Goal: Transaction & Acquisition: Purchase product/service

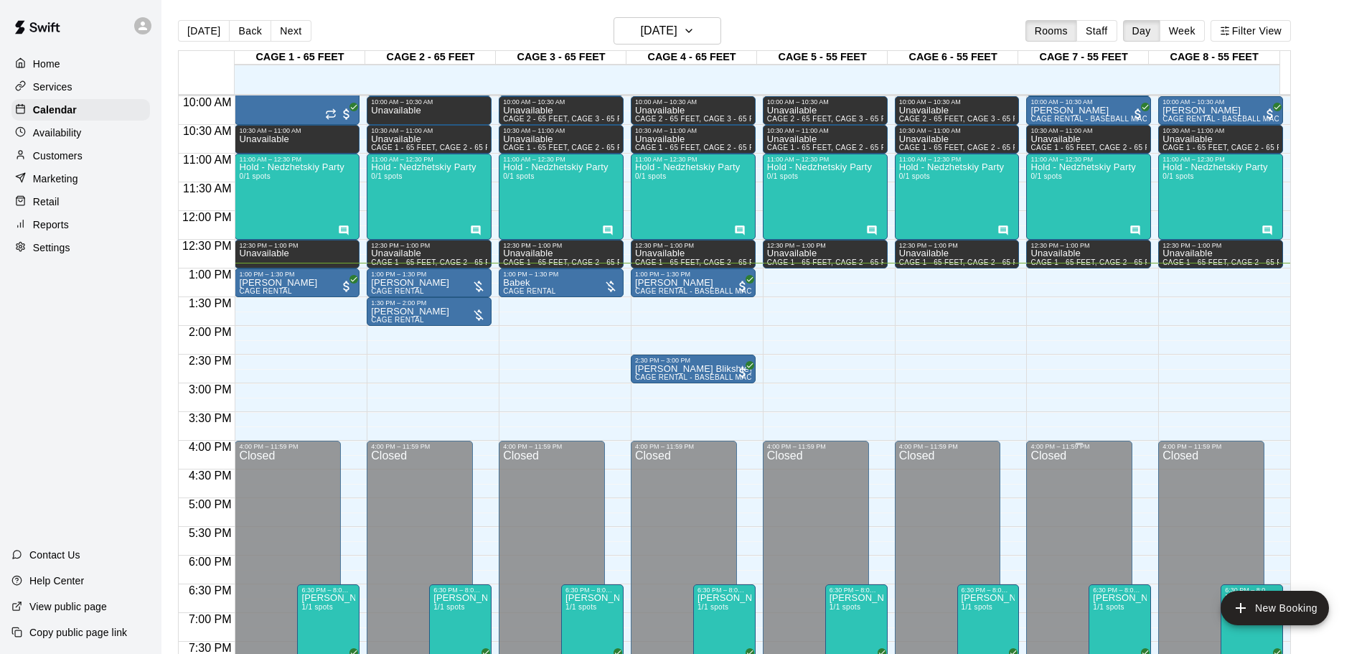
scroll to position [589, 0]
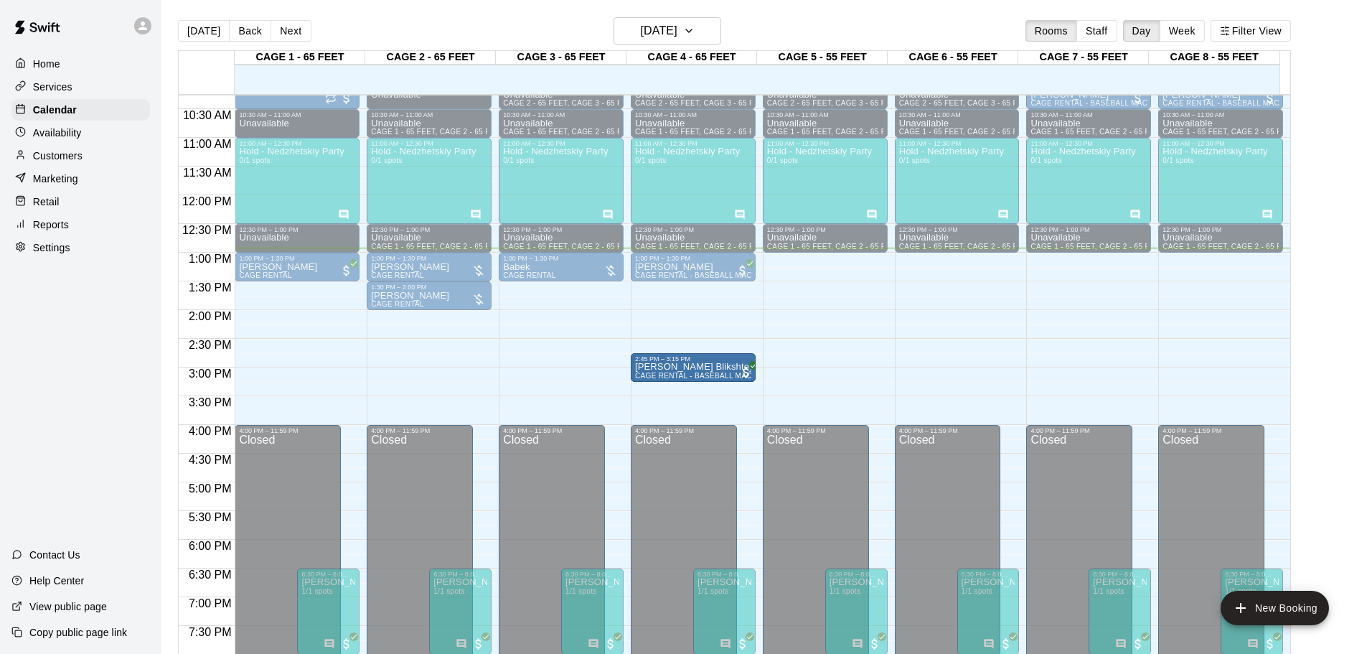
drag, startPoint x: 701, startPoint y: 357, endPoint x: 709, endPoint y: 402, distance: 46.0
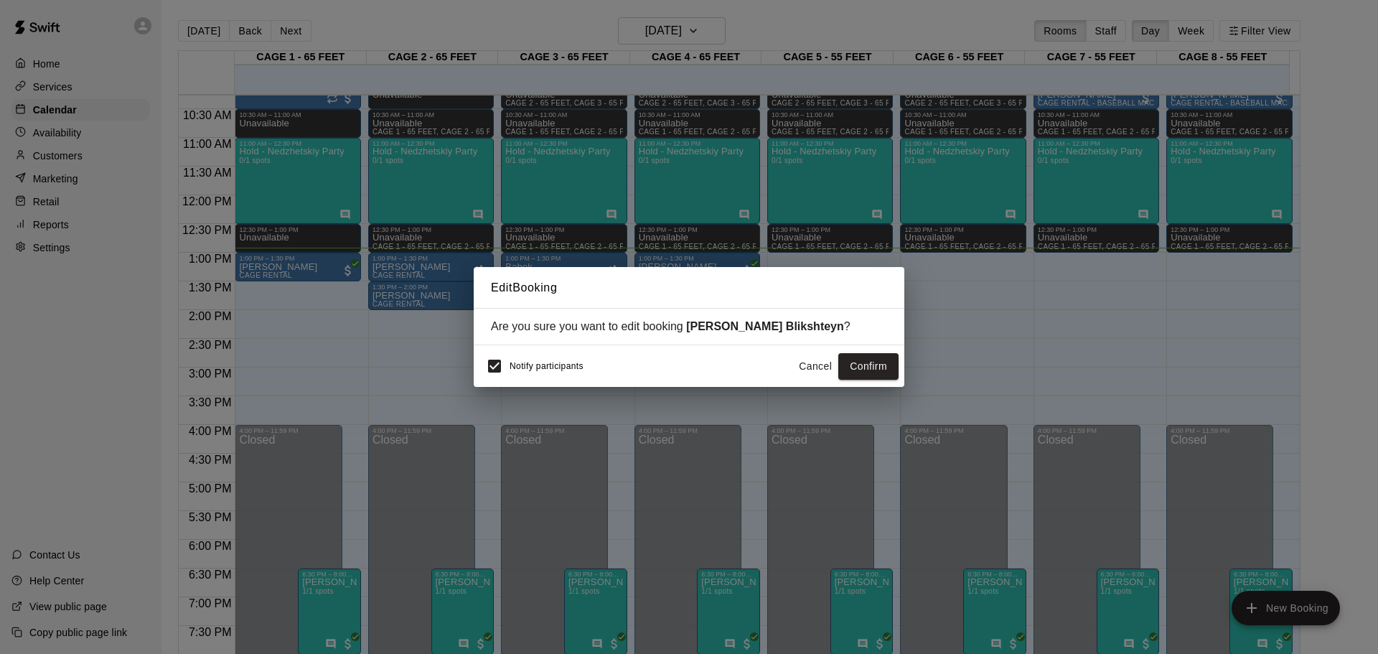
drag, startPoint x: 690, startPoint y: 369, endPoint x: 741, endPoint y: 378, distance: 51.7
click at [729, 388] on div "Edit Booking Are you sure you want to edit booking [PERSON_NAME] [PERSON_NAME] …" at bounding box center [689, 327] width 1378 height 654
click at [814, 370] on button "Cancel" at bounding box center [815, 366] width 46 height 27
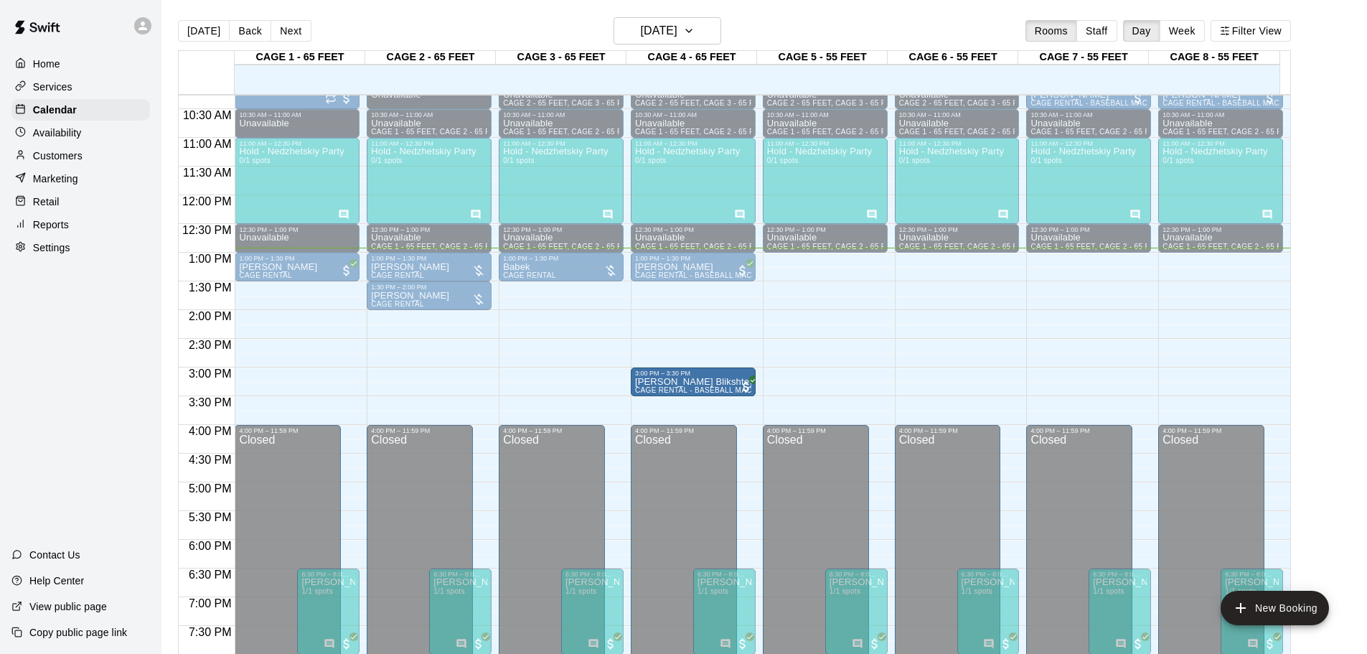
drag, startPoint x: 719, startPoint y: 376, endPoint x: 703, endPoint y: 387, distance: 19.7
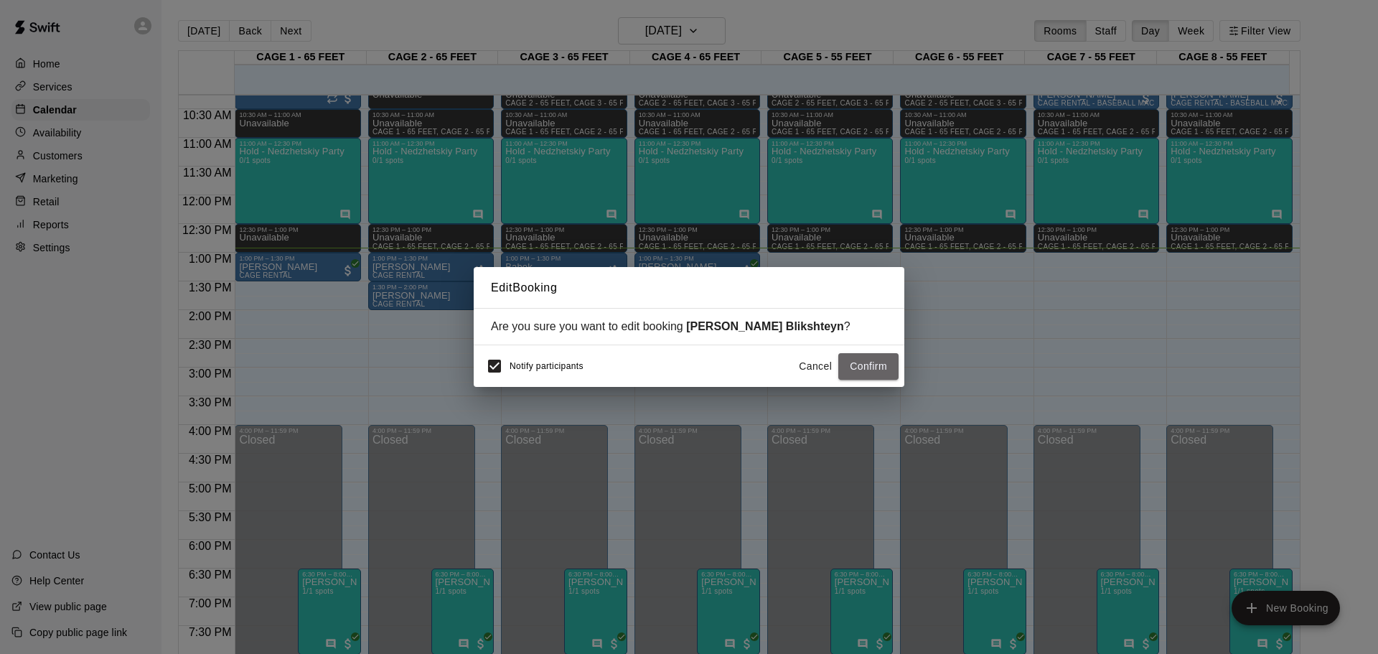
drag, startPoint x: 856, startPoint y: 364, endPoint x: 1138, endPoint y: 355, distance: 281.5
click at [856, 365] on button "Confirm" at bounding box center [868, 366] width 60 height 27
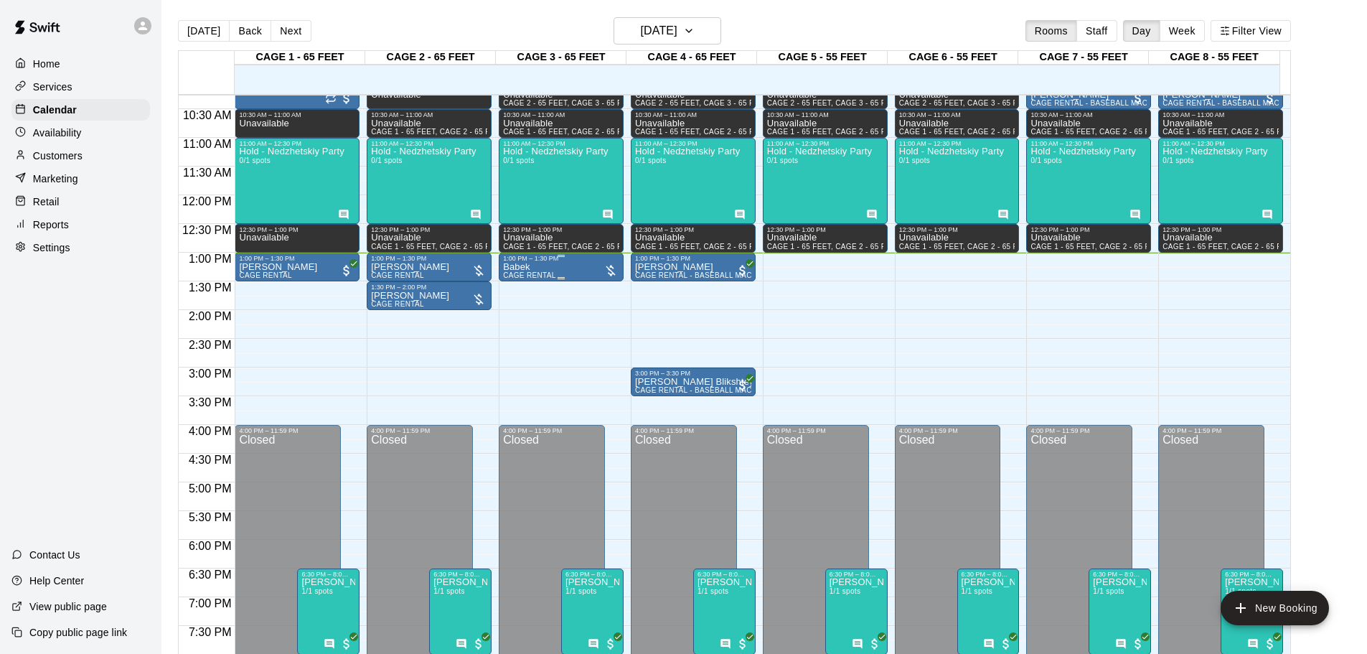
click at [533, 268] on div "[PERSON_NAME] RENTAL" at bounding box center [529, 589] width 53 height 654
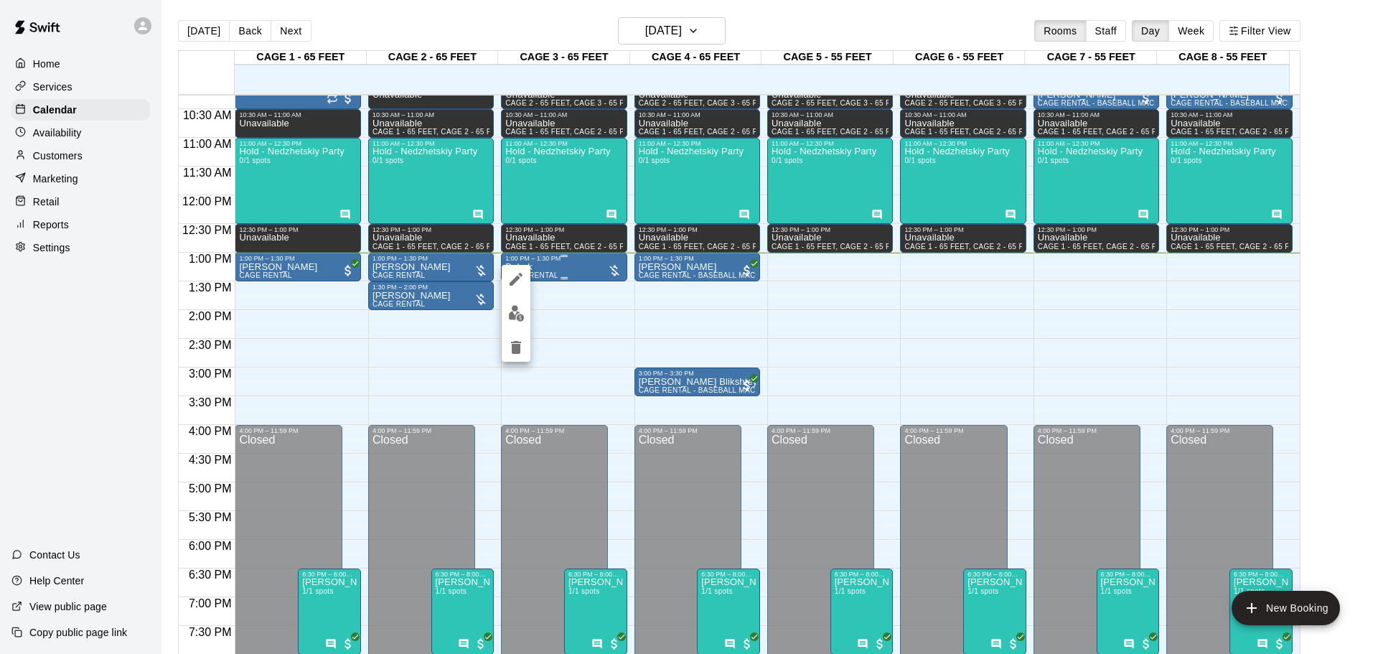
click at [533, 268] on div at bounding box center [689, 327] width 1378 height 654
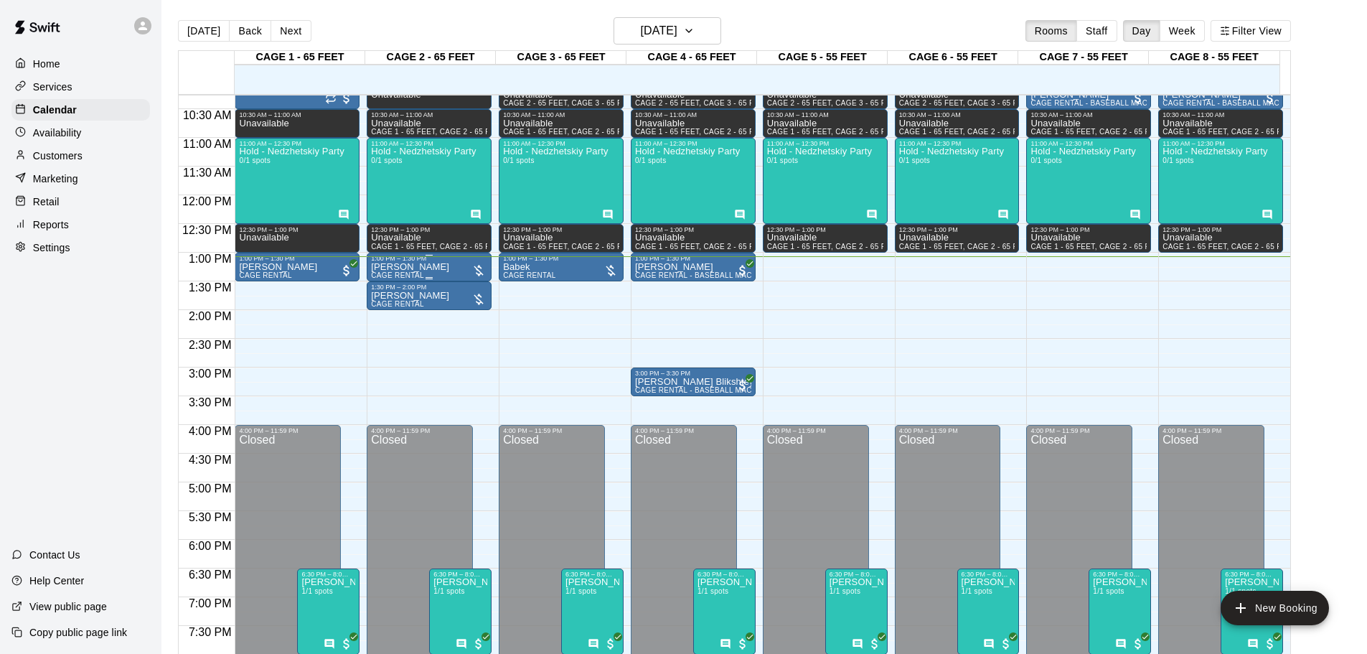
click at [415, 262] on div "1:00 PM – 1:30 PM" at bounding box center [429, 258] width 116 height 7
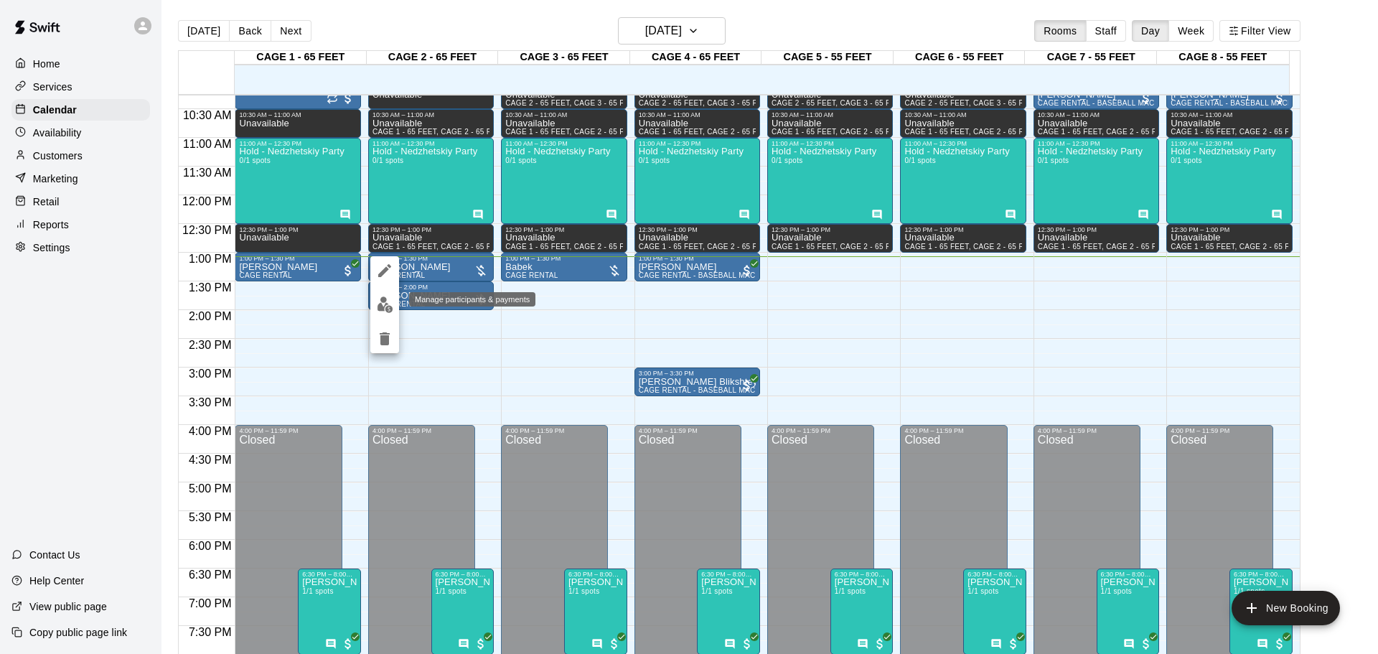
click at [393, 306] on img "edit" at bounding box center [385, 304] width 17 height 17
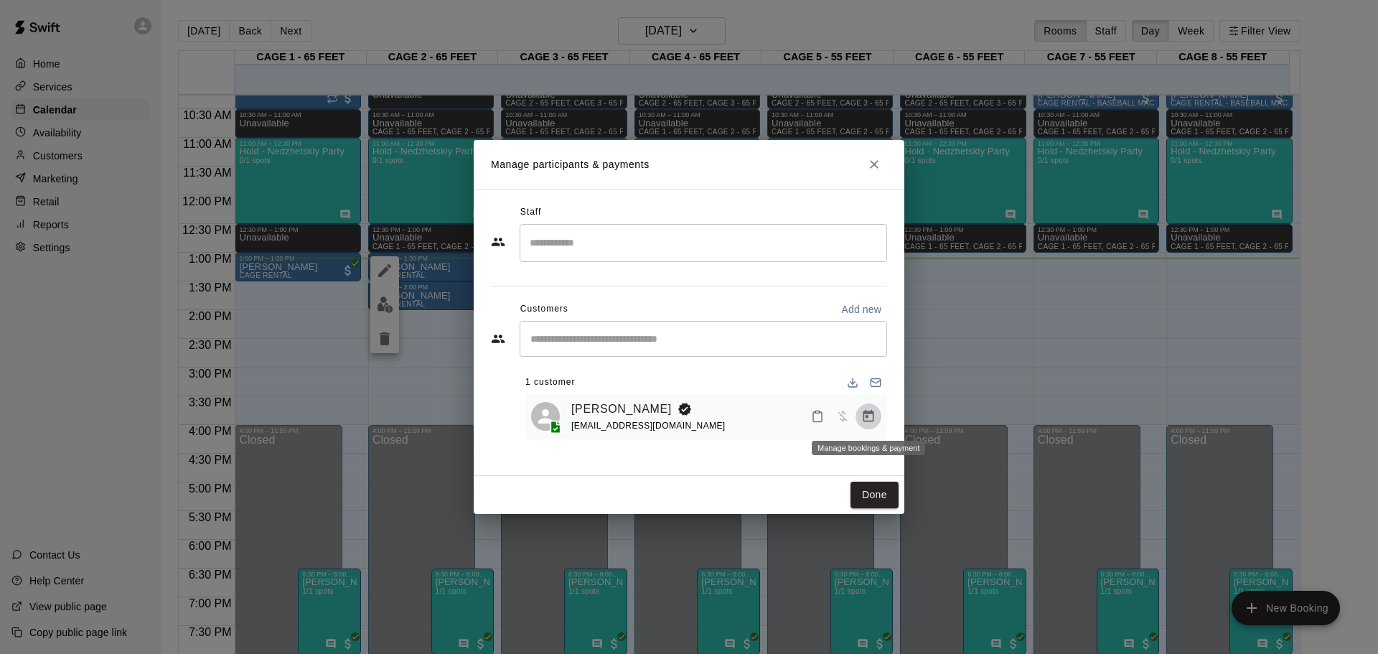
click at [863, 420] on icon "Manage bookings & payment" at bounding box center [868, 416] width 11 height 12
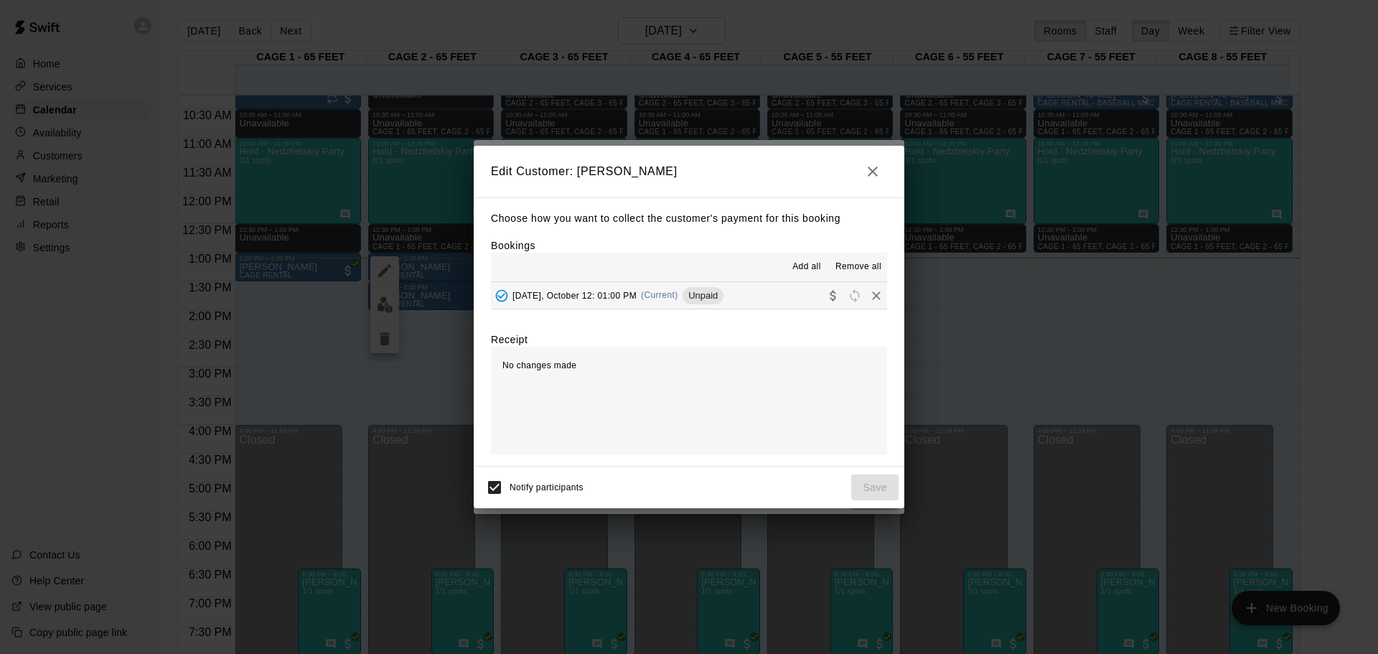
click at [741, 274] on div "Add all Remove all" at bounding box center [689, 267] width 396 height 29
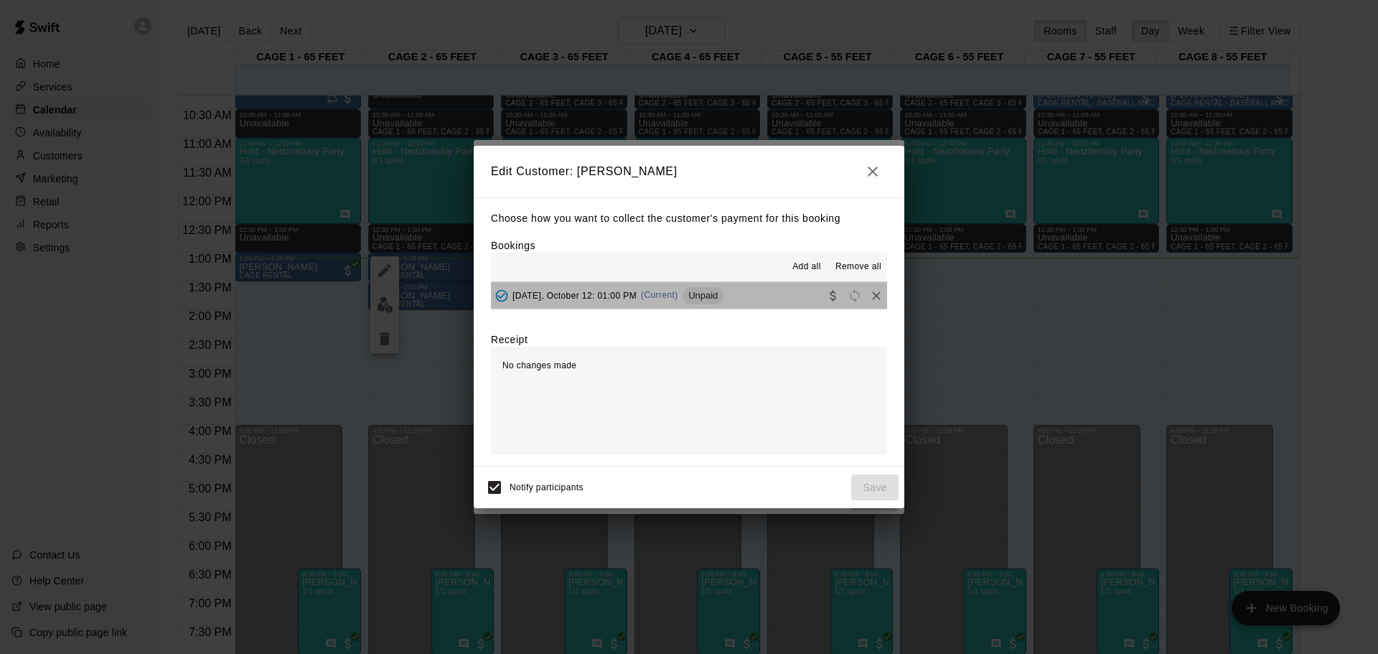
click at [741, 293] on button "[DATE], October 12: 01:00 PM (Current) Unpaid" at bounding box center [689, 295] width 396 height 27
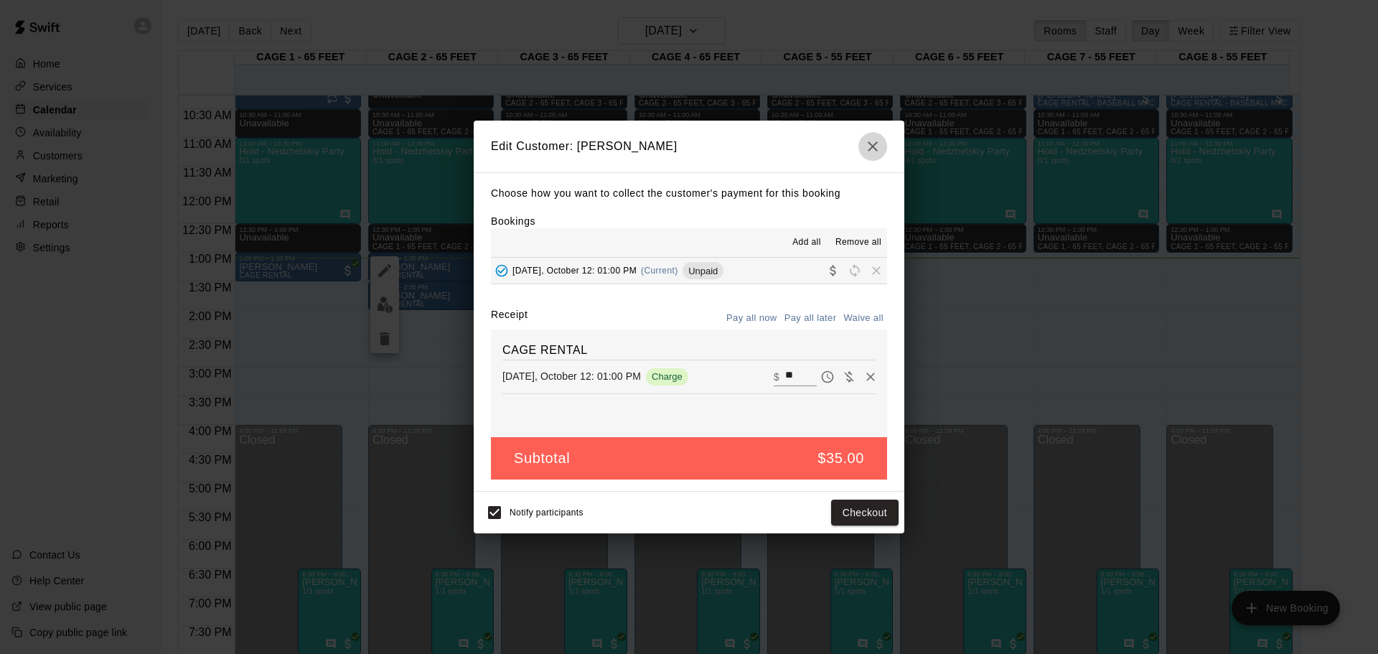
click at [864, 142] on icon "button" at bounding box center [872, 146] width 17 height 17
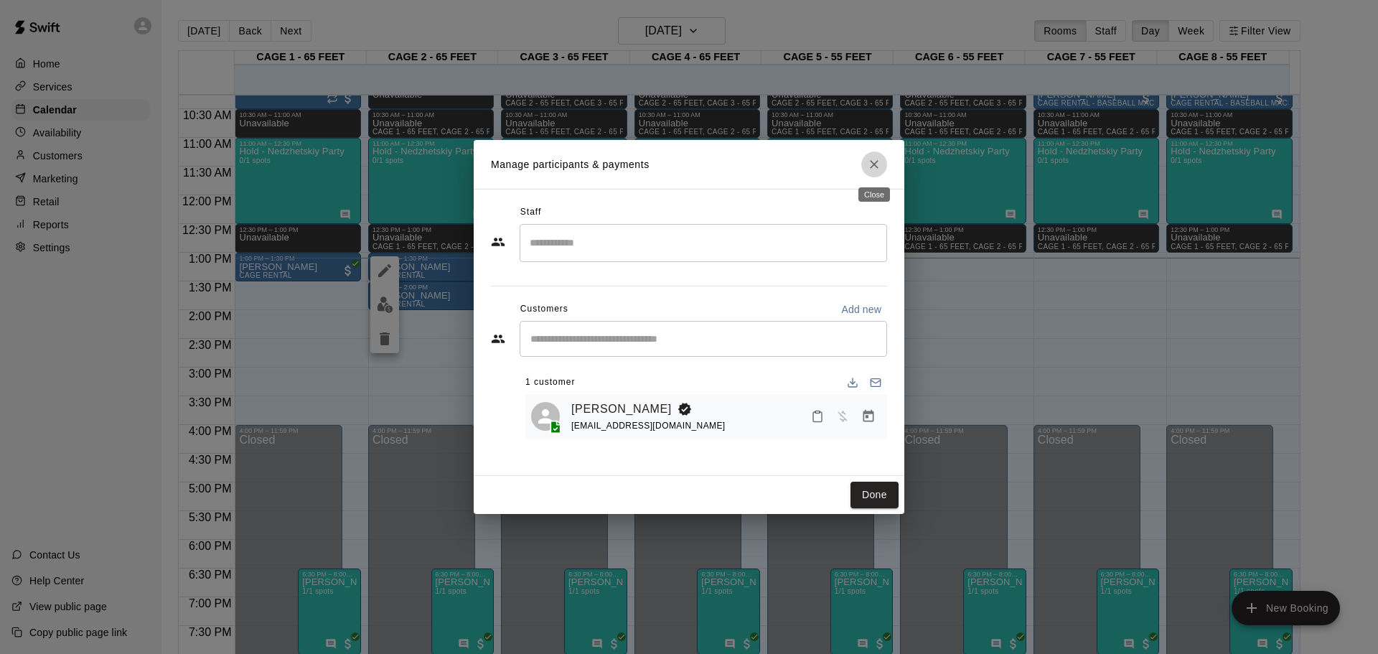
click at [869, 167] on icon "Close" at bounding box center [874, 164] width 14 height 14
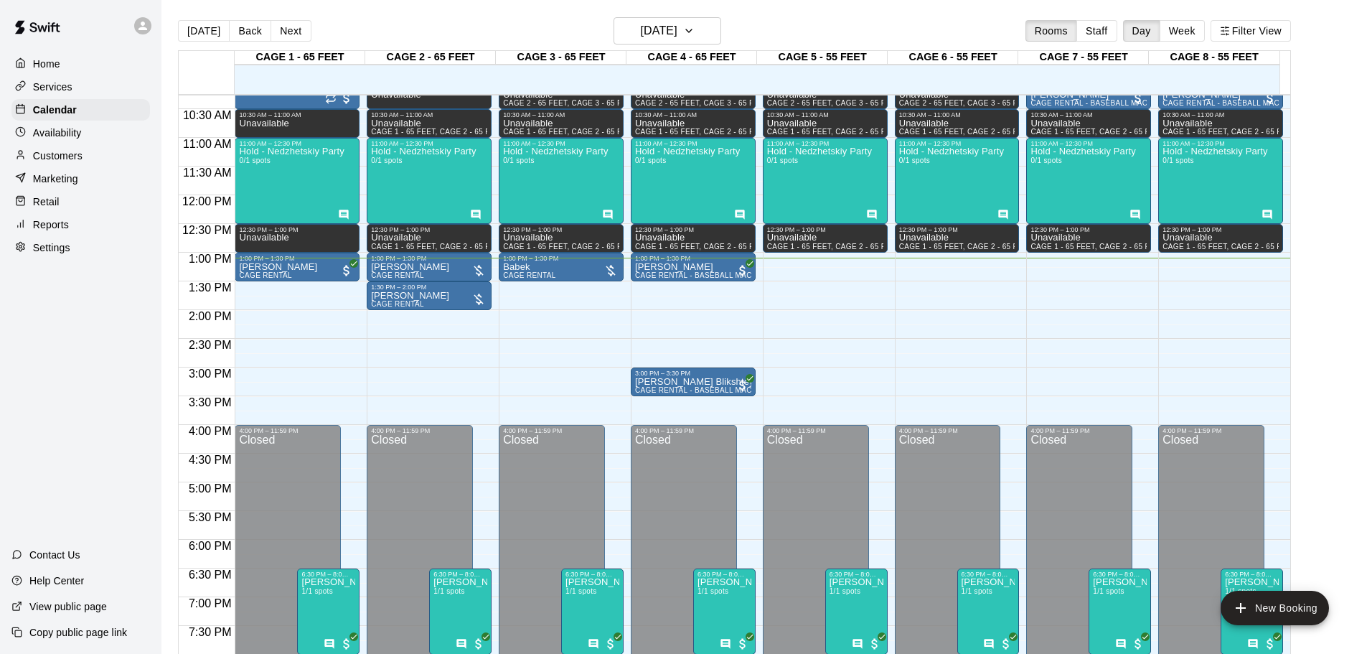
click at [413, 305] on span "CAGE RENTAL" at bounding box center [397, 304] width 53 height 8
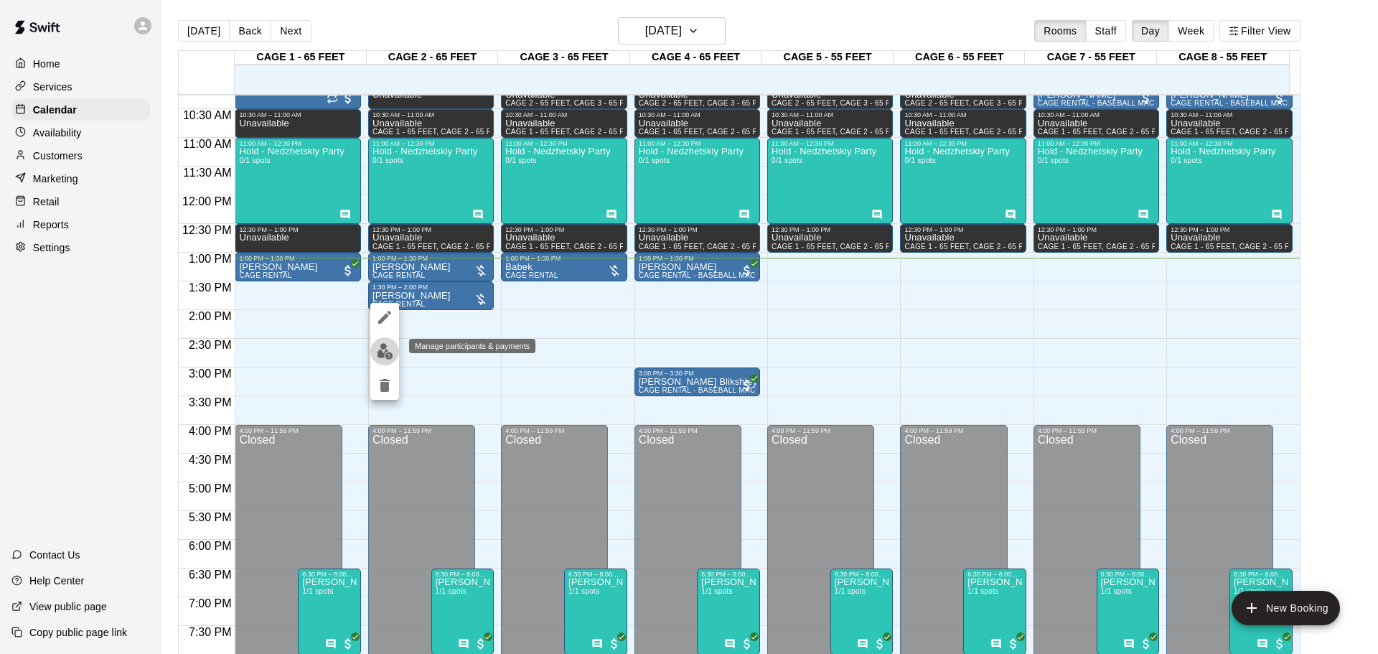
click at [378, 343] on img "edit" at bounding box center [385, 351] width 17 height 17
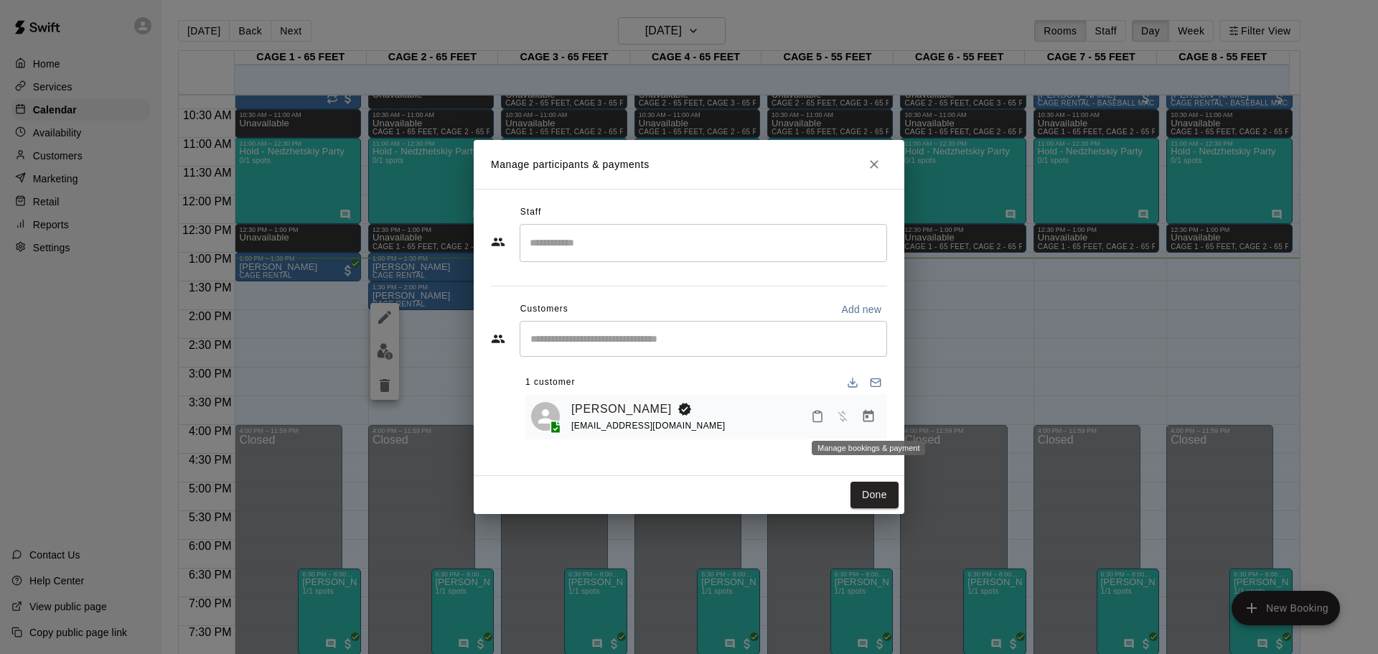
click at [874, 412] on icon "Manage bookings & payment" at bounding box center [868, 416] width 14 height 14
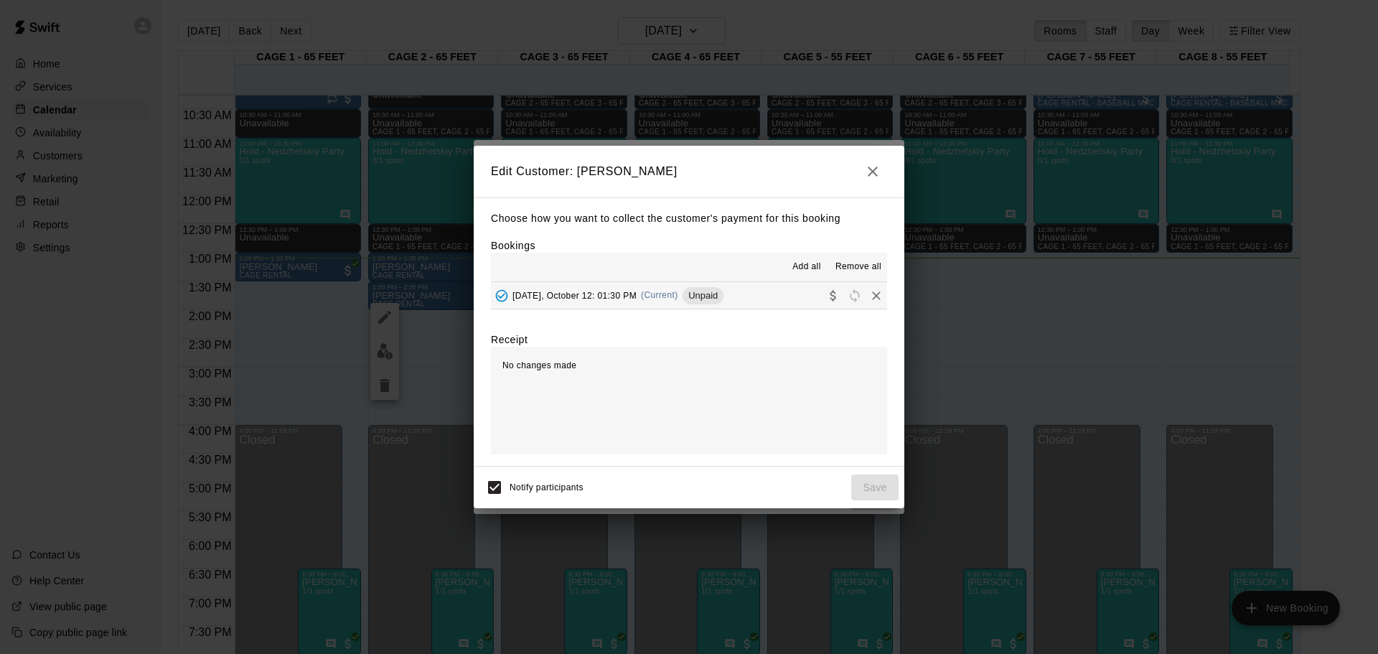
click at [730, 287] on button "[DATE], October 12: 01:30 PM (Current) Unpaid" at bounding box center [689, 295] width 396 height 27
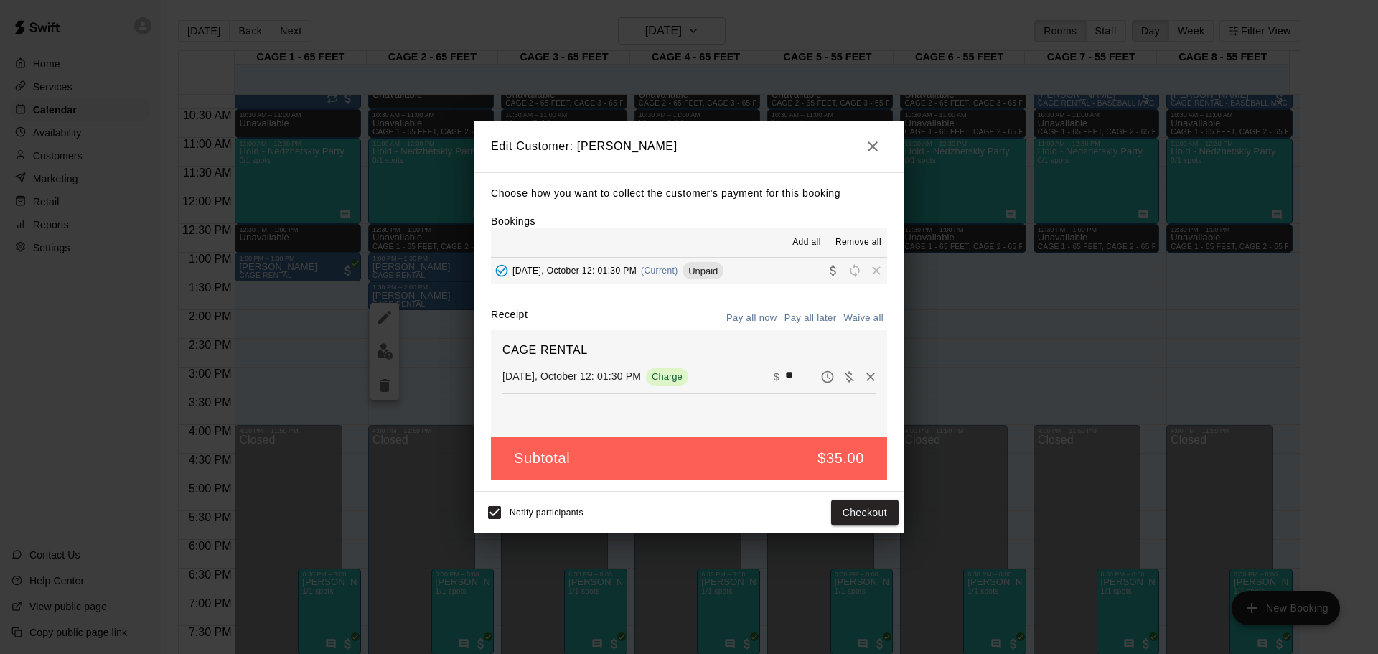
click at [859, 144] on button "button" at bounding box center [872, 146] width 29 height 29
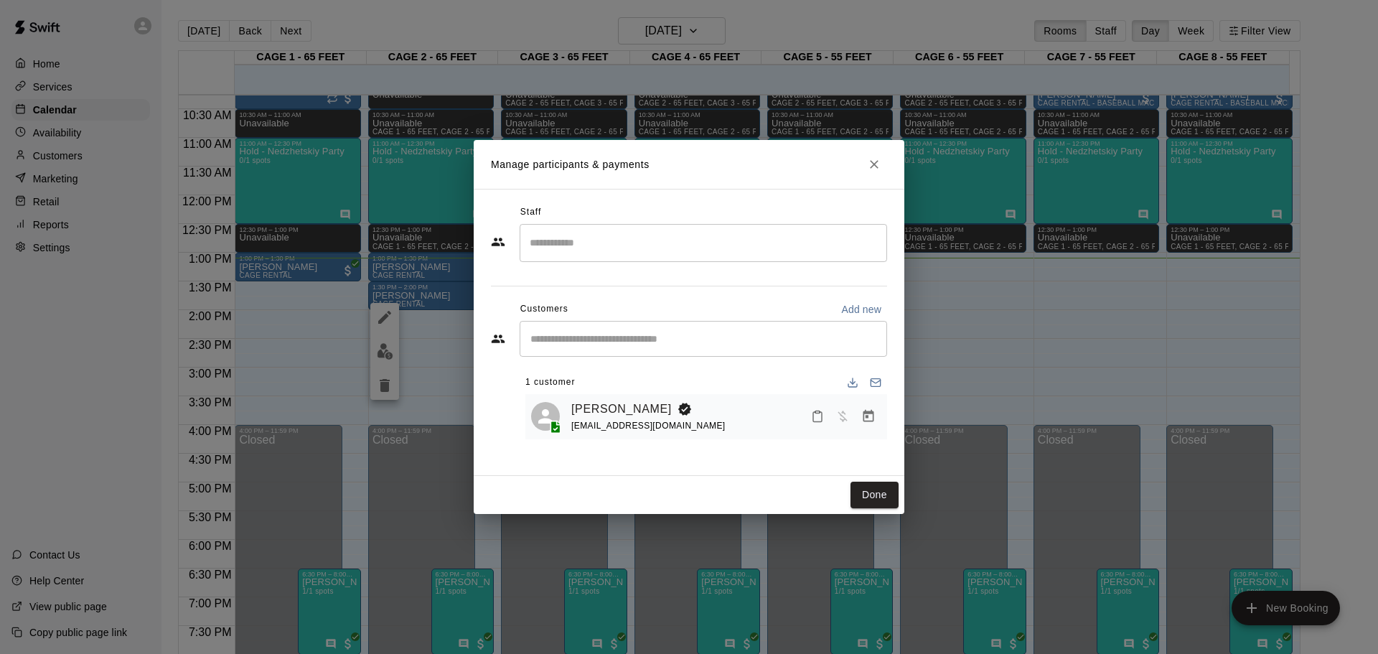
click at [863, 167] on button "Close" at bounding box center [874, 164] width 26 height 26
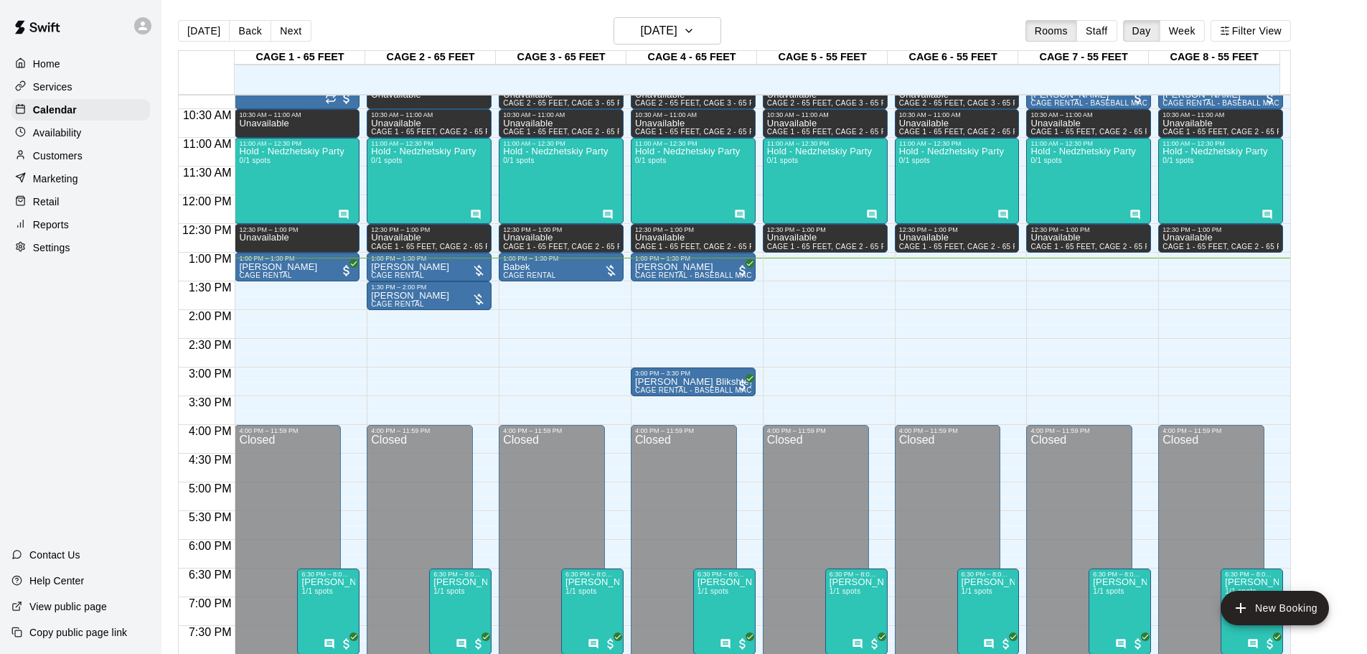
click at [416, 330] on div "12:00 AM – 8:00 AM Closed 8:00 AM – 9:00 AM Unavailable CAGE 1 - 65 FEET, CAGE …" at bounding box center [429, 195] width 125 height 1378
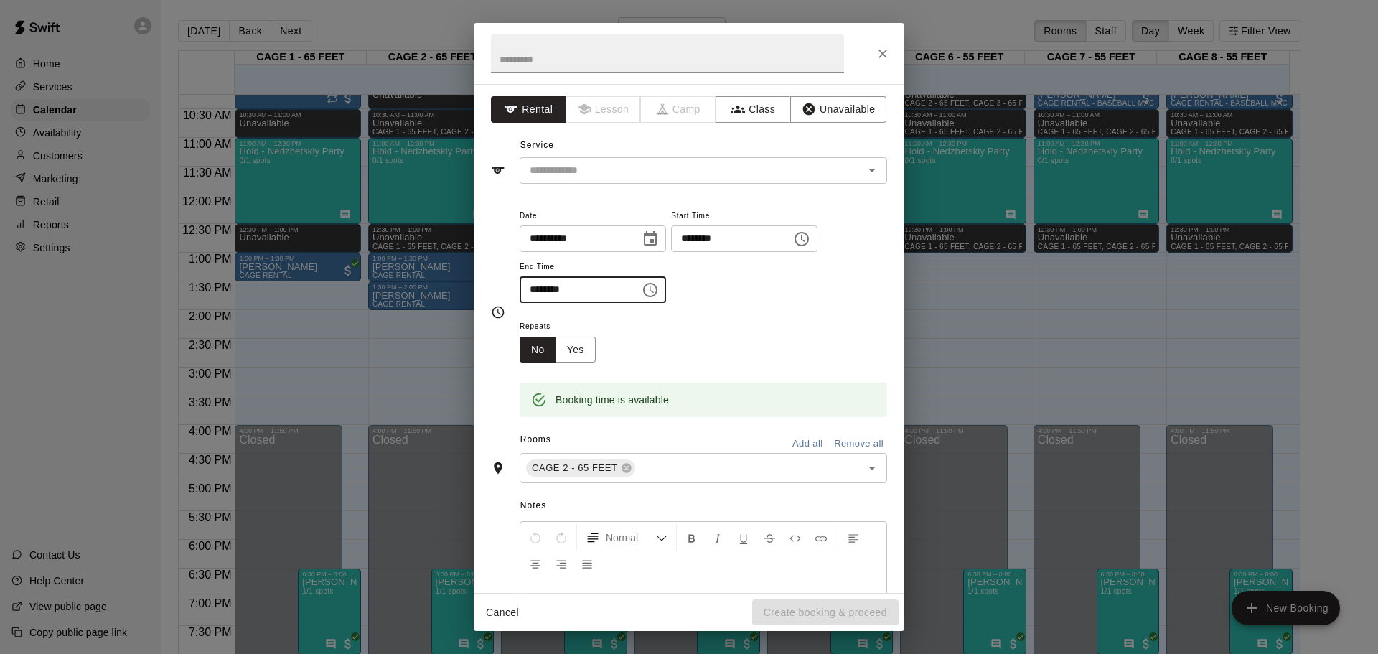
click at [539, 291] on input "********" at bounding box center [575, 289] width 111 height 27
type input "********"
drag, startPoint x: 734, startPoint y: 364, endPoint x: 749, endPoint y: 413, distance: 51.8
click at [734, 364] on div "Booking time is available" at bounding box center [703, 389] width 367 height 55
click at [564, 185] on div "**********" at bounding box center [689, 338] width 431 height 509
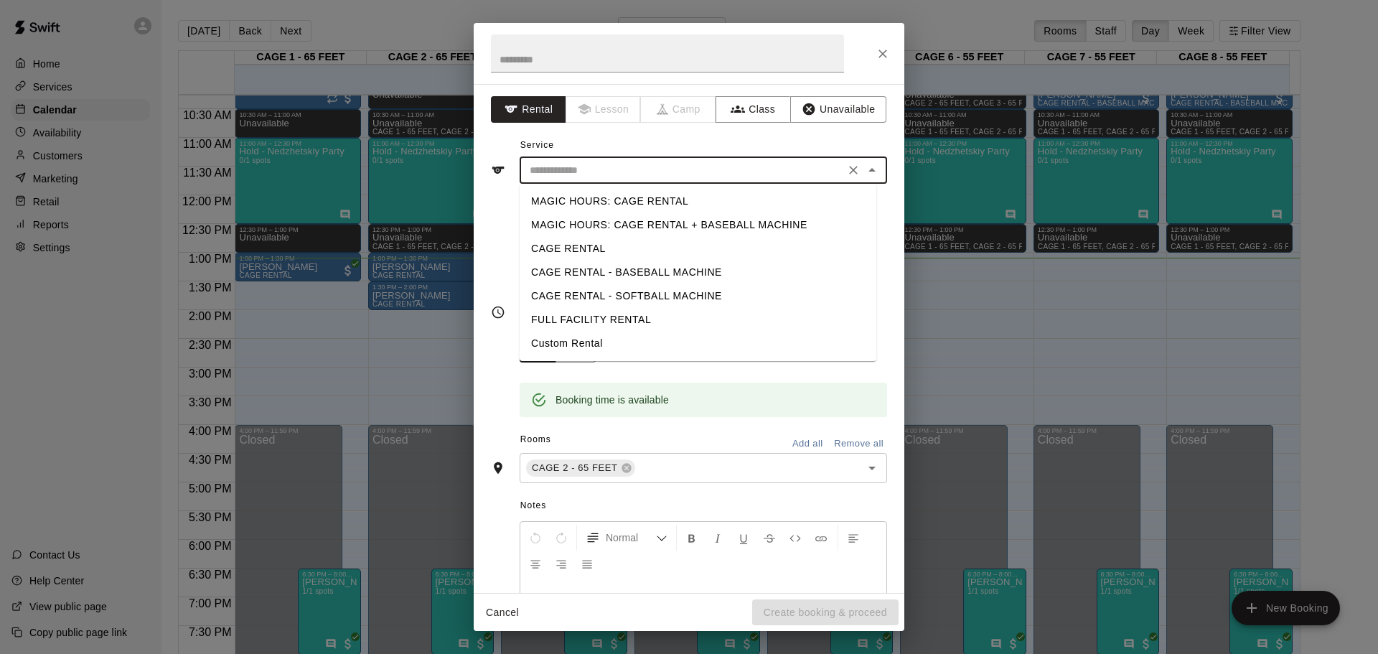
click at [564, 178] on input "text" at bounding box center [682, 170] width 317 height 18
click at [540, 243] on li "CAGE RENTAL" at bounding box center [698, 249] width 357 height 24
type input "**********"
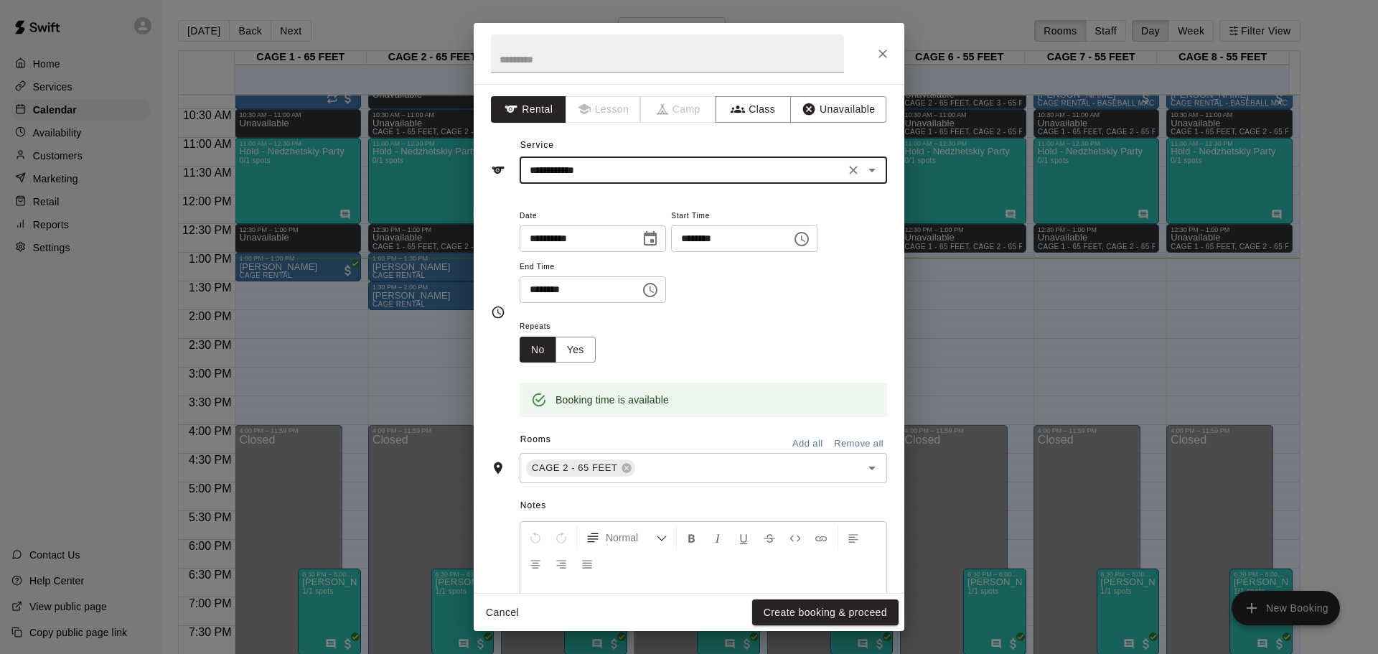
click at [790, 609] on button "Create booking & proceed" at bounding box center [825, 612] width 146 height 27
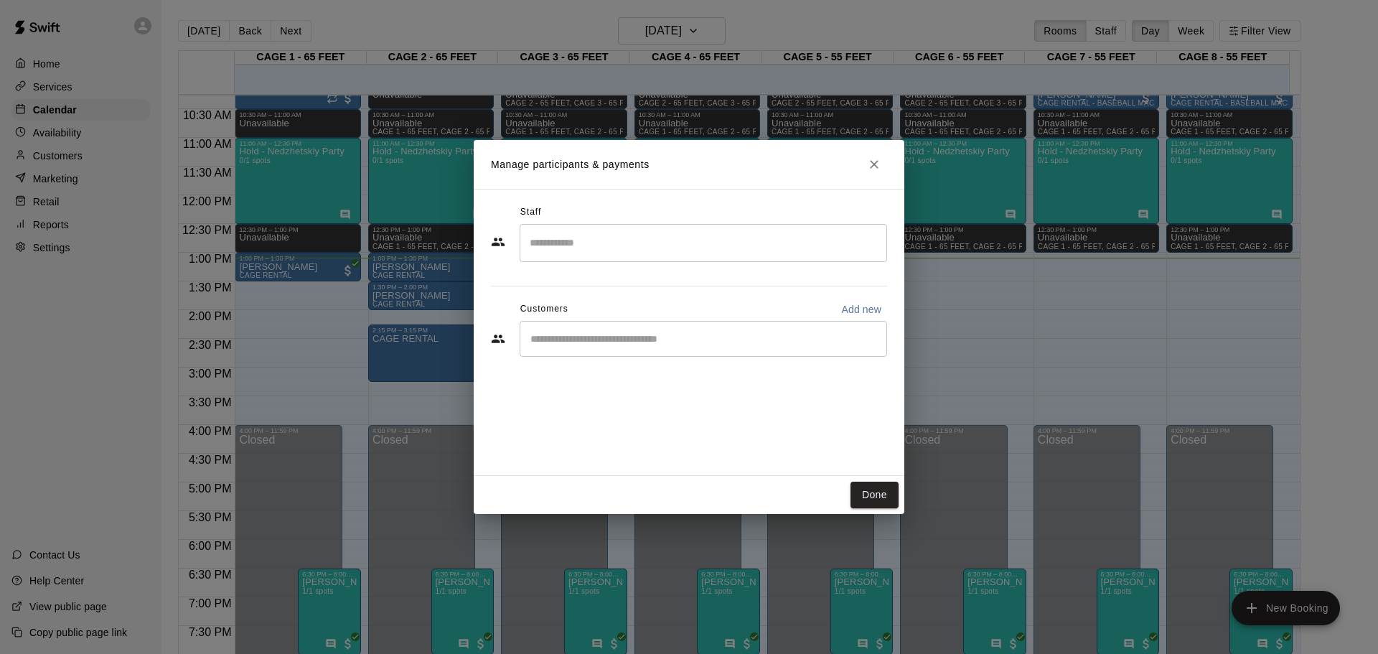
click at [548, 351] on div "​" at bounding box center [703, 339] width 367 height 36
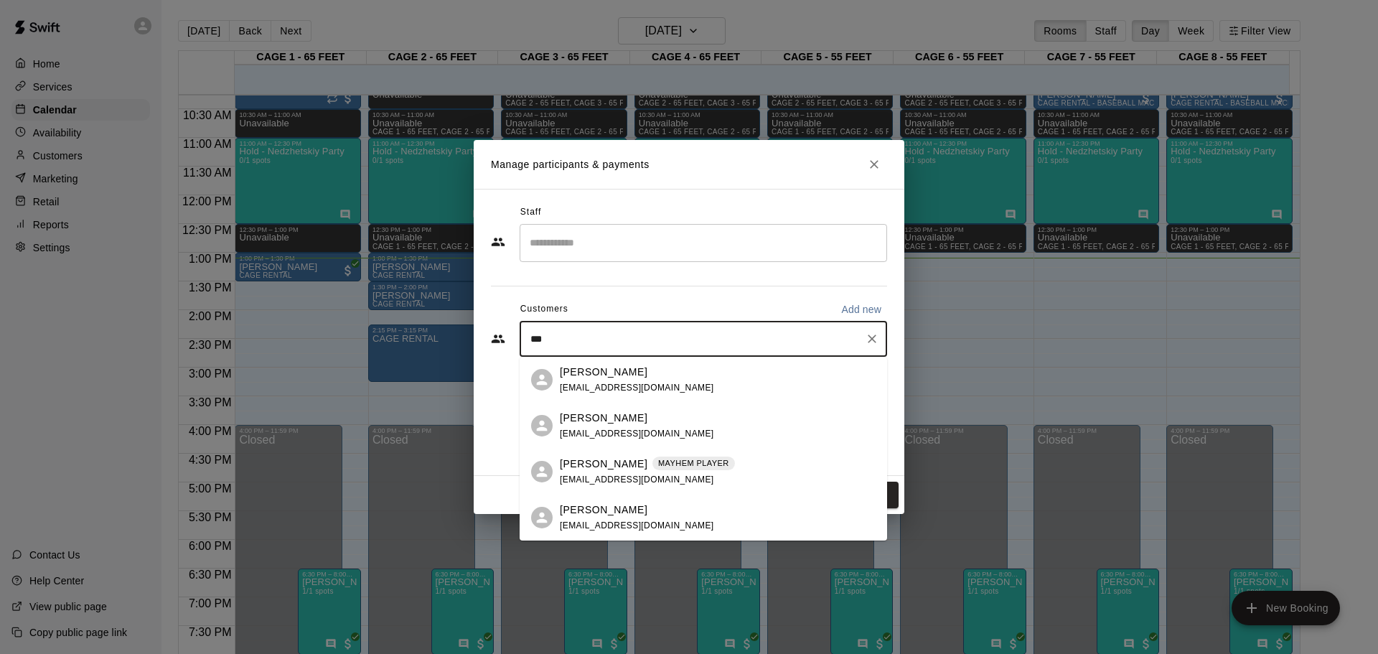
type input "****"
click at [564, 384] on span "[EMAIL_ADDRESS][DOMAIN_NAME]" at bounding box center [637, 388] width 154 height 10
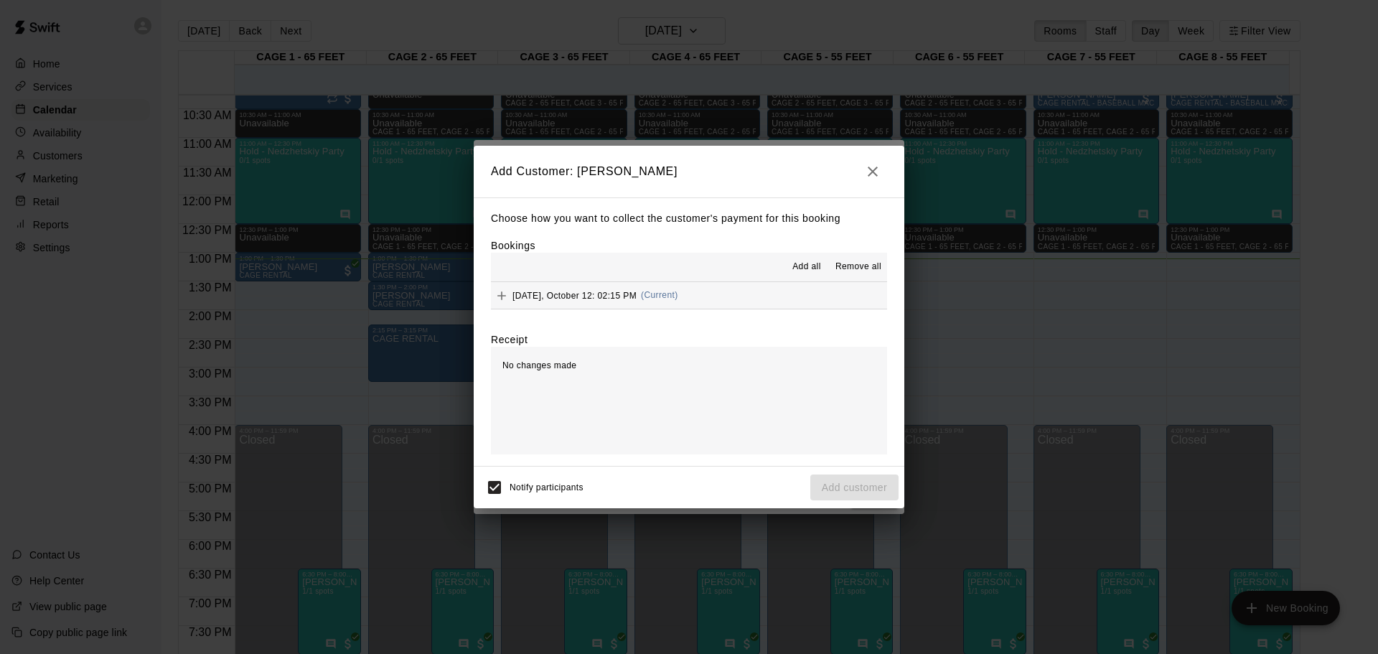
click at [695, 284] on button "[DATE], October 12: 02:15 PM (Current)" at bounding box center [689, 295] width 396 height 27
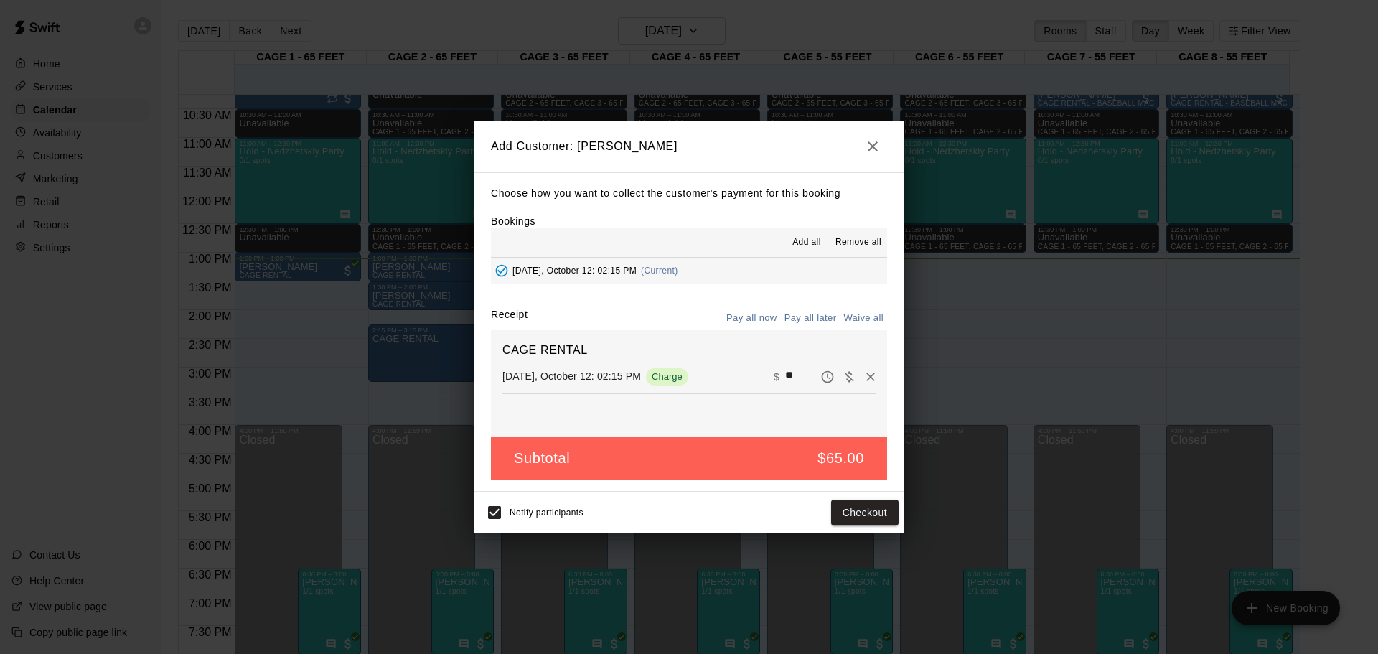
click at [870, 147] on icon "button" at bounding box center [872, 146] width 17 height 17
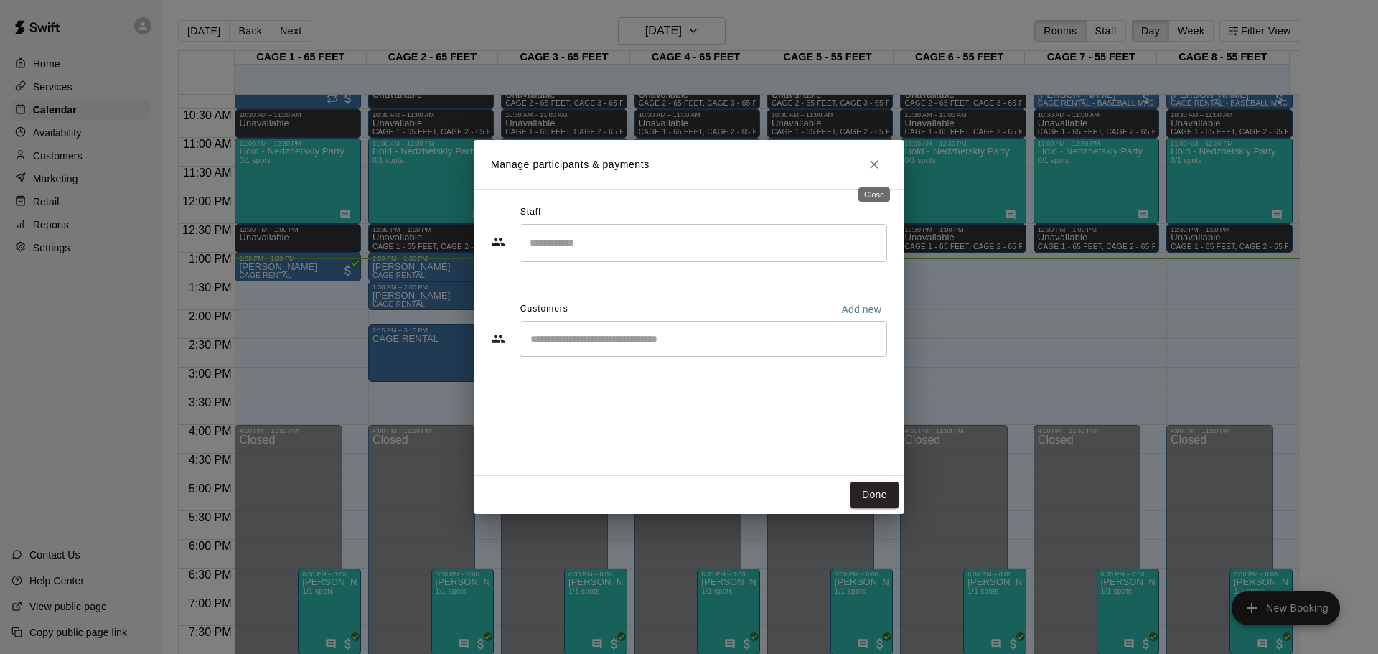
click at [872, 156] on button "Close" at bounding box center [874, 164] width 26 height 26
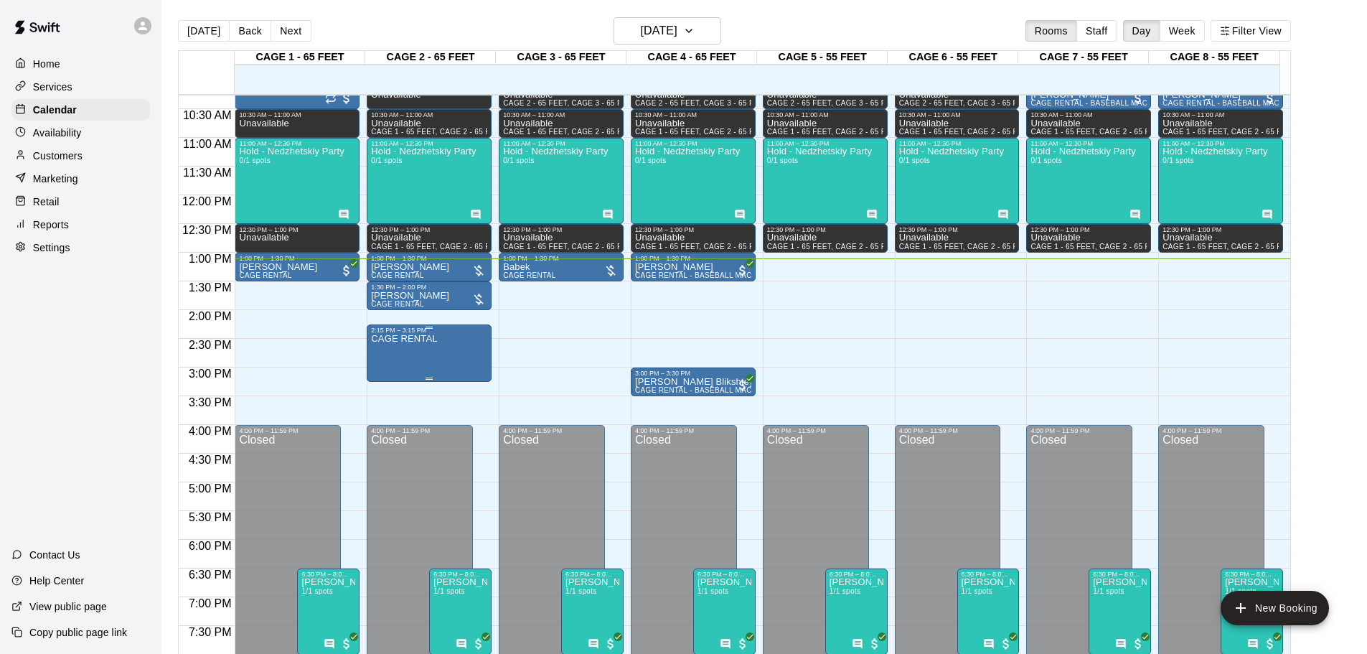
drag, startPoint x: 383, startPoint y: 342, endPoint x: 400, endPoint y: 357, distance: 22.4
click at [350, 355] on div "12:00 AM – 8:00 AM Closed 8:00 AM – 9:00 AM Unavailable 9:00 AM – 10:30 AM [PER…" at bounding box center [297, 195] width 125 height 1378
click at [372, 354] on div "CAGE RENTAL" at bounding box center [404, 661] width 66 height 654
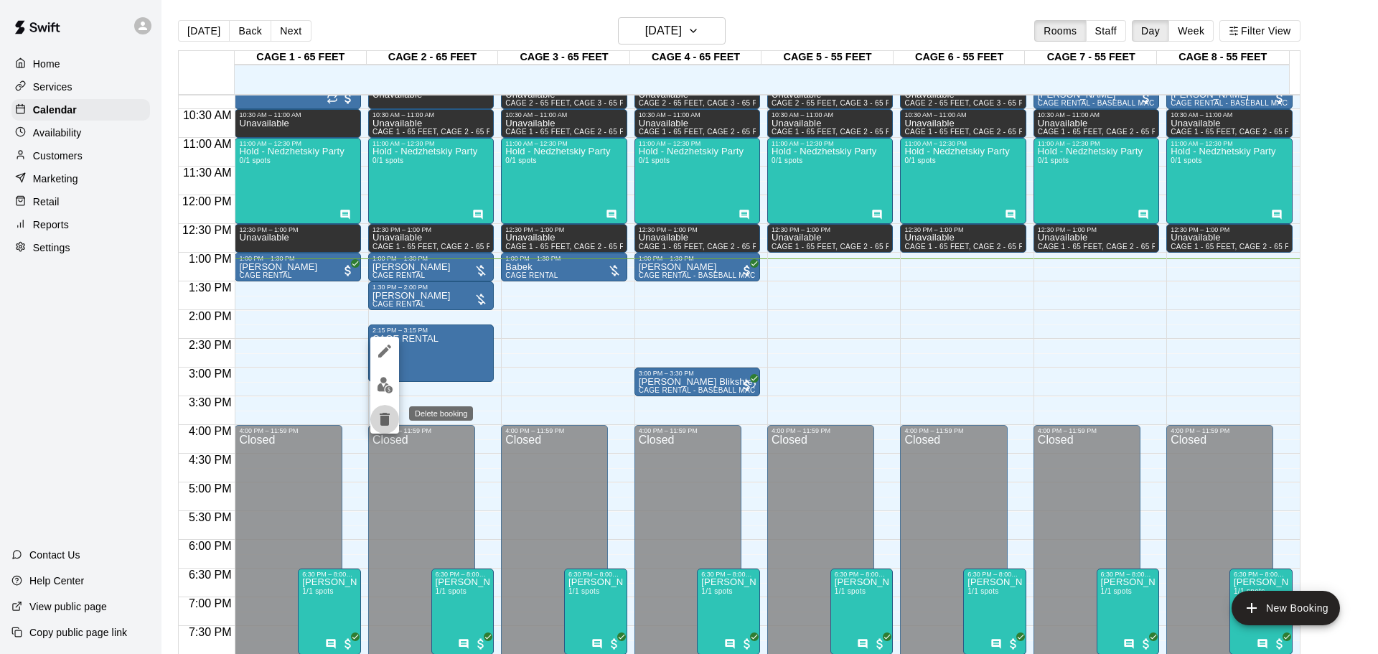
click at [387, 413] on icon "delete" at bounding box center [385, 419] width 10 height 13
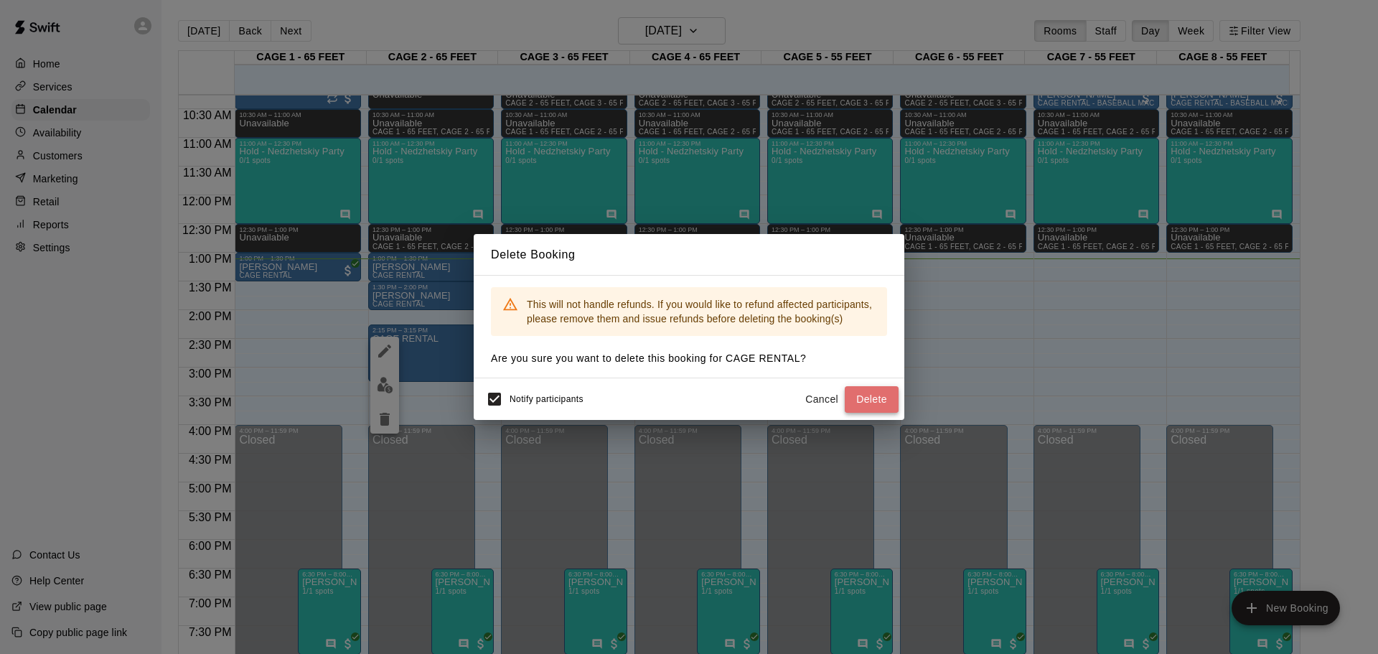
click at [861, 398] on button "Delete" at bounding box center [872, 399] width 54 height 27
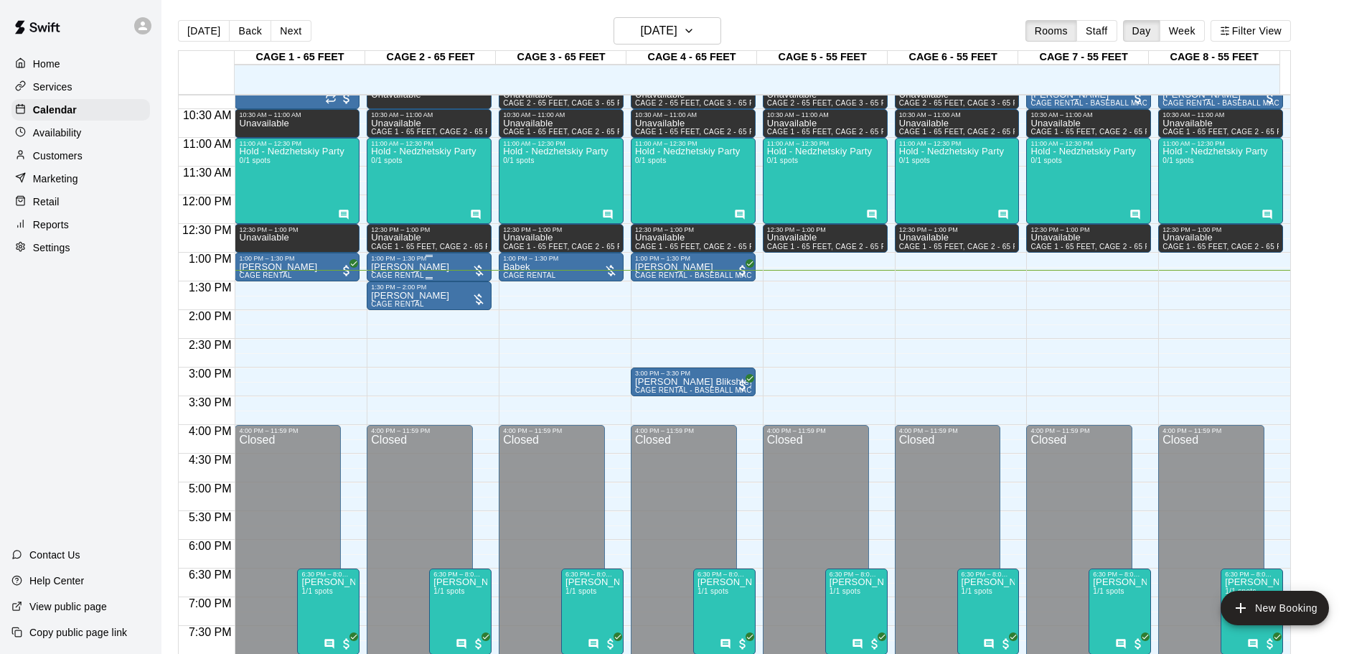
click at [423, 259] on div "1:00 PM – 1:30 PM" at bounding box center [429, 258] width 116 height 7
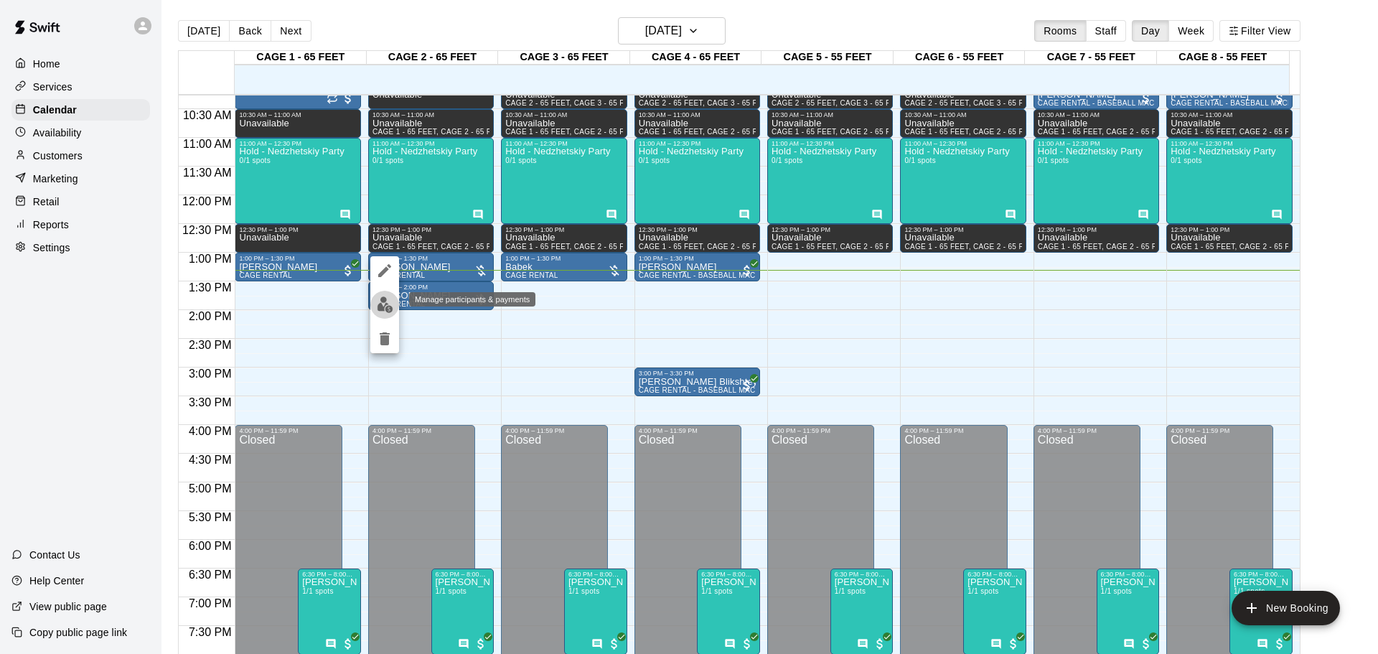
click at [385, 301] on img "edit" at bounding box center [385, 304] width 17 height 17
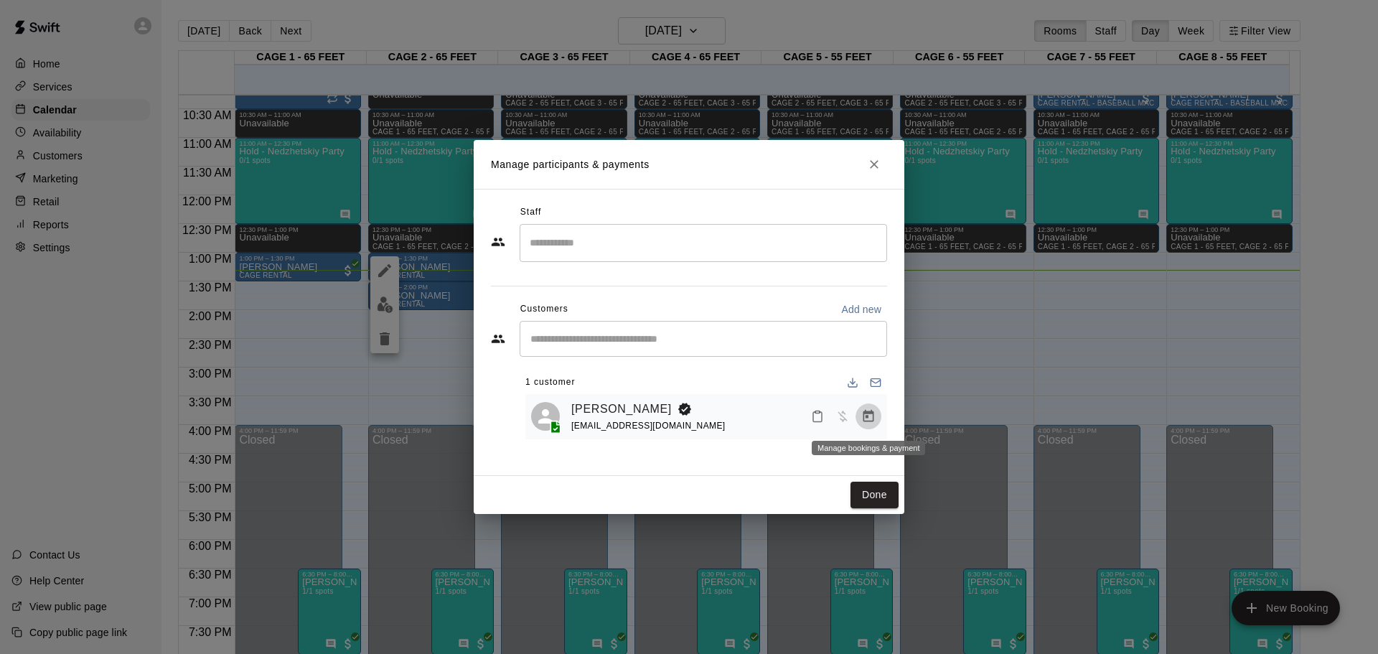
click at [876, 418] on button "Manage bookings & payment" at bounding box center [869, 416] width 26 height 26
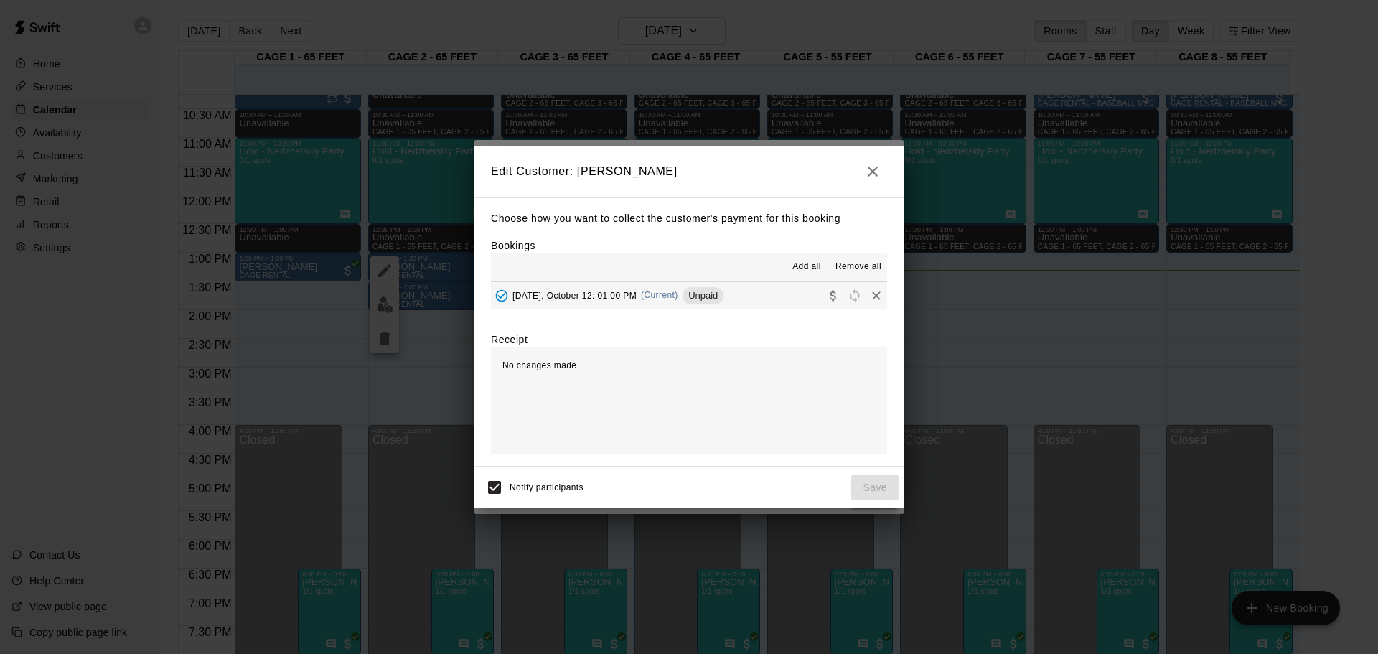
click at [723, 282] on hr at bounding box center [689, 281] width 396 height 1
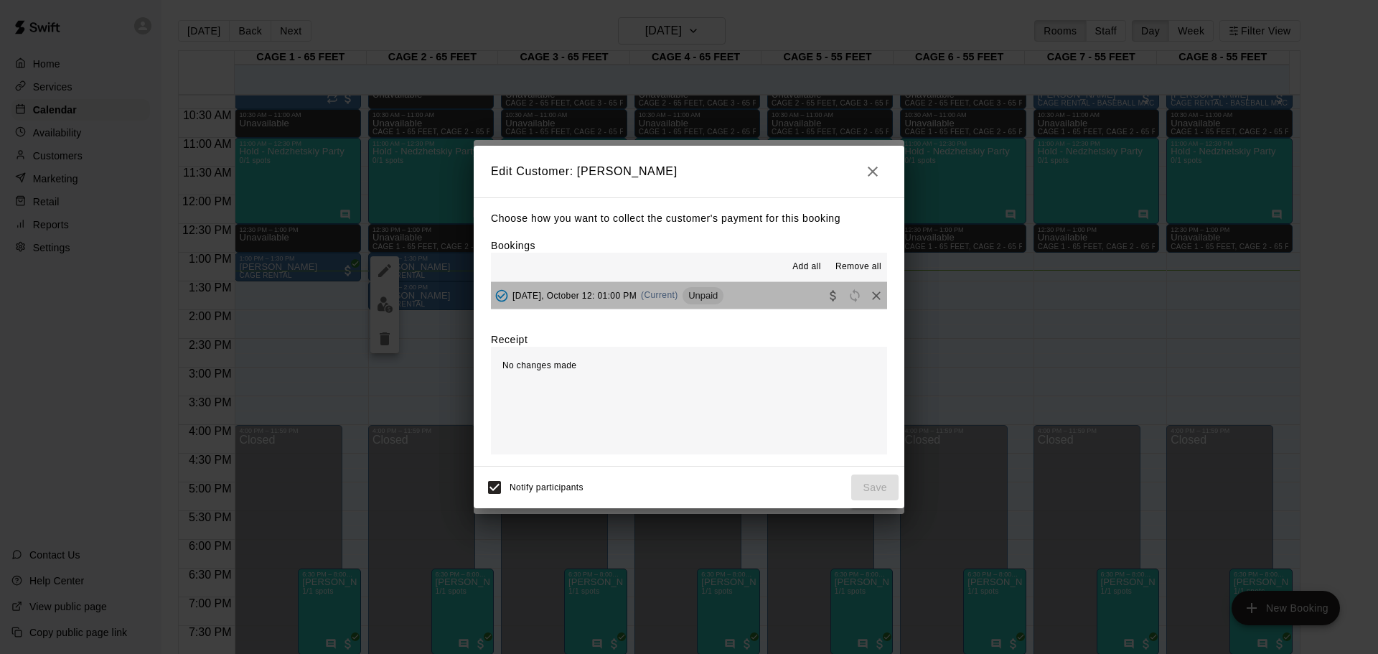
click at [736, 289] on button "[DATE], October 12: 01:00 PM (Current) Unpaid" at bounding box center [689, 295] width 396 height 27
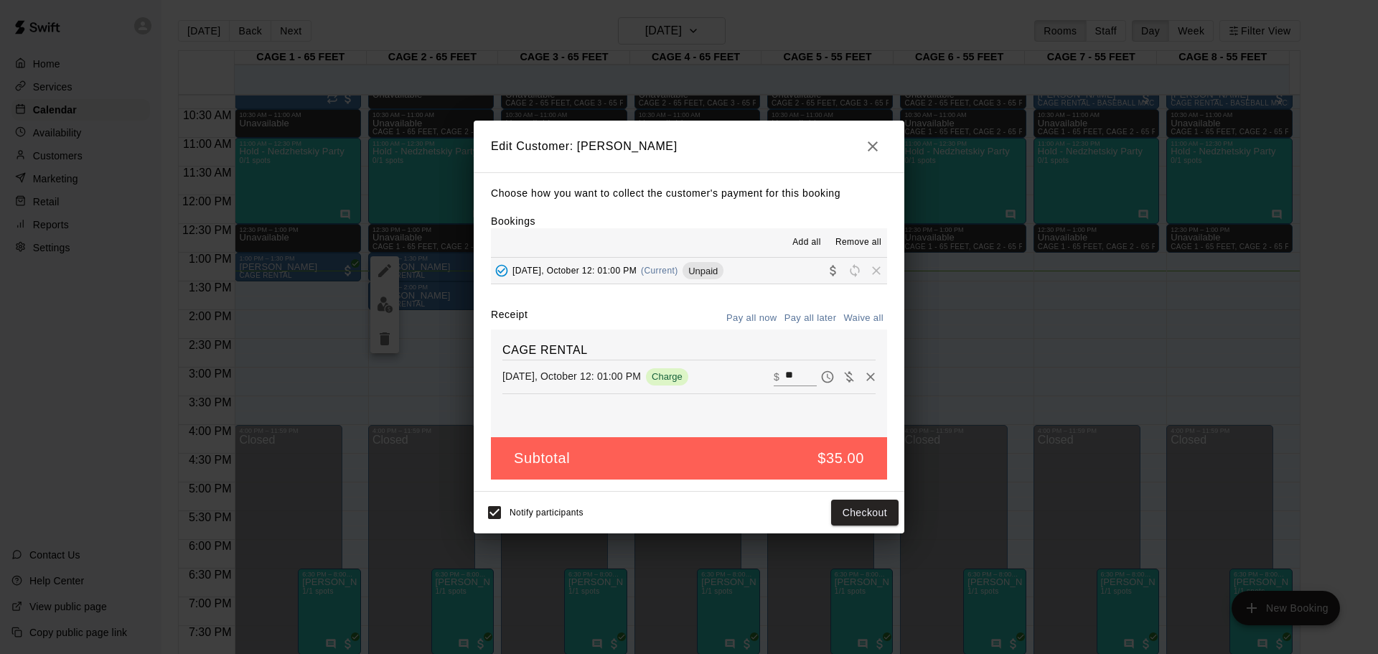
click at [871, 142] on icon "button" at bounding box center [872, 146] width 17 height 17
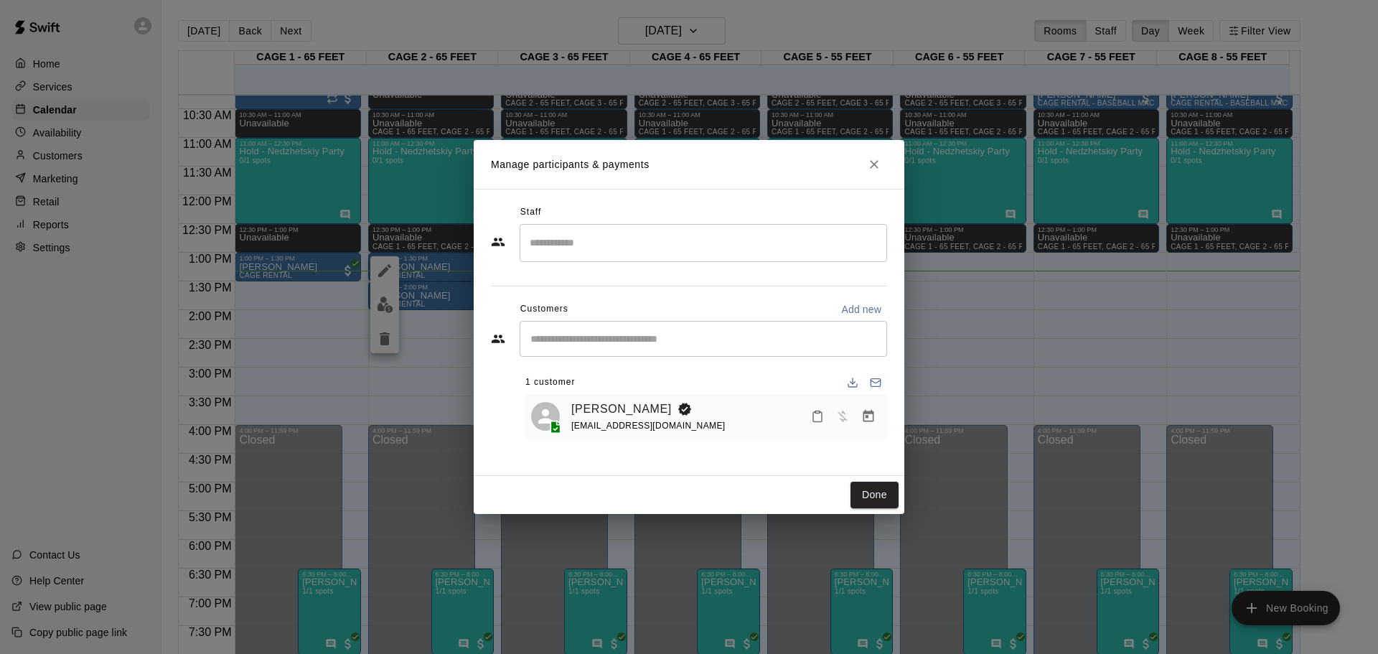
drag, startPoint x: 874, startPoint y: 179, endPoint x: 867, endPoint y: 166, distance: 15.4
click at [874, 178] on h2 "Manage participants & payments" at bounding box center [689, 164] width 431 height 49
click at [867, 165] on icon "Close" at bounding box center [874, 164] width 14 height 14
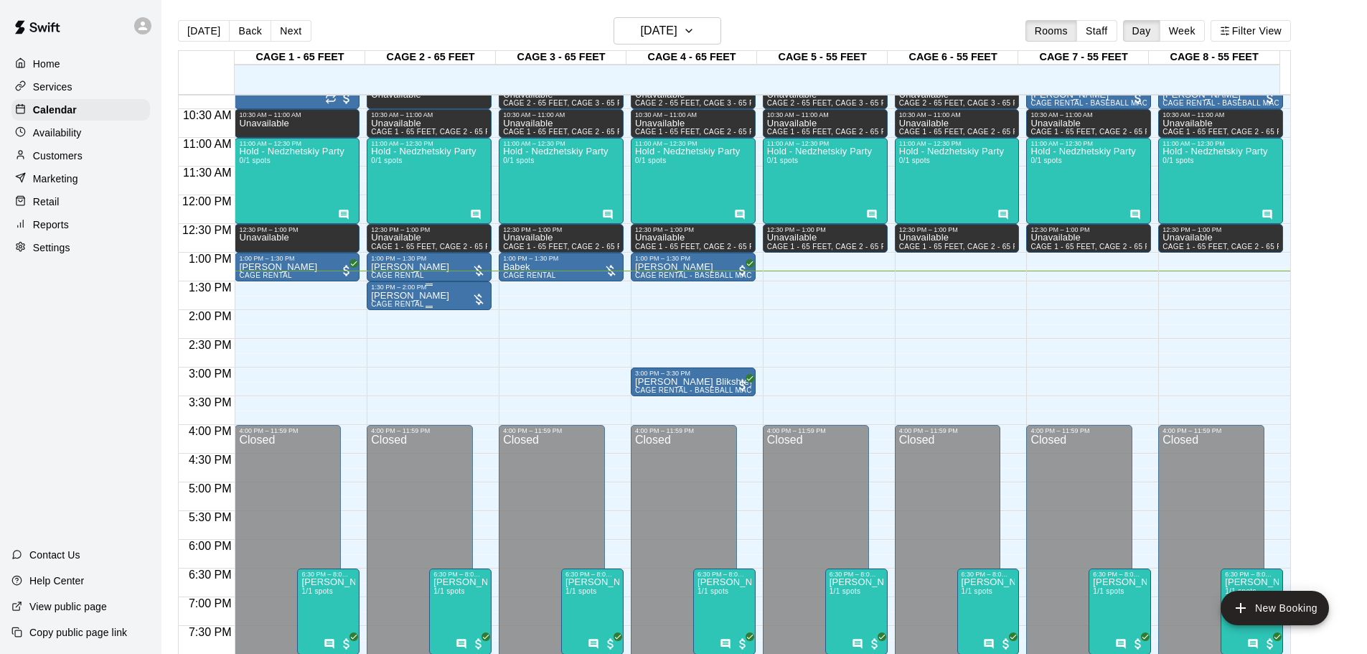
click at [381, 289] on div "1:30 PM – 2:00 PM" at bounding box center [429, 287] width 116 height 7
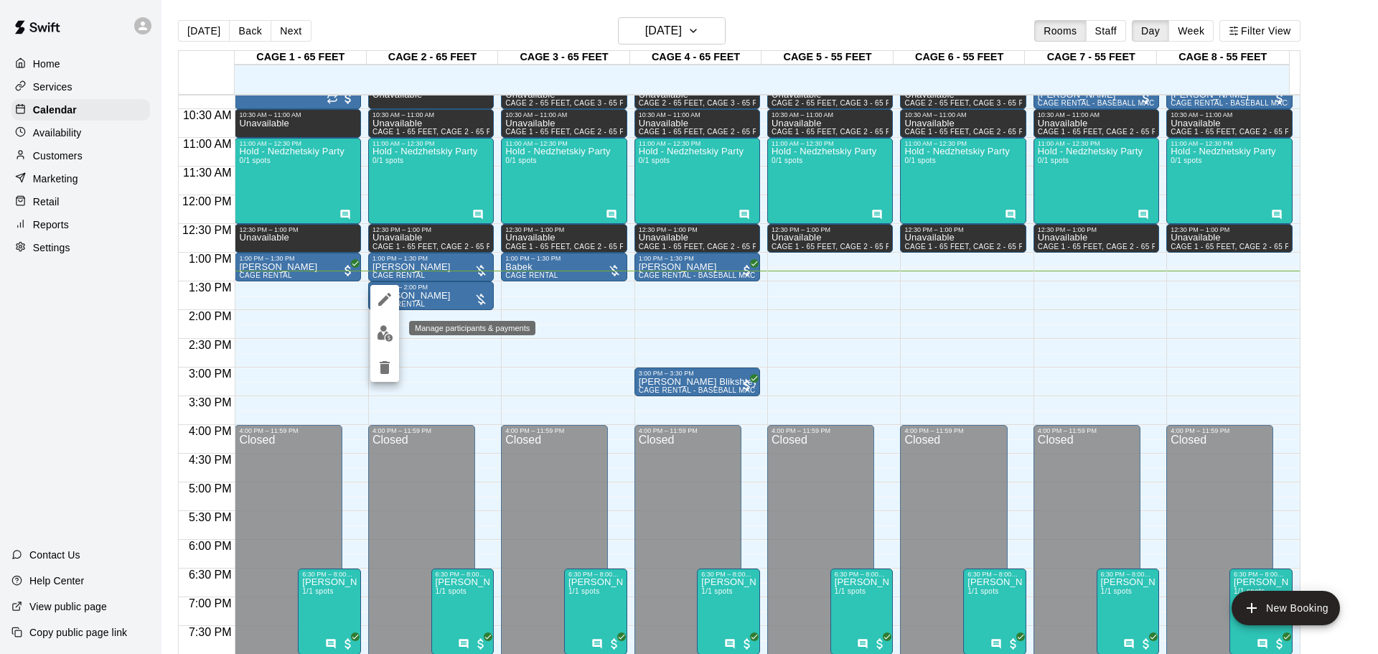
click at [390, 327] on img "edit" at bounding box center [385, 333] width 17 height 17
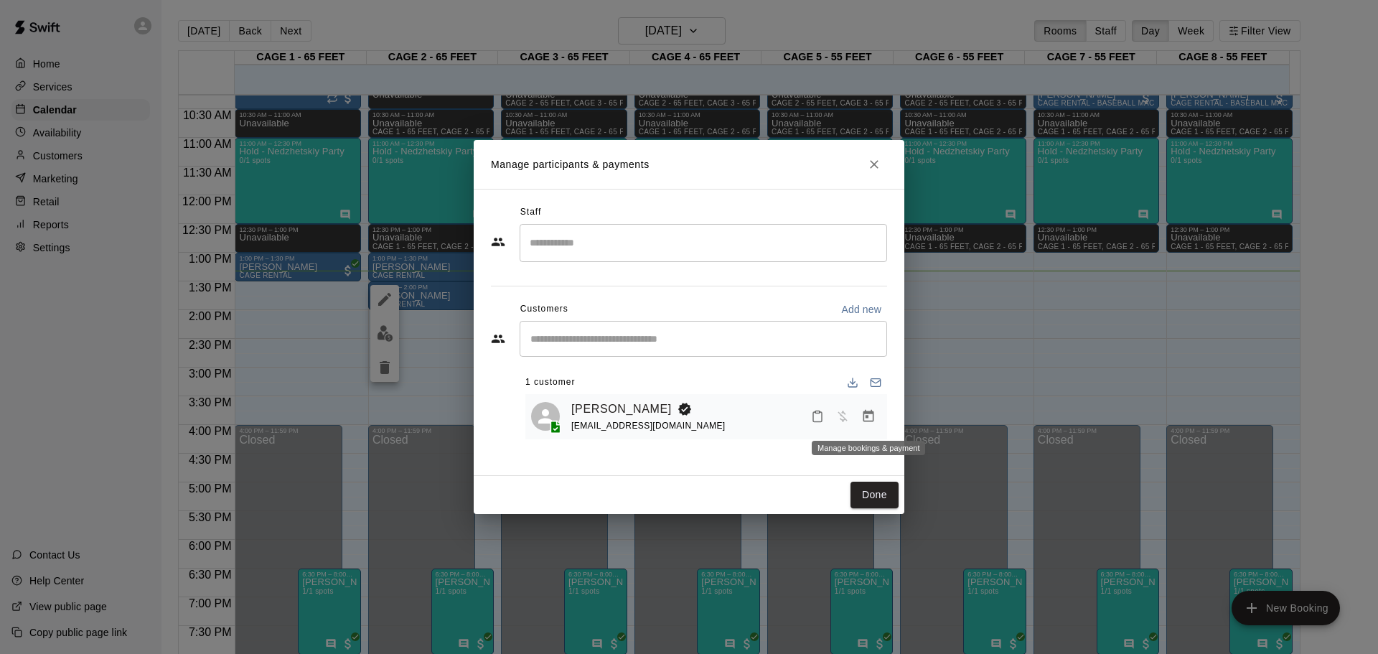
click at [864, 419] on icon "Manage bookings & payment" at bounding box center [868, 416] width 11 height 12
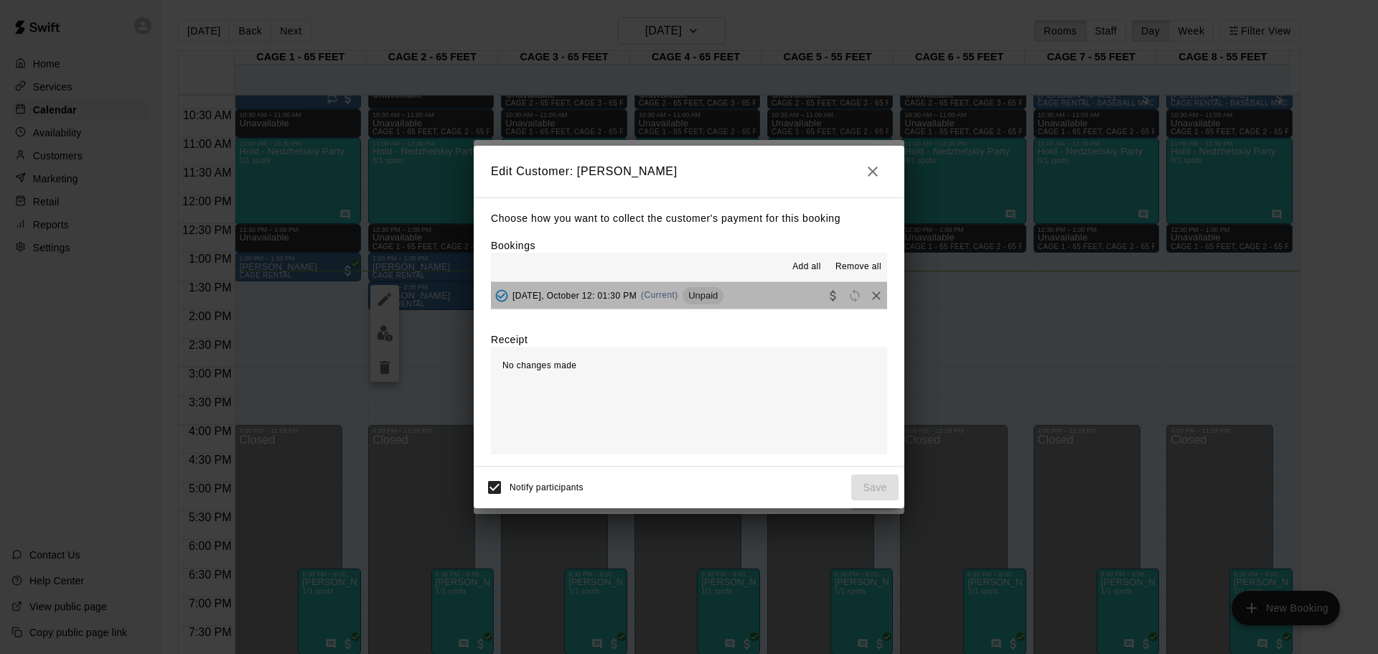
click at [734, 297] on button "[DATE], October 12: 01:30 PM (Current) Unpaid" at bounding box center [689, 295] width 396 height 27
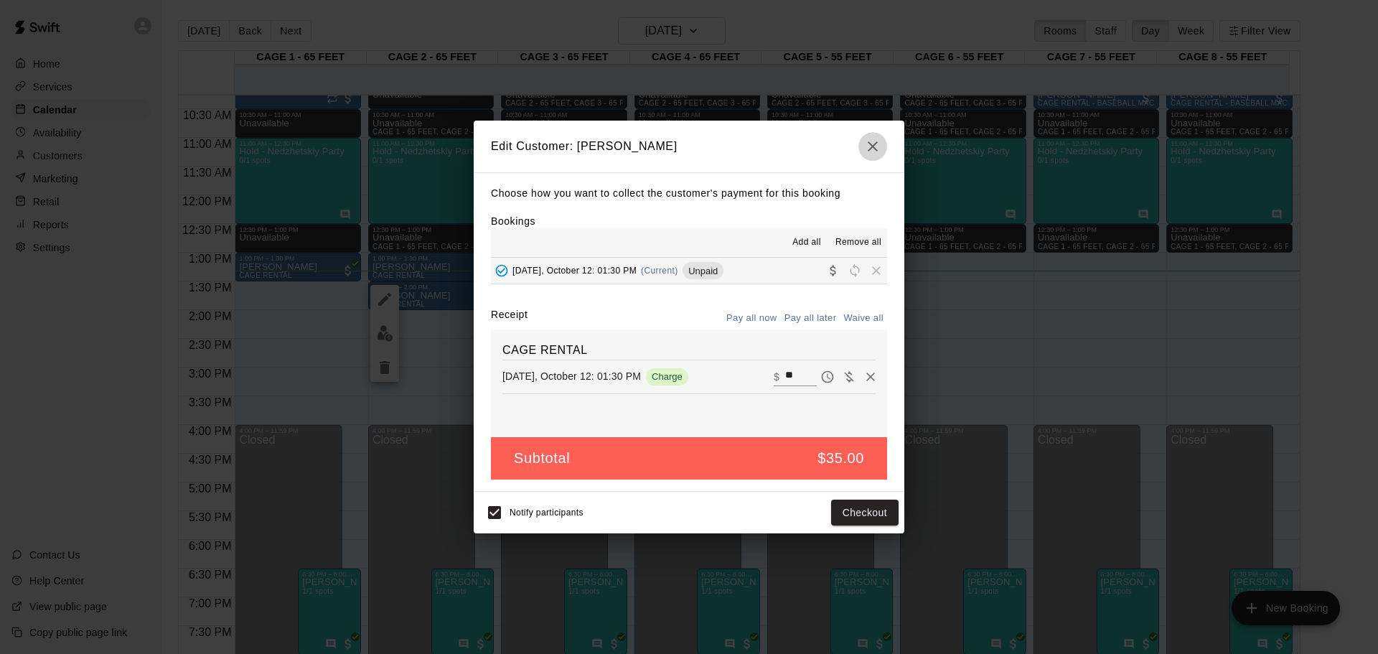
click at [871, 151] on icon "button" at bounding box center [872, 146] width 17 height 17
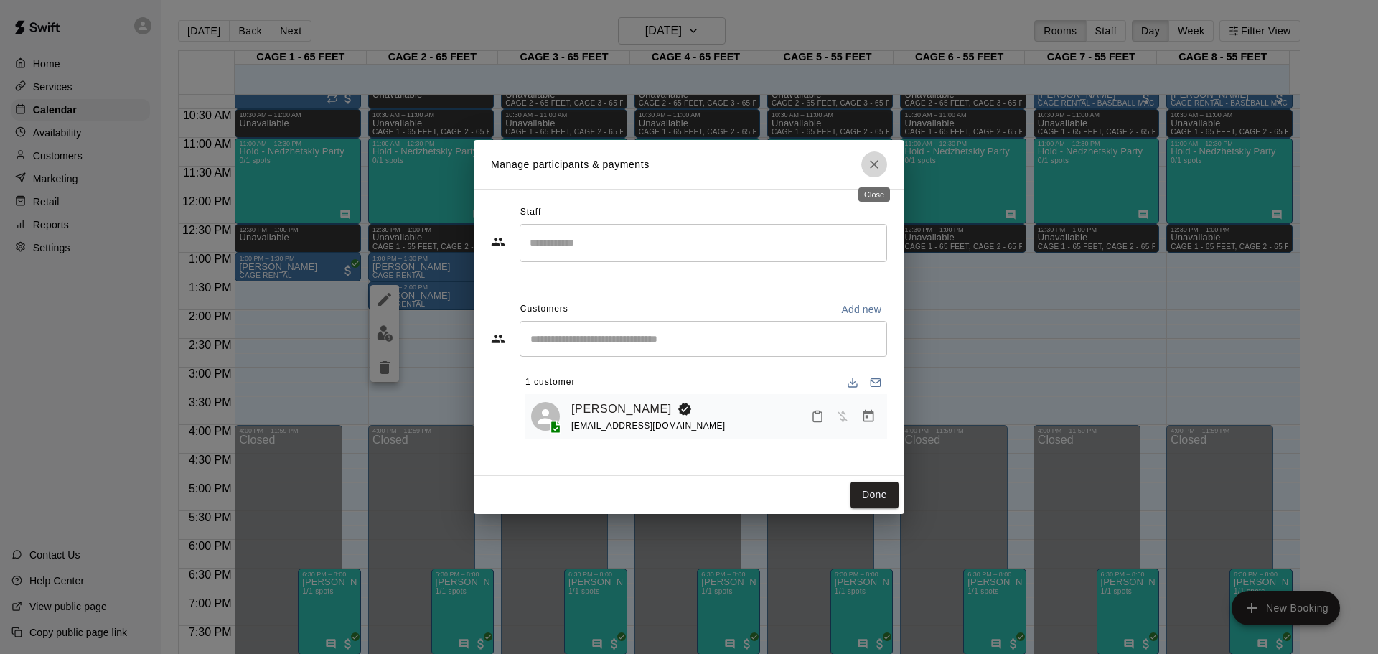
click at [871, 166] on icon "Close" at bounding box center [874, 164] width 14 height 14
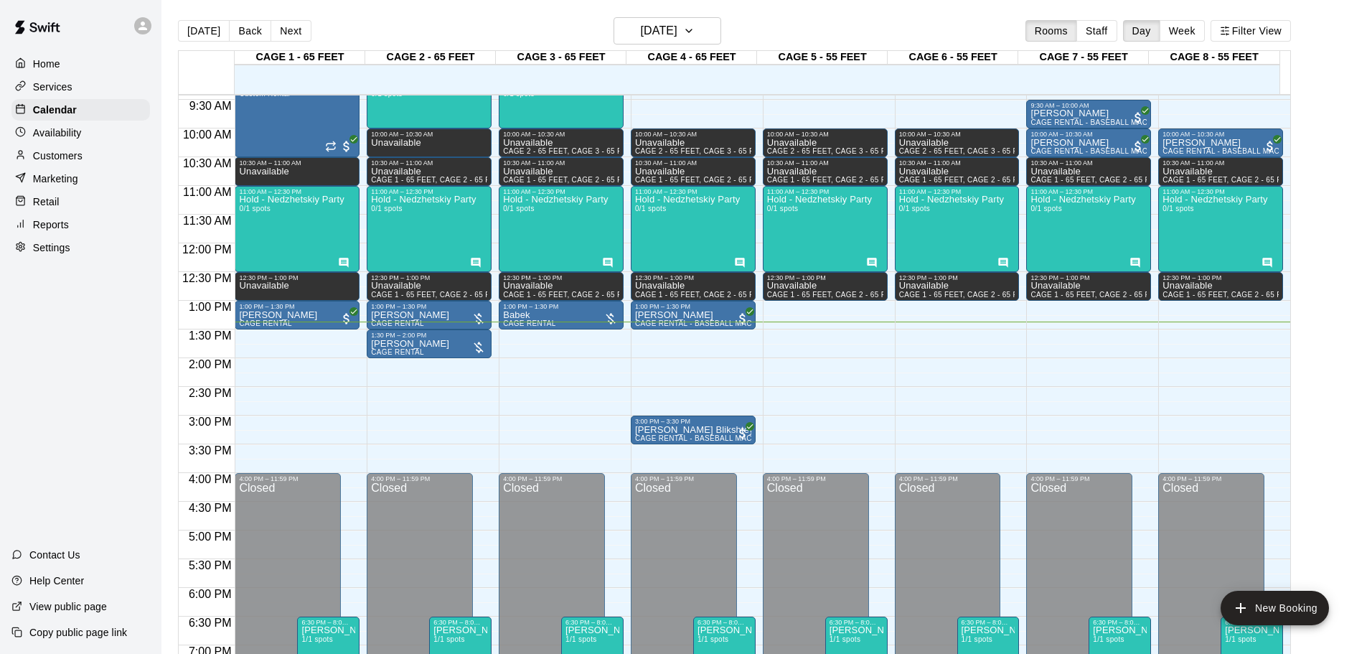
scroll to position [518, 0]
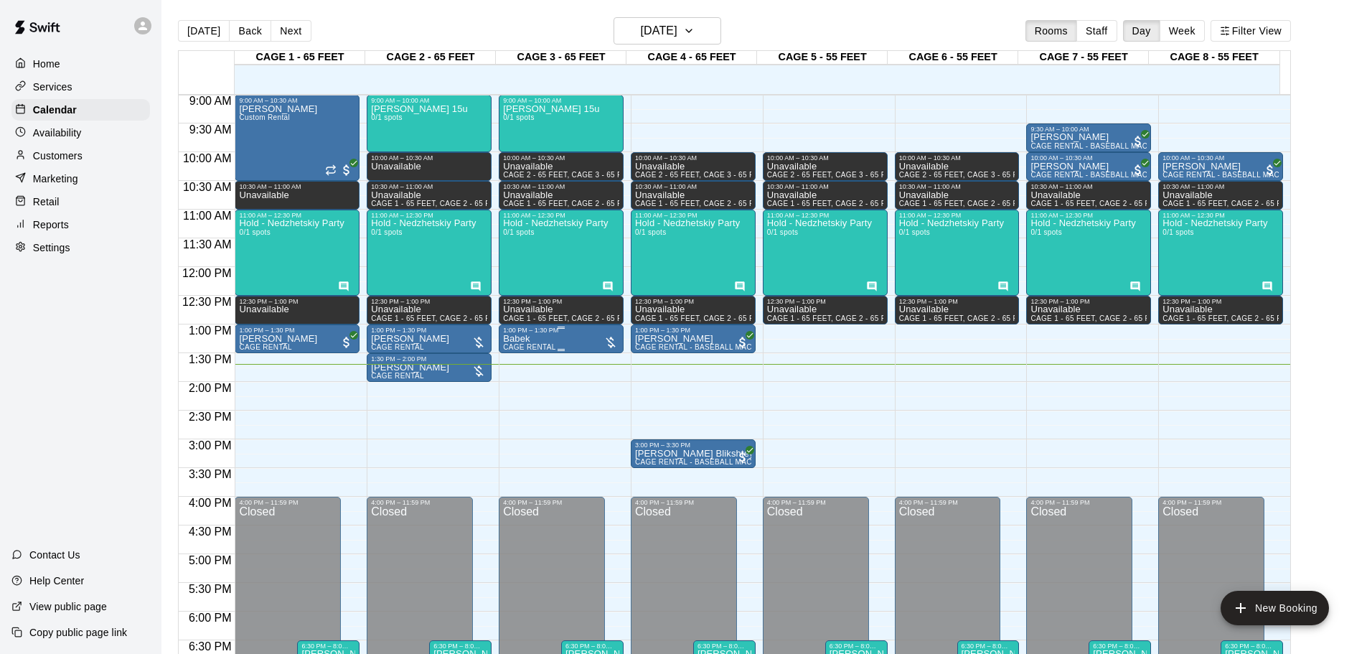
click at [614, 346] on div at bounding box center [611, 342] width 14 height 14
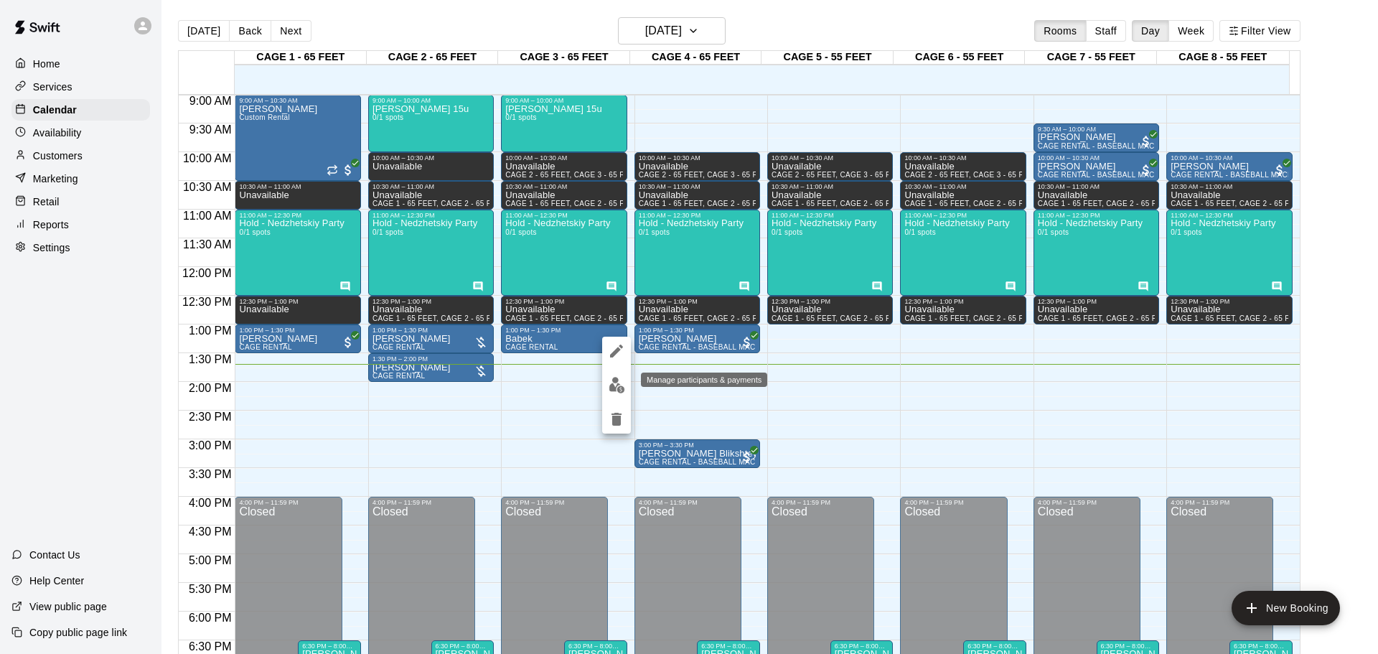
click at [622, 378] on img "edit" at bounding box center [617, 385] width 17 height 17
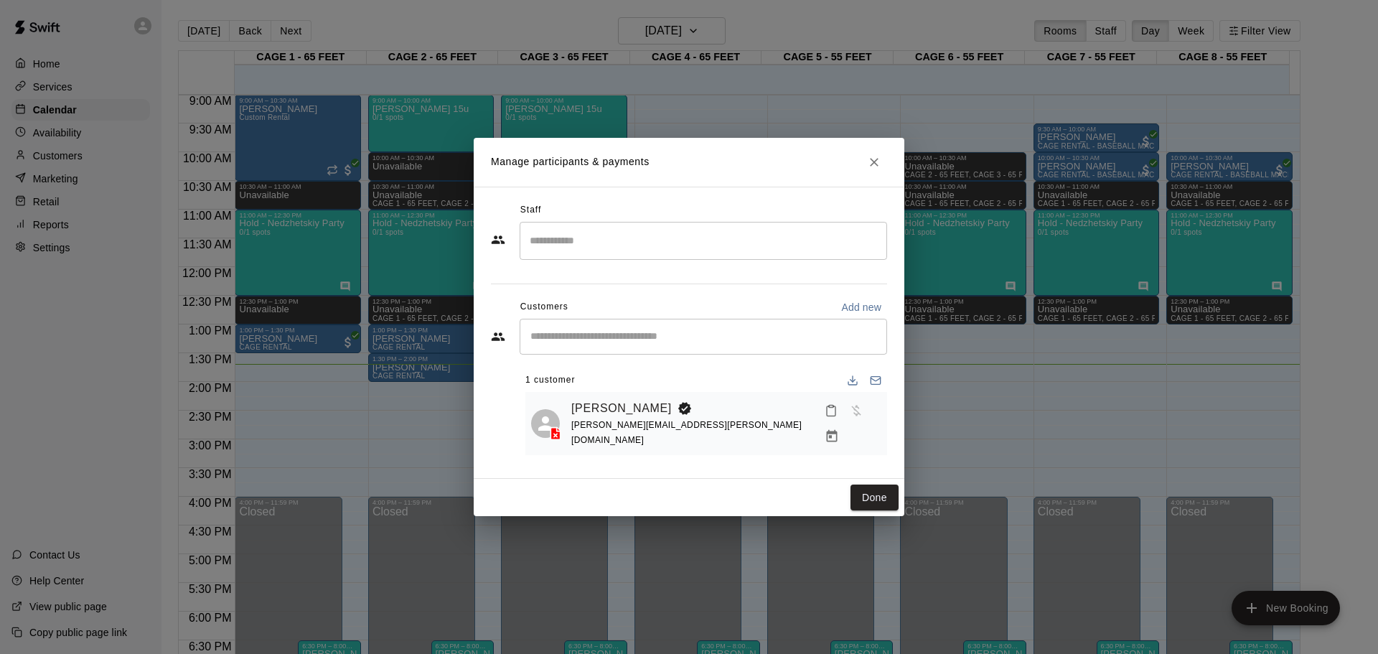
click at [725, 416] on div "[PERSON_NAME] [PERSON_NAME][EMAIL_ADDRESS][PERSON_NAME][DOMAIN_NAME]" at bounding box center [726, 424] width 310 height 52
click at [839, 429] on icon "Manage bookings & payment" at bounding box center [832, 436] width 14 height 14
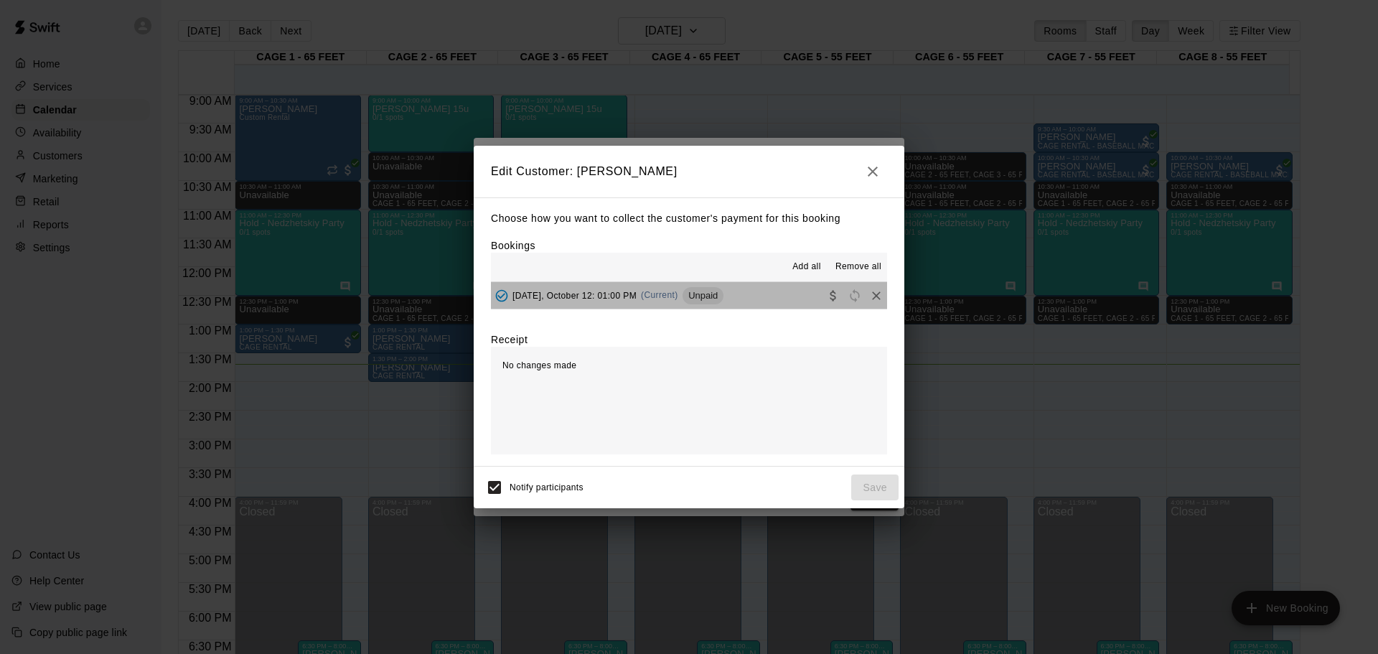
click at [711, 291] on span "Unpaid" at bounding box center [703, 295] width 41 height 11
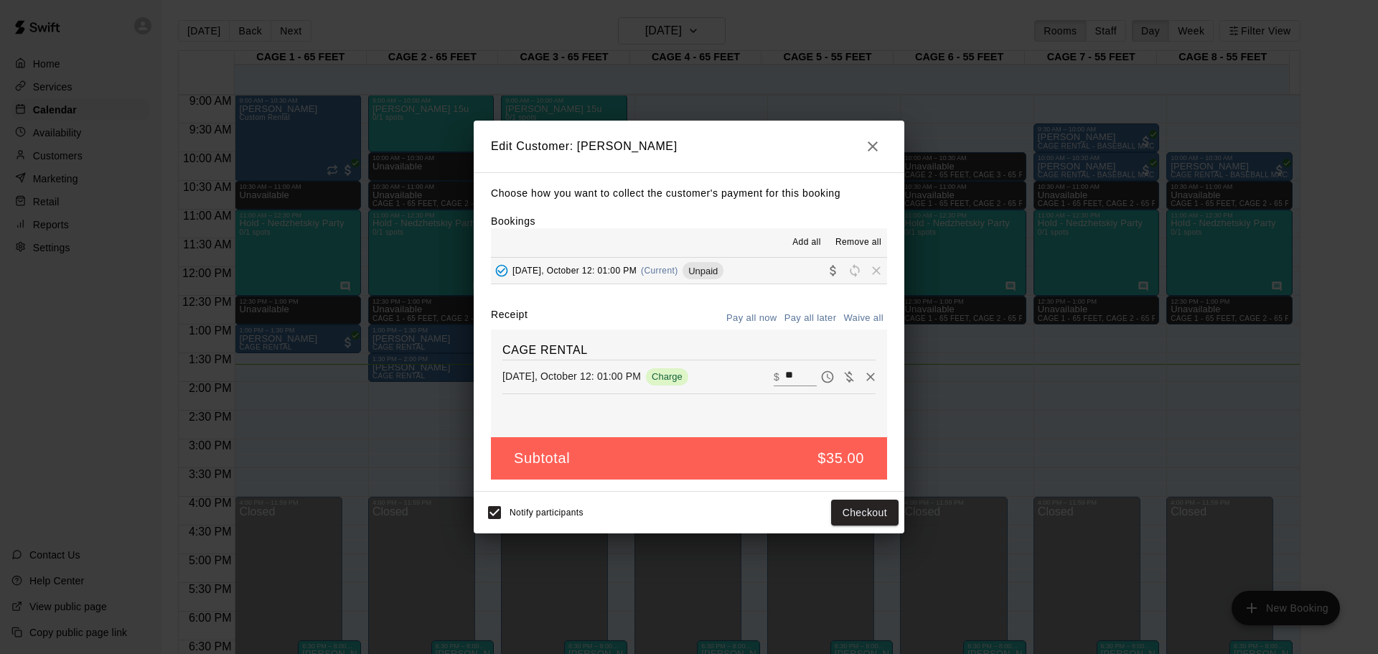
click at [870, 145] on icon "button" at bounding box center [872, 146] width 17 height 17
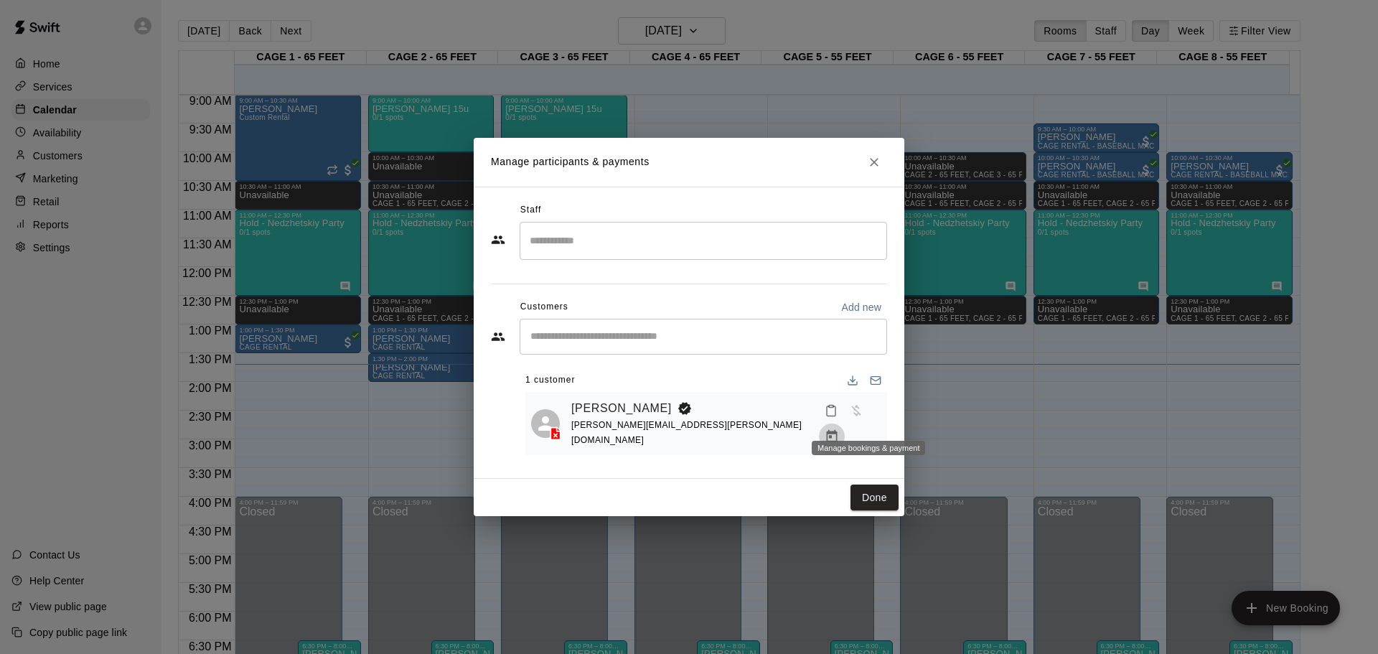
click at [839, 429] on icon "Manage bookings & payment" at bounding box center [832, 436] width 14 height 14
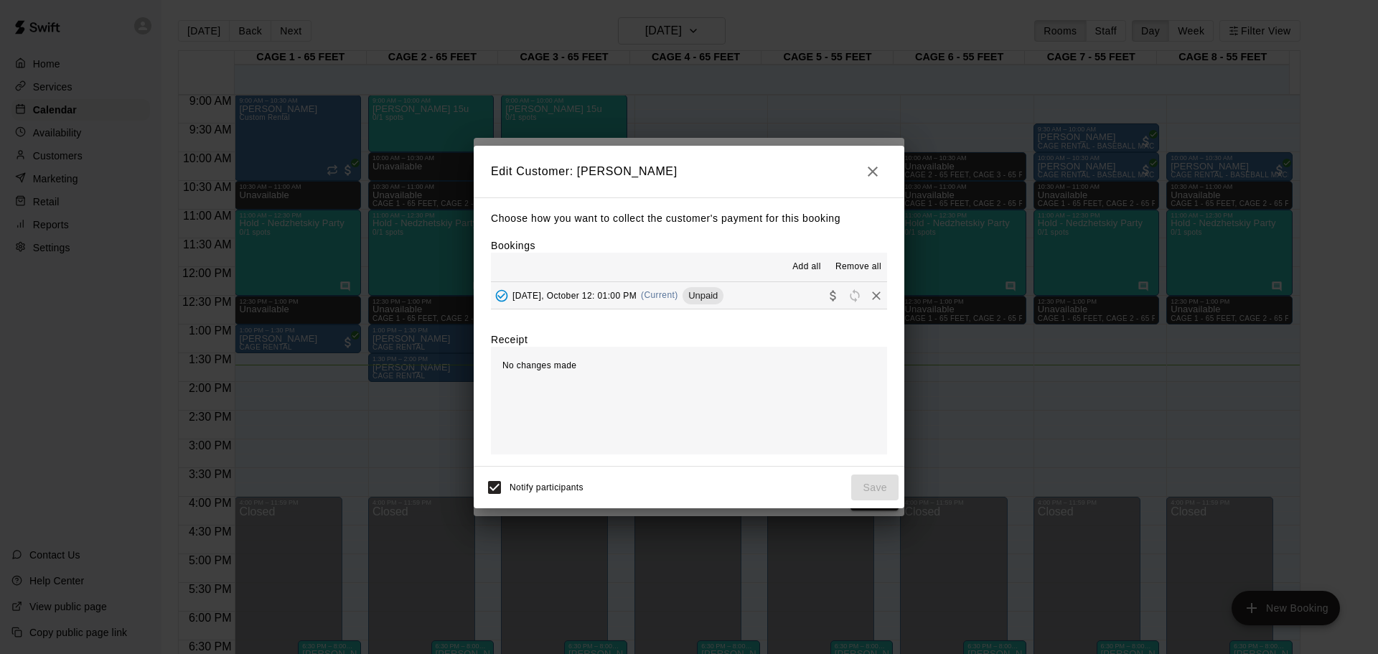
click at [751, 299] on button "[DATE], October 12: 01:00 PM (Current) Unpaid" at bounding box center [689, 295] width 396 height 27
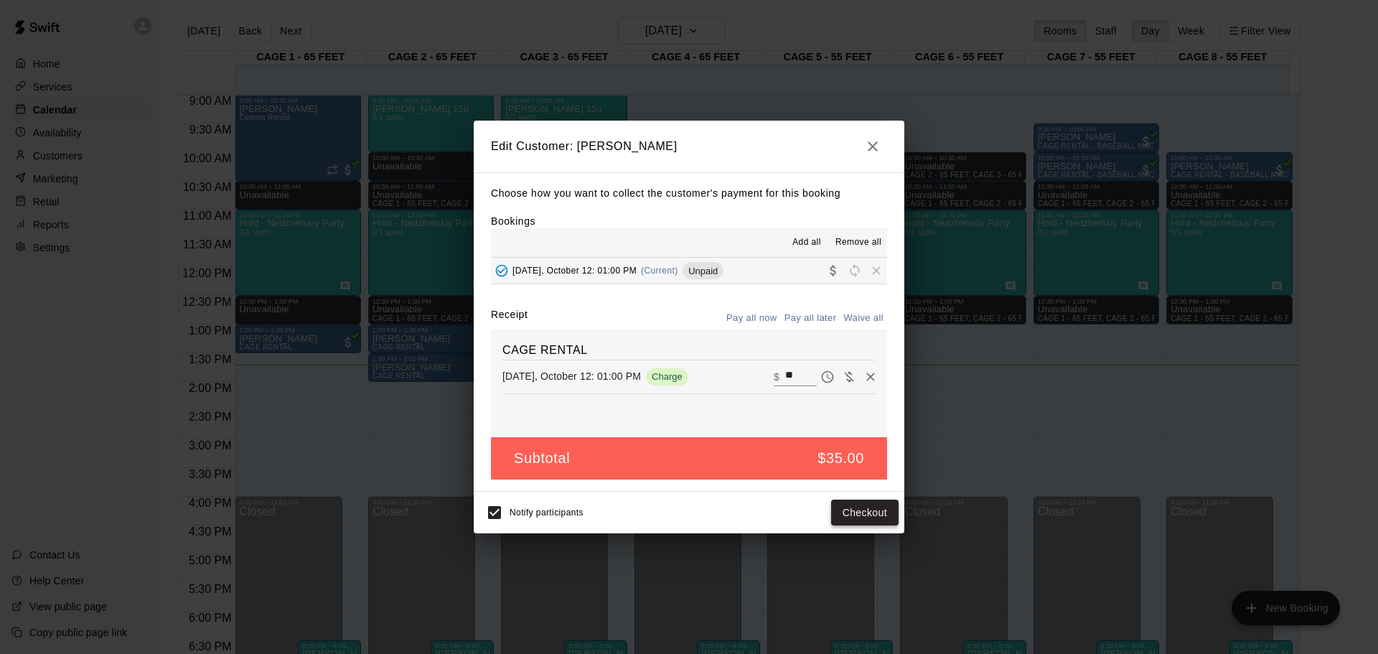
click at [853, 515] on button "Checkout" at bounding box center [864, 513] width 67 height 27
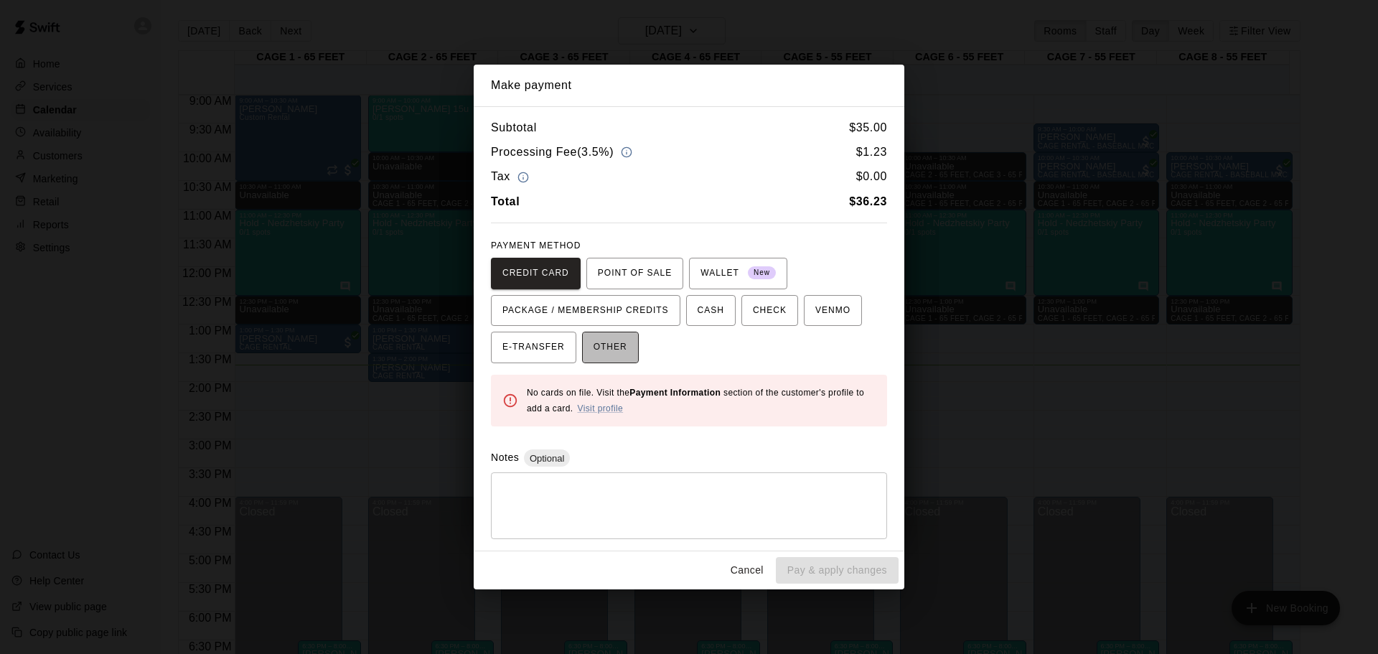
click at [591, 342] on button "OTHER" at bounding box center [610, 348] width 57 height 32
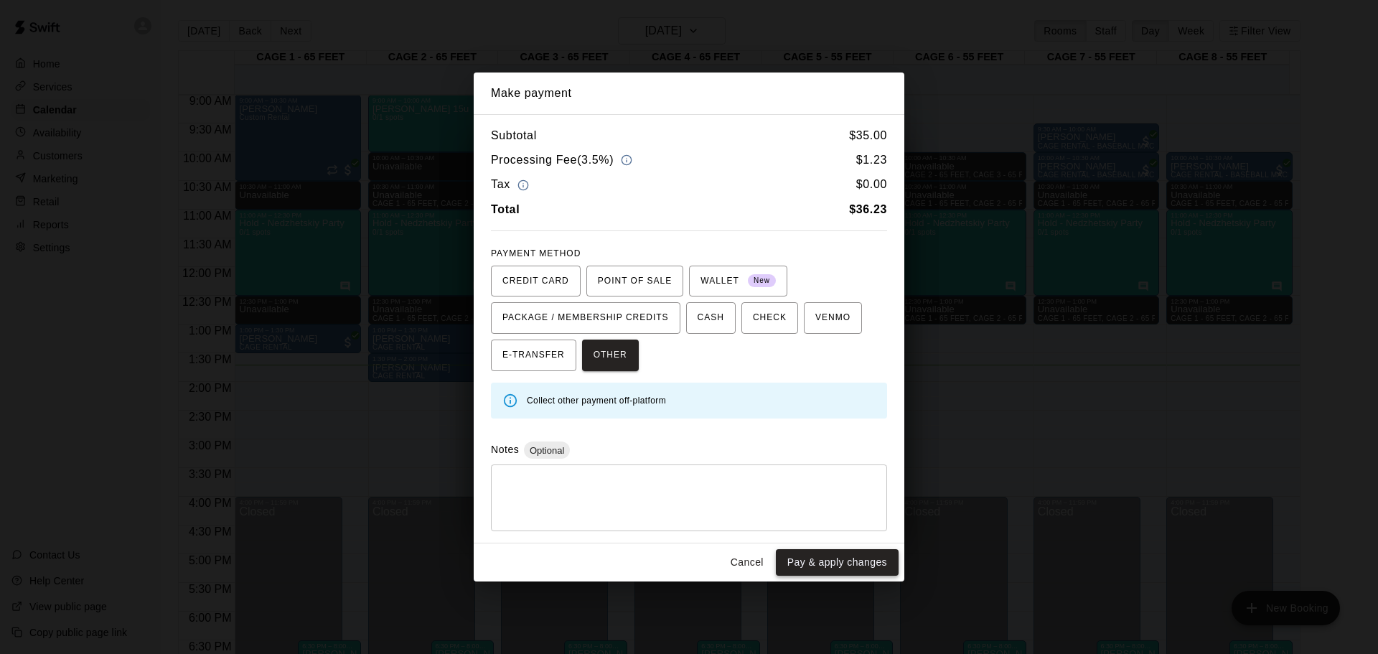
click at [843, 564] on button "Pay & apply changes" at bounding box center [837, 562] width 123 height 27
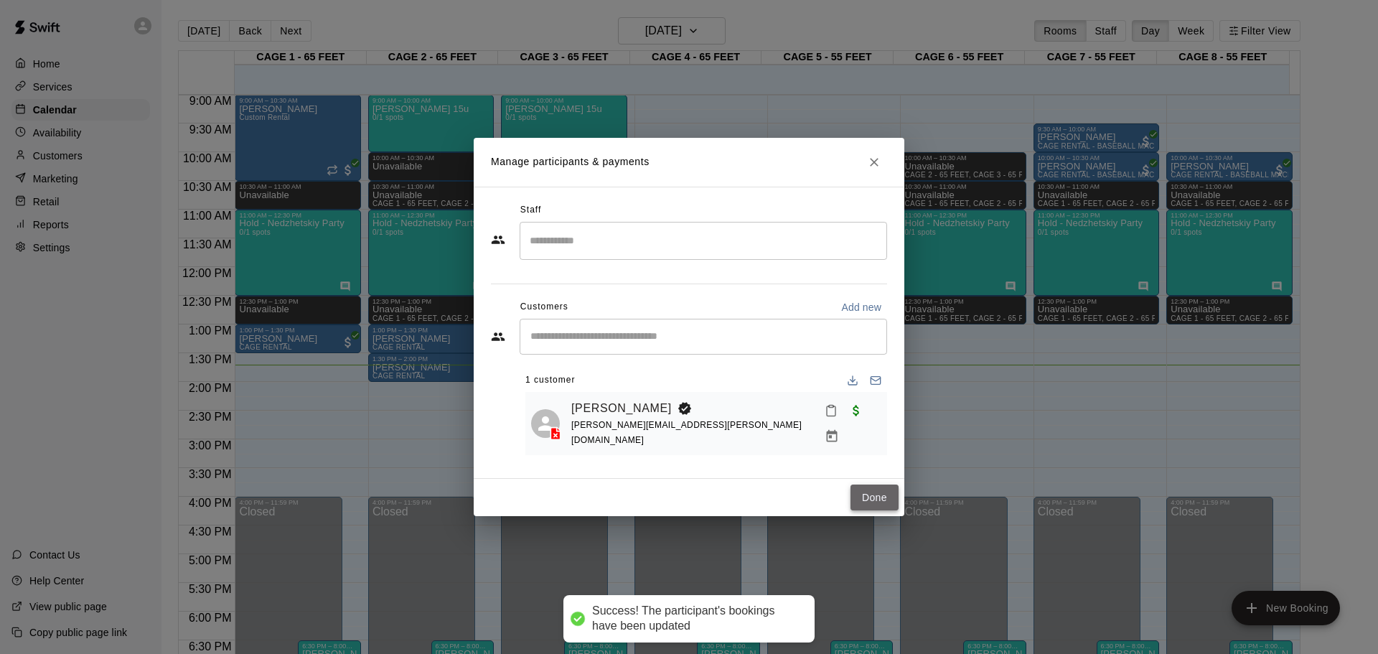
click at [881, 493] on button "Done" at bounding box center [875, 497] width 48 height 27
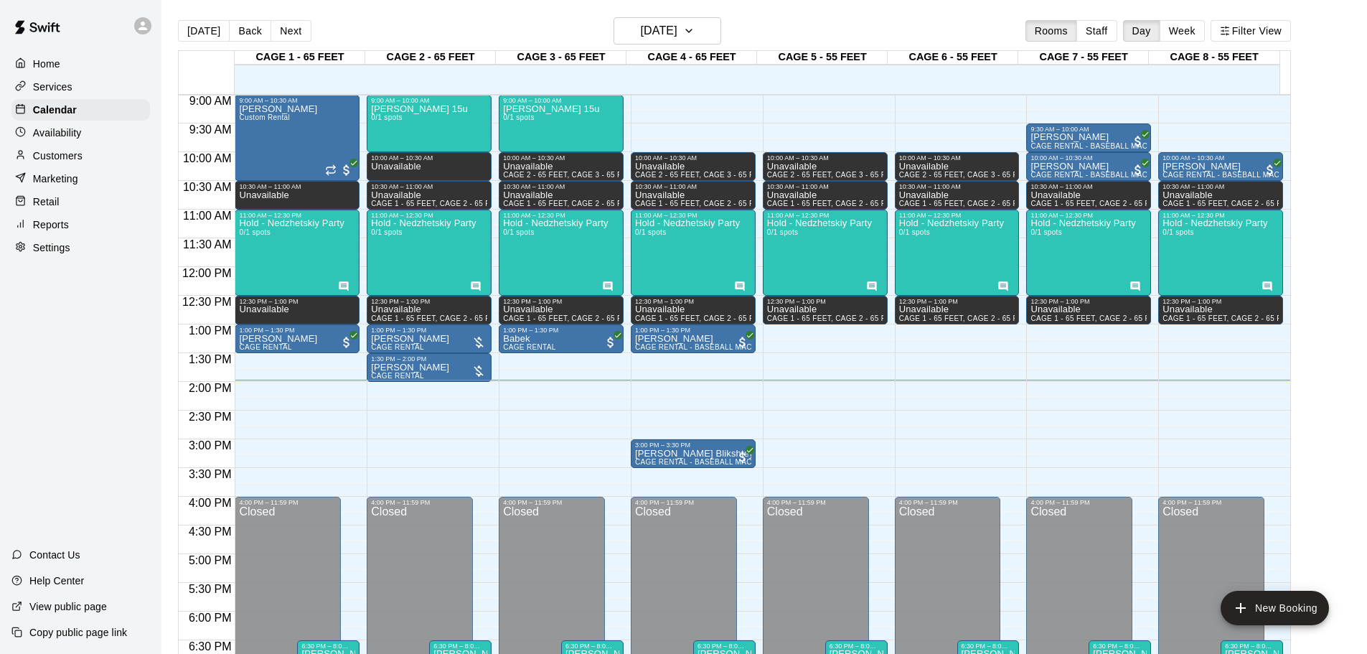
click at [401, 396] on div "12:00 AM – 8:00 AM Closed 8:00 AM – 9:00 AM Unavailable CAGE 1 - 65 FEET, CAGE …" at bounding box center [429, 267] width 125 height 1378
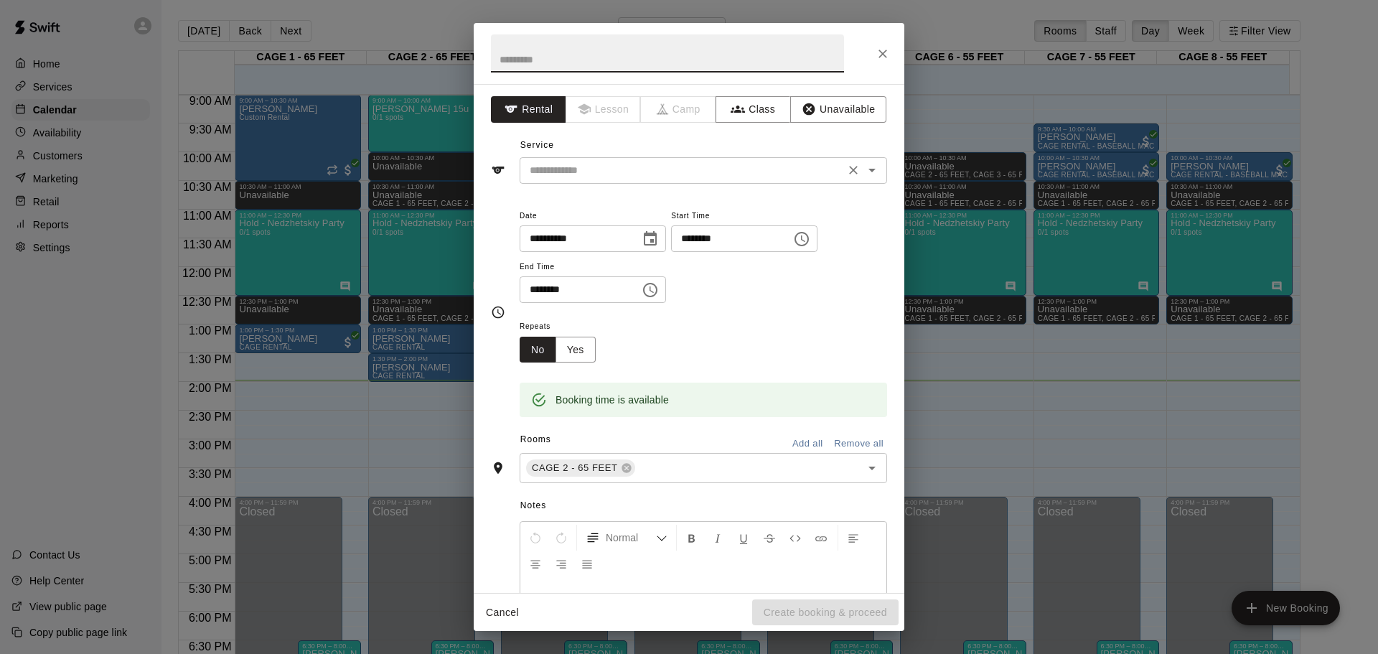
click at [570, 169] on input "text" at bounding box center [682, 170] width 317 height 18
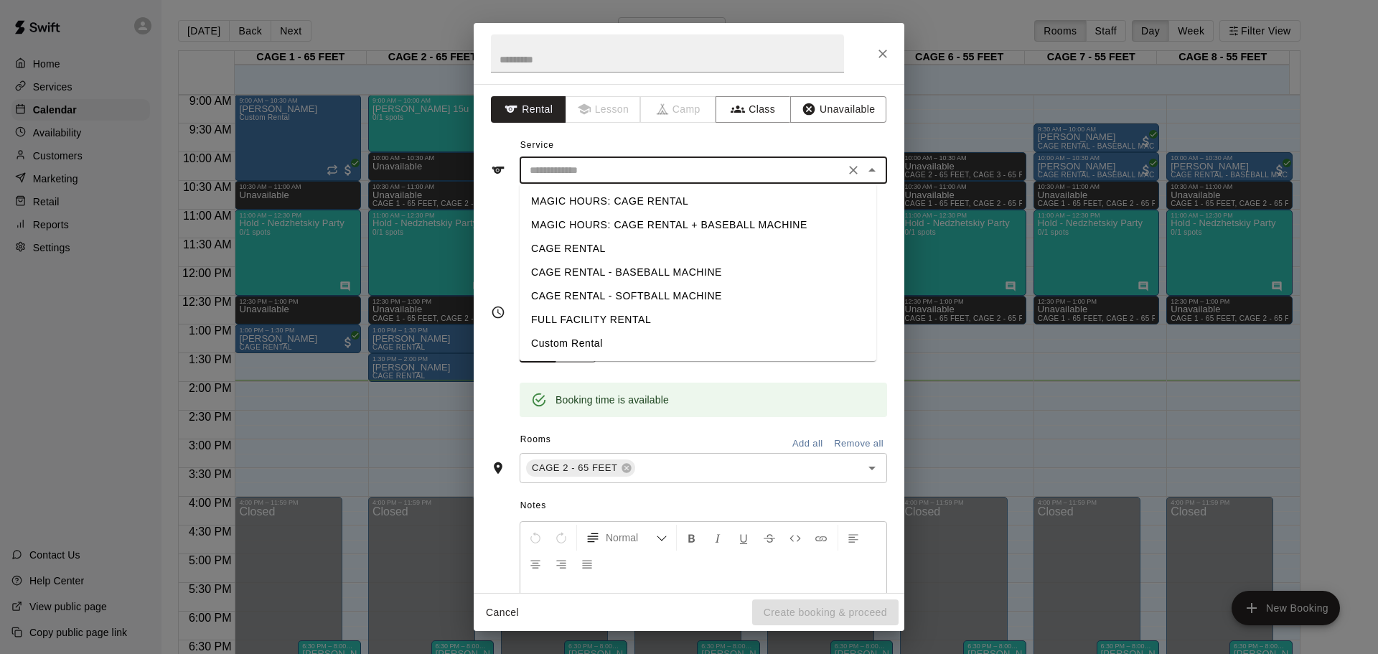
click at [561, 271] on li "CAGE RENTAL - BASEBALL MACHINE" at bounding box center [698, 273] width 357 height 24
type input "**********"
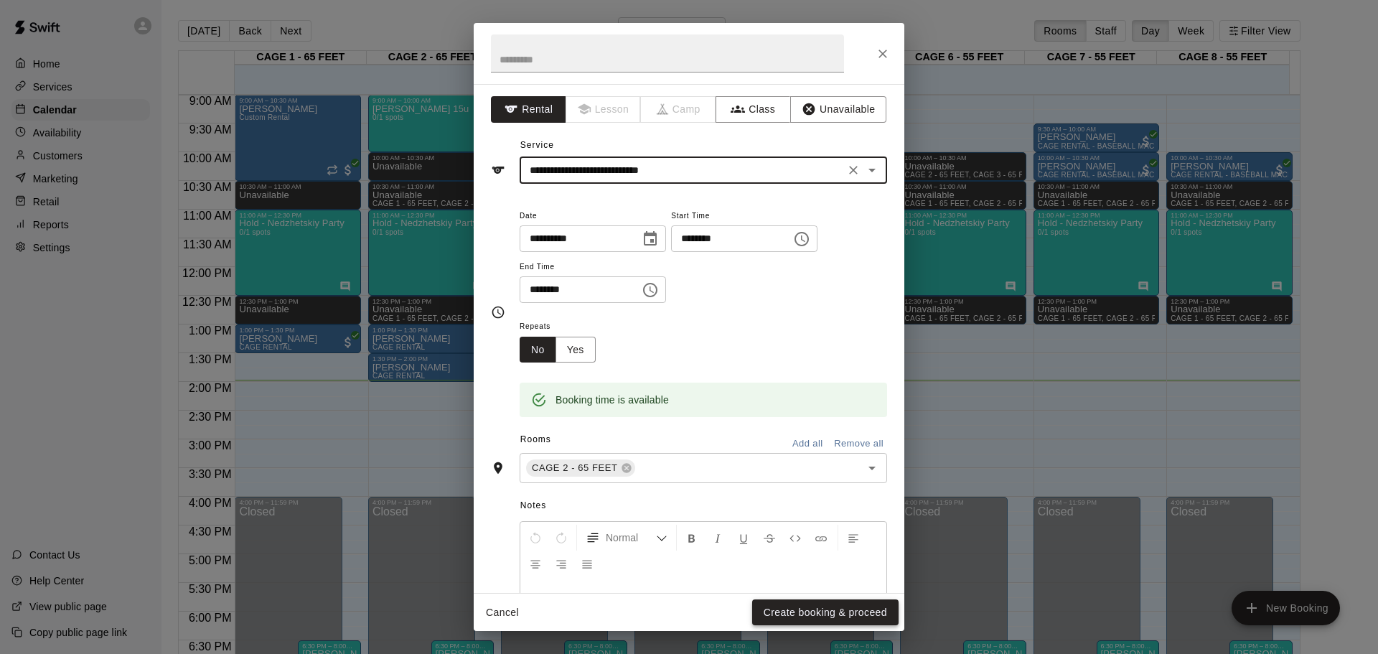
click at [815, 607] on button "Create booking & proceed" at bounding box center [825, 612] width 146 height 27
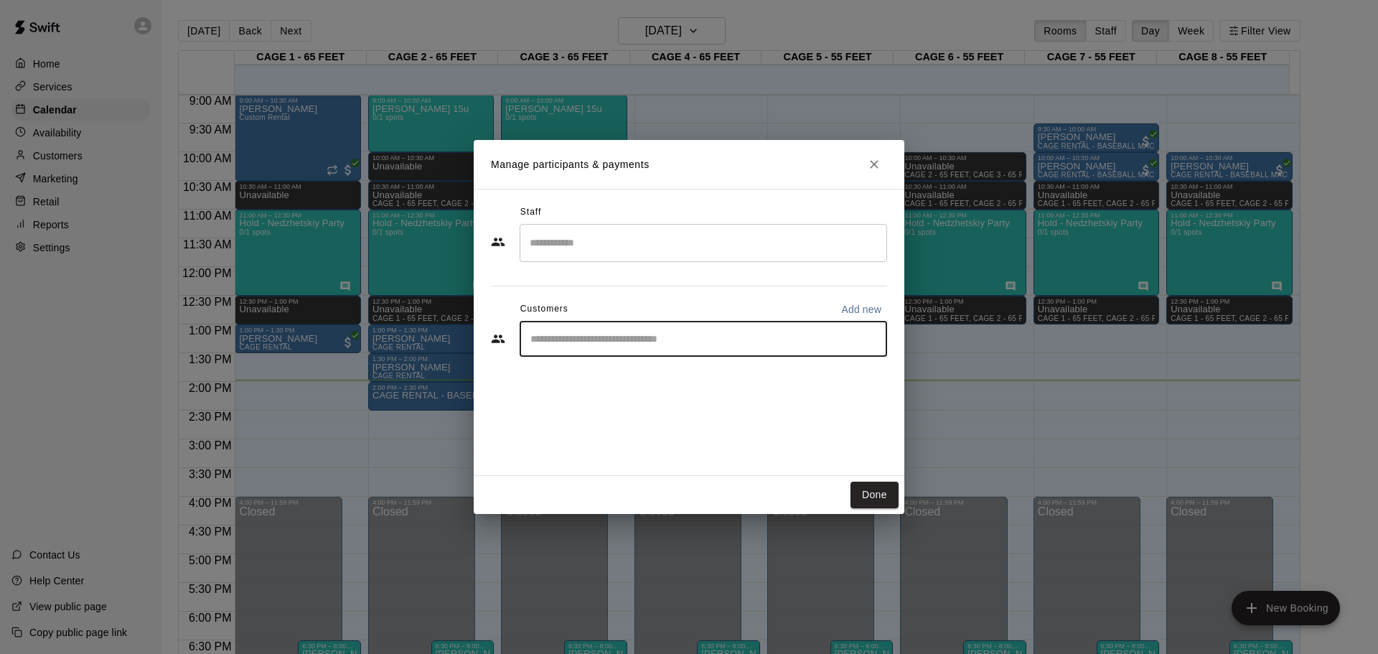
click at [612, 345] on input "Start typing to search customers..." at bounding box center [703, 339] width 355 height 14
type input "****"
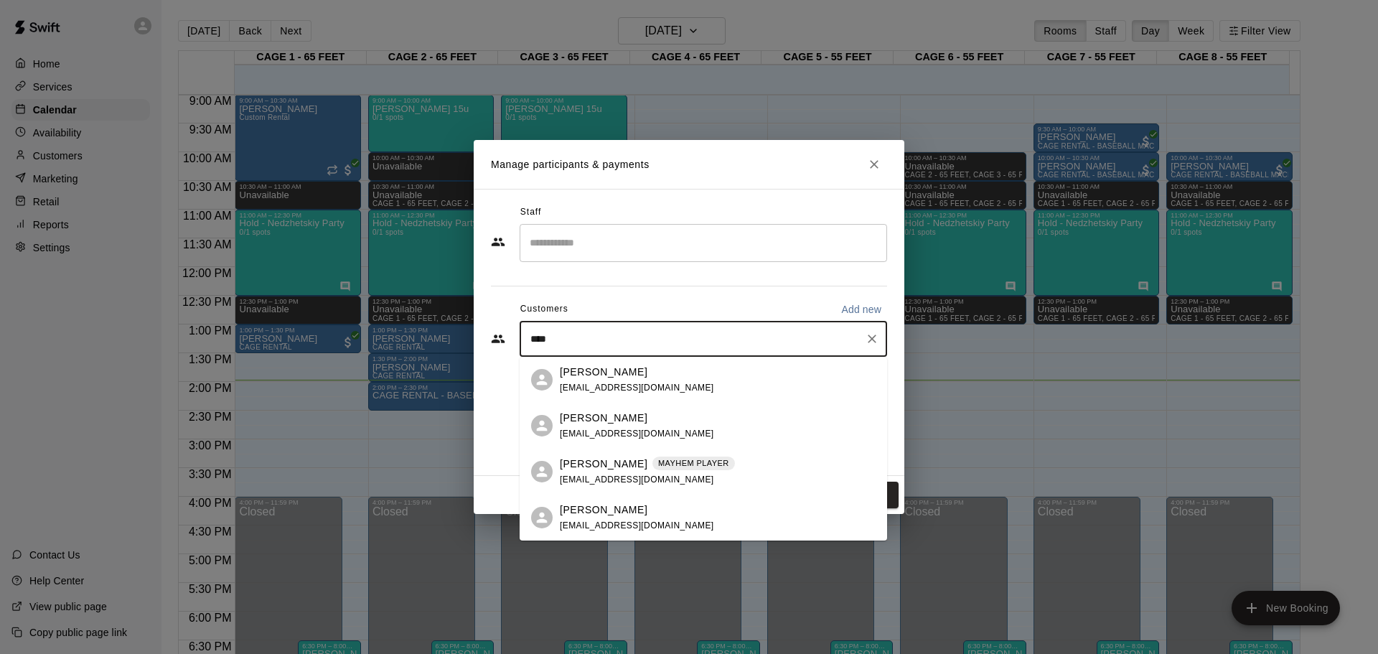
click at [614, 370] on div "[PERSON_NAME]" at bounding box center [637, 372] width 154 height 15
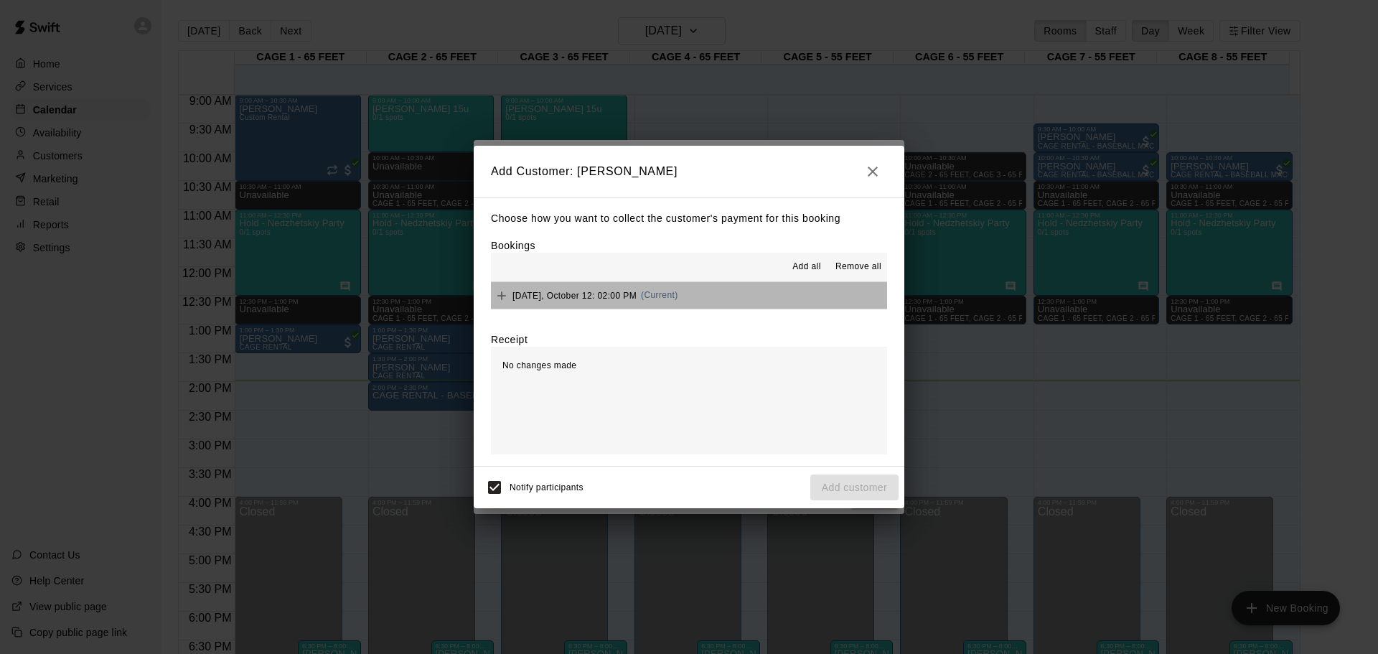
click at [729, 296] on button "[DATE], October 12: 02:00 PM (Current)" at bounding box center [689, 295] width 396 height 27
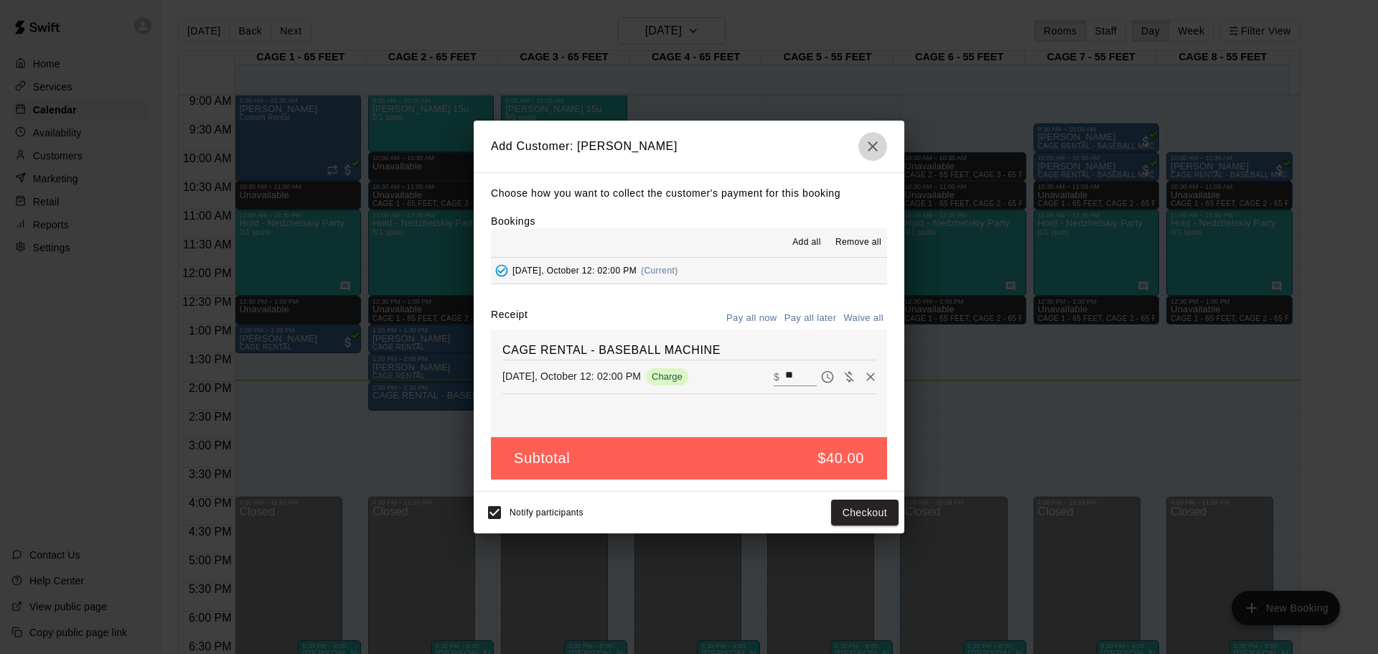
click at [876, 136] on button "button" at bounding box center [872, 146] width 29 height 29
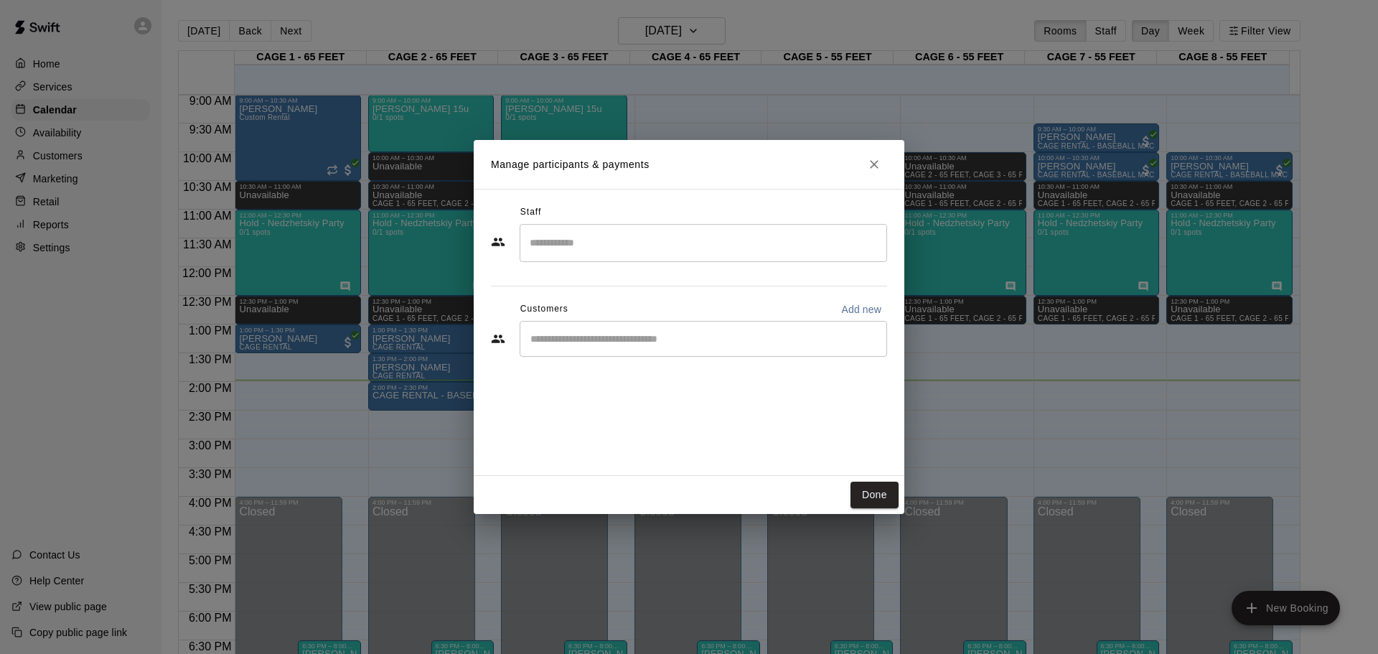
click at [871, 149] on h2 "Manage participants & payments" at bounding box center [689, 164] width 431 height 49
drag, startPoint x: 871, startPoint y: 151, endPoint x: 875, endPoint y: 160, distance: 9.6
click at [871, 152] on button "Close" at bounding box center [874, 164] width 26 height 26
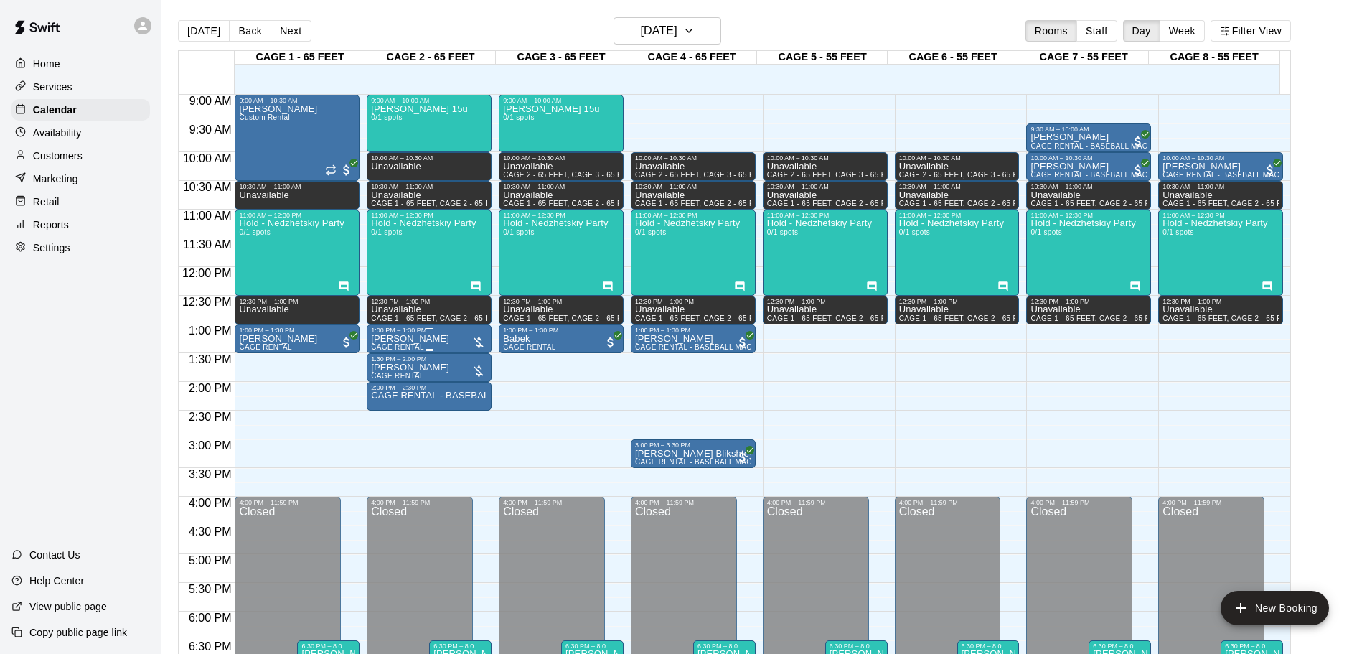
click at [400, 339] on p "[PERSON_NAME]" at bounding box center [410, 339] width 78 height 0
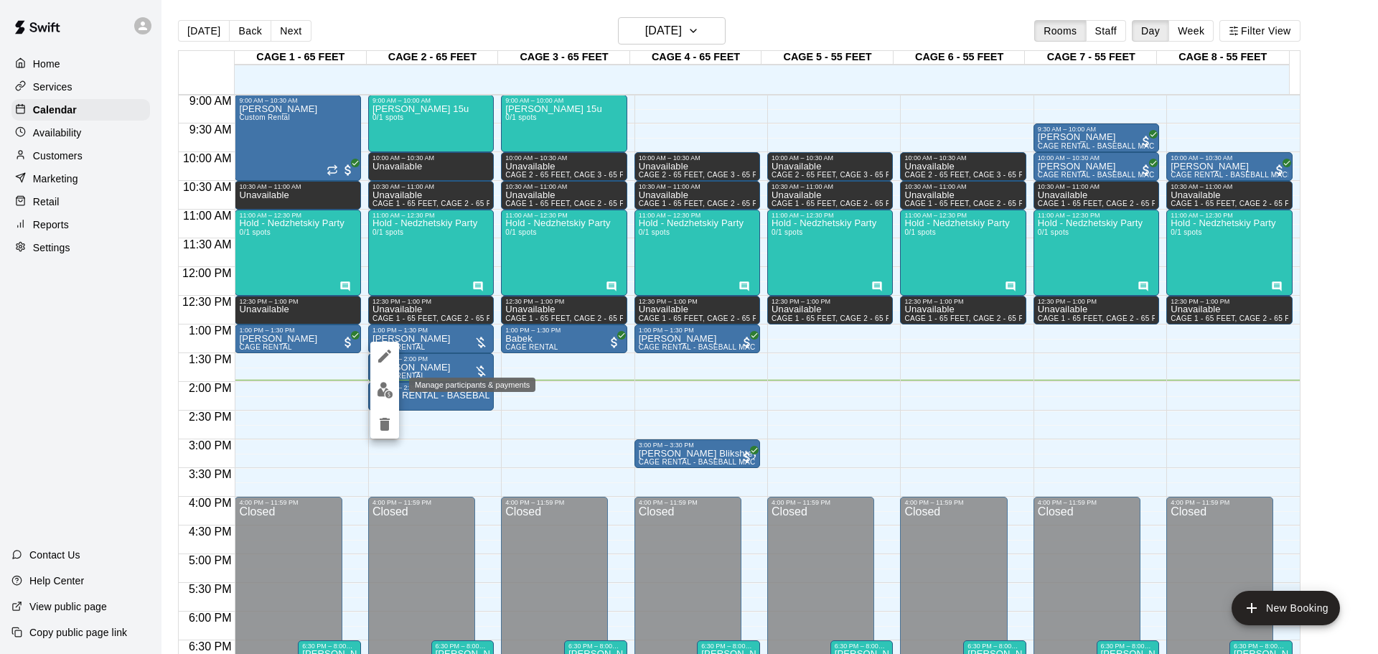
click at [381, 390] on img "edit" at bounding box center [385, 390] width 17 height 17
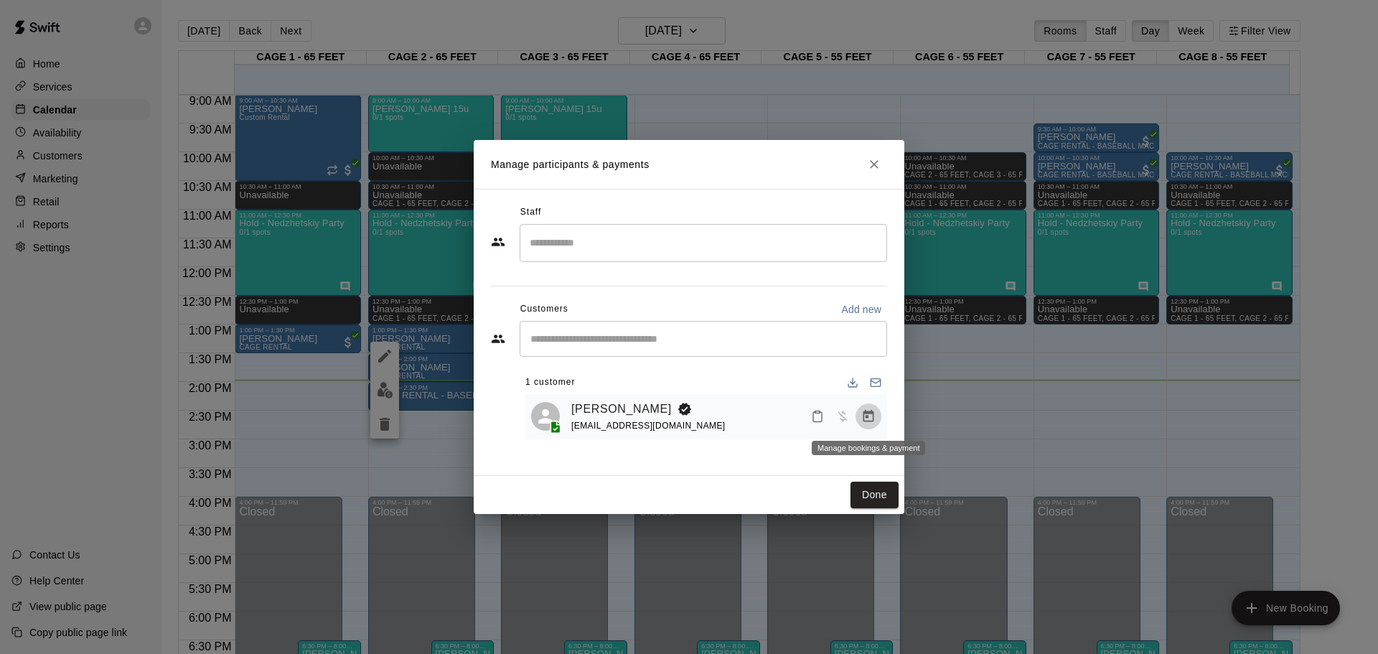
click at [868, 408] on button "Manage bookings & payment" at bounding box center [869, 416] width 26 height 26
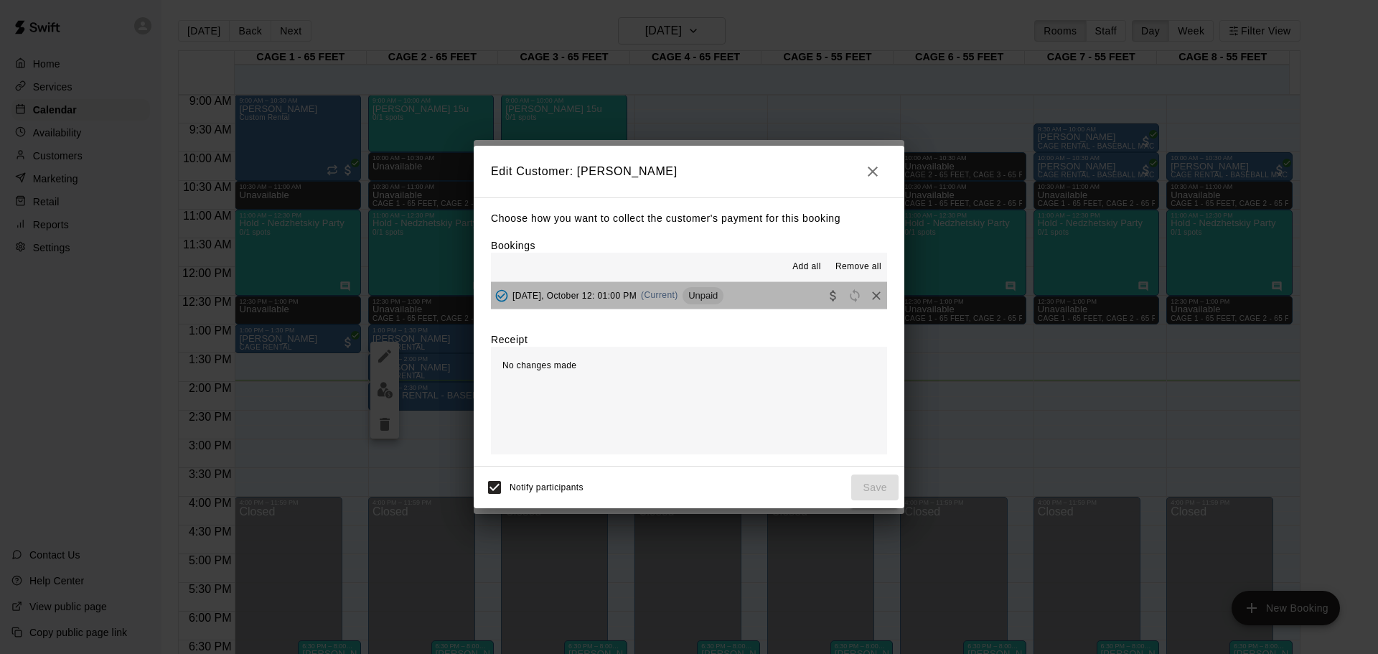
click at [781, 294] on button "[DATE], October 12: 01:00 PM (Current) Unpaid" at bounding box center [689, 295] width 396 height 27
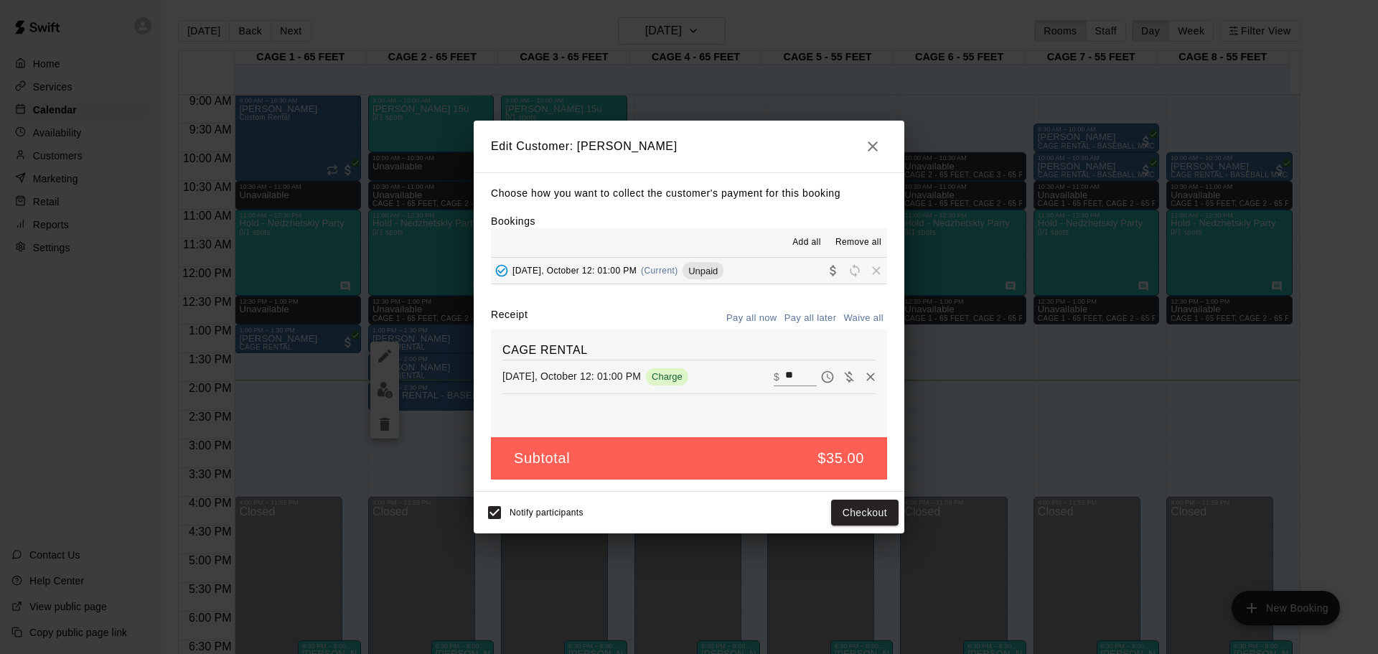
click at [872, 141] on icon "button" at bounding box center [872, 146] width 17 height 17
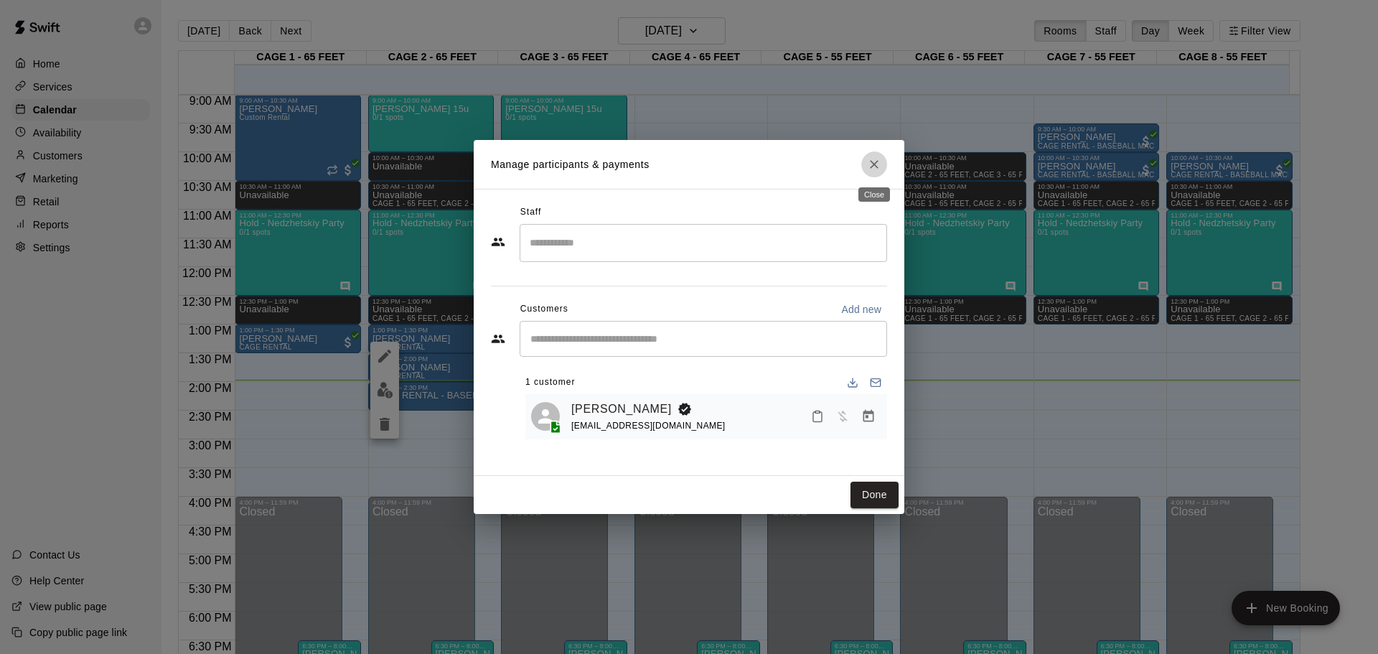
click at [878, 165] on icon "Close" at bounding box center [874, 164] width 14 height 14
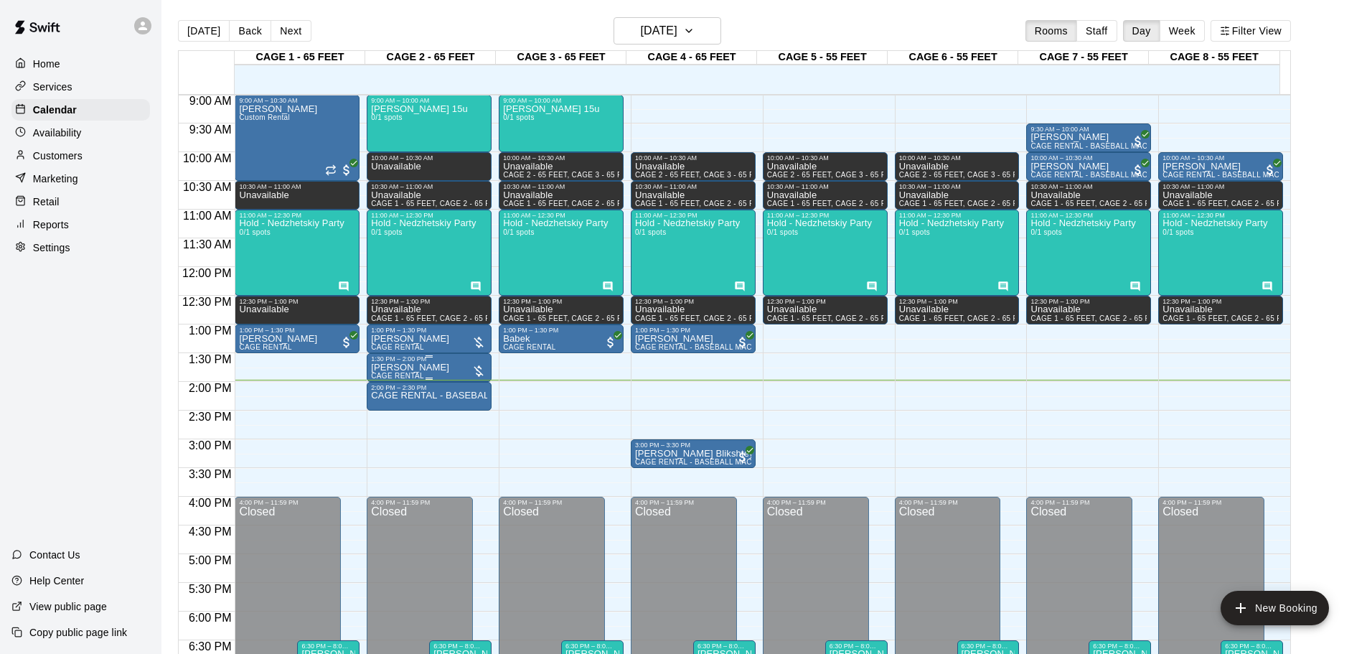
click at [446, 357] on div at bounding box center [429, 356] width 116 height 2
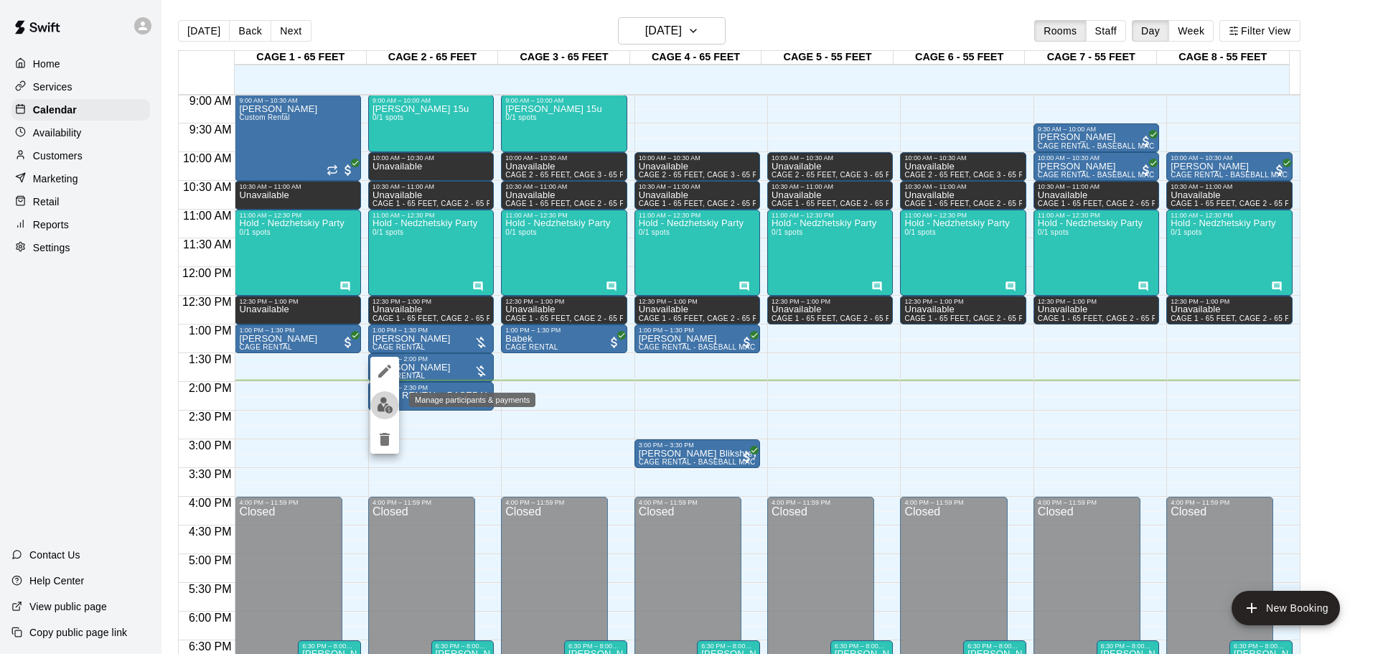
click at [373, 401] on button "edit" at bounding box center [384, 405] width 29 height 28
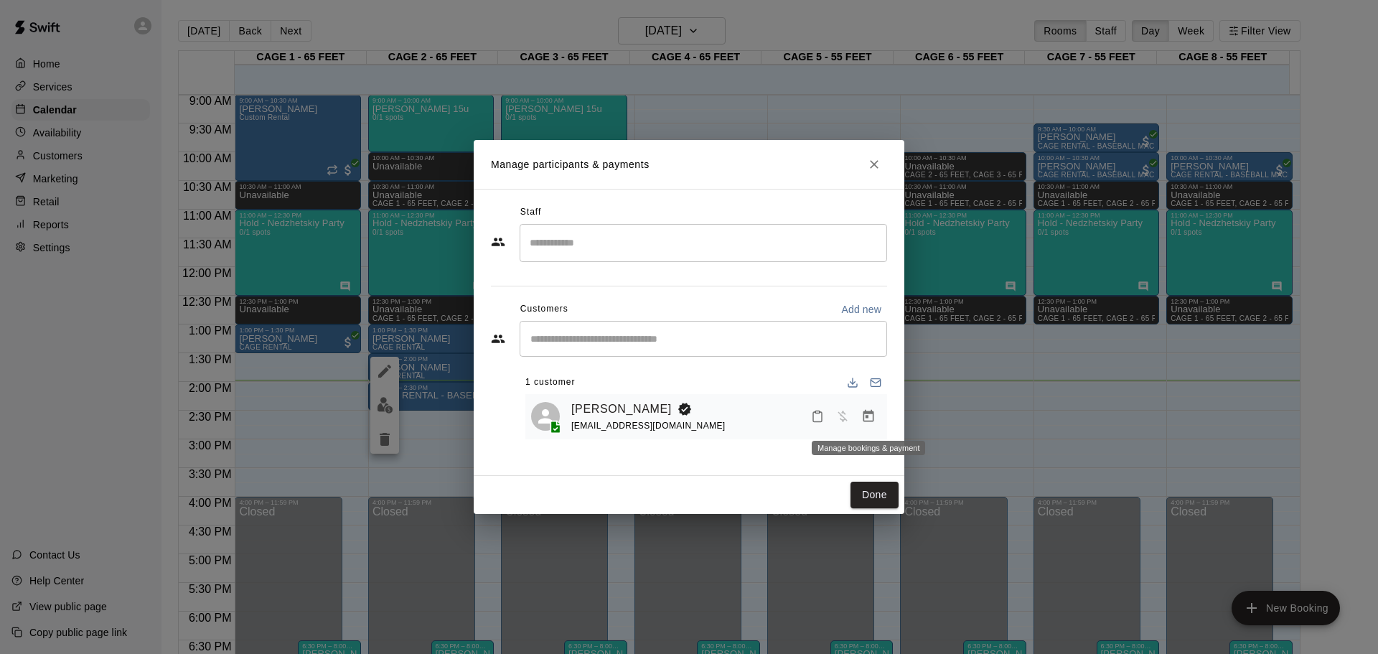
click at [862, 415] on icon "Manage bookings & payment" at bounding box center [868, 416] width 14 height 14
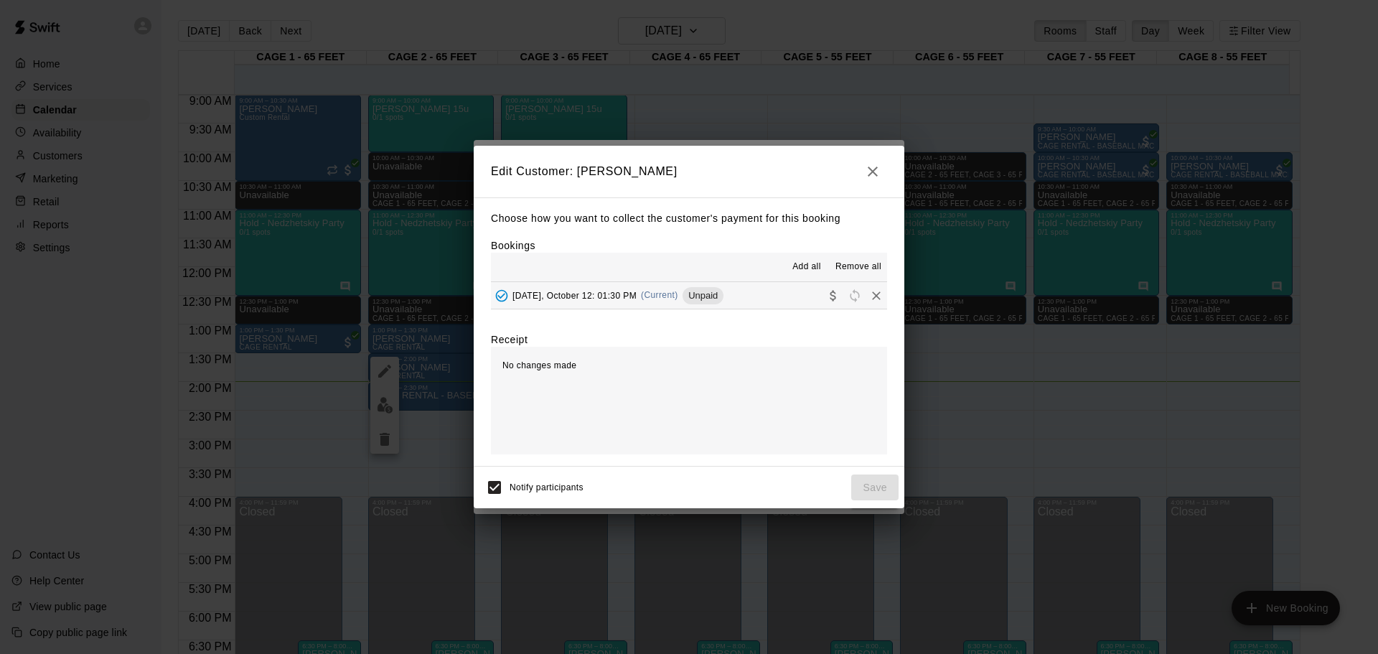
click at [879, 174] on icon "button" at bounding box center [872, 171] width 17 height 17
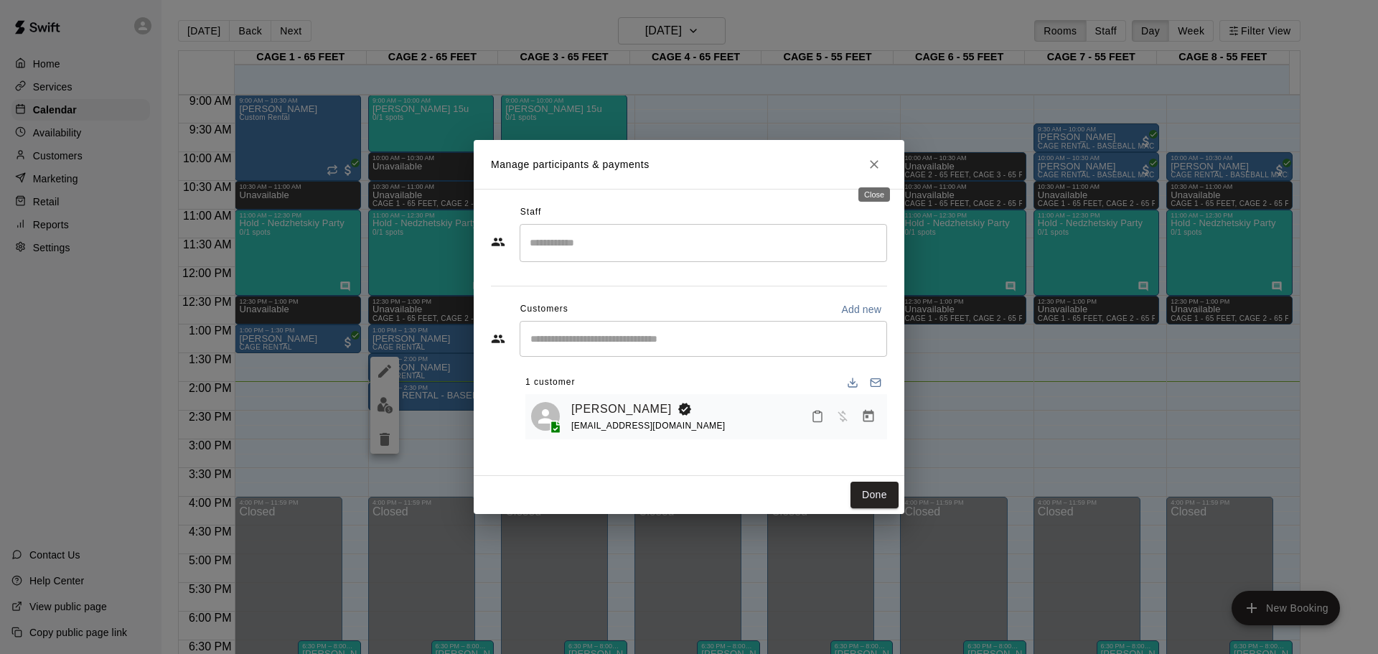
click at [879, 174] on button "Close" at bounding box center [874, 164] width 26 height 26
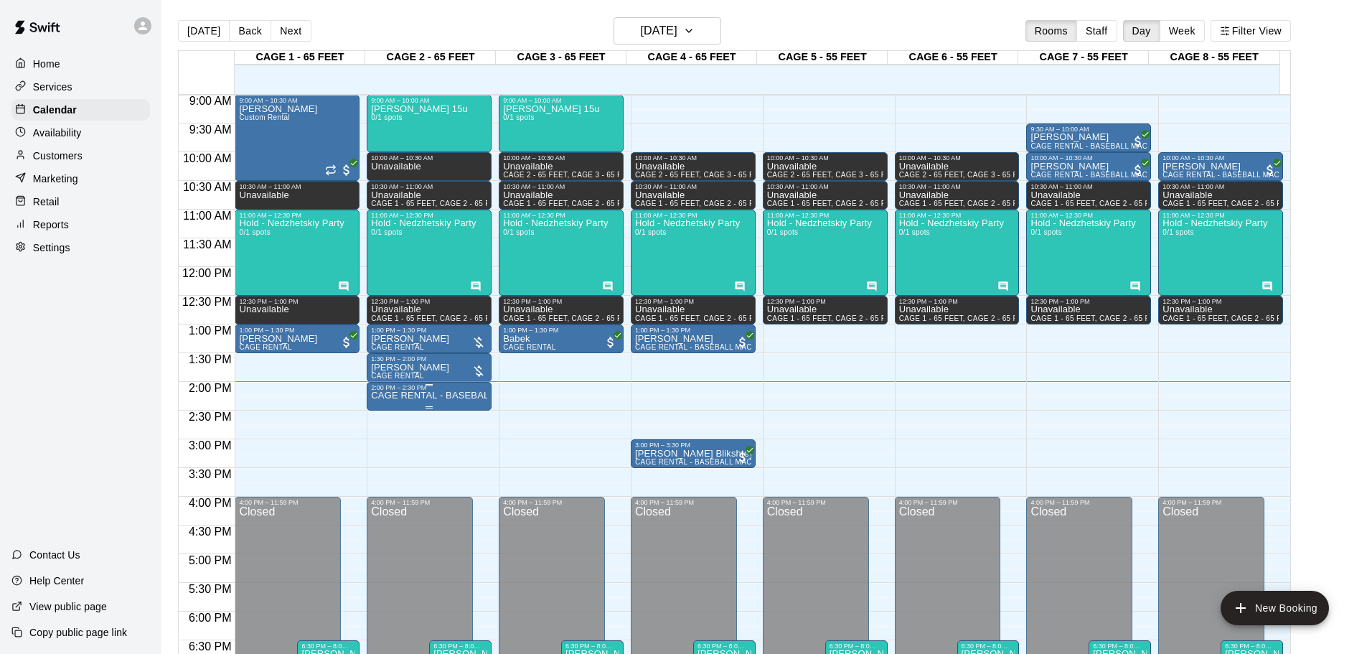
click at [415, 391] on div "2:00 PM – 2:30 PM" at bounding box center [429, 387] width 116 height 7
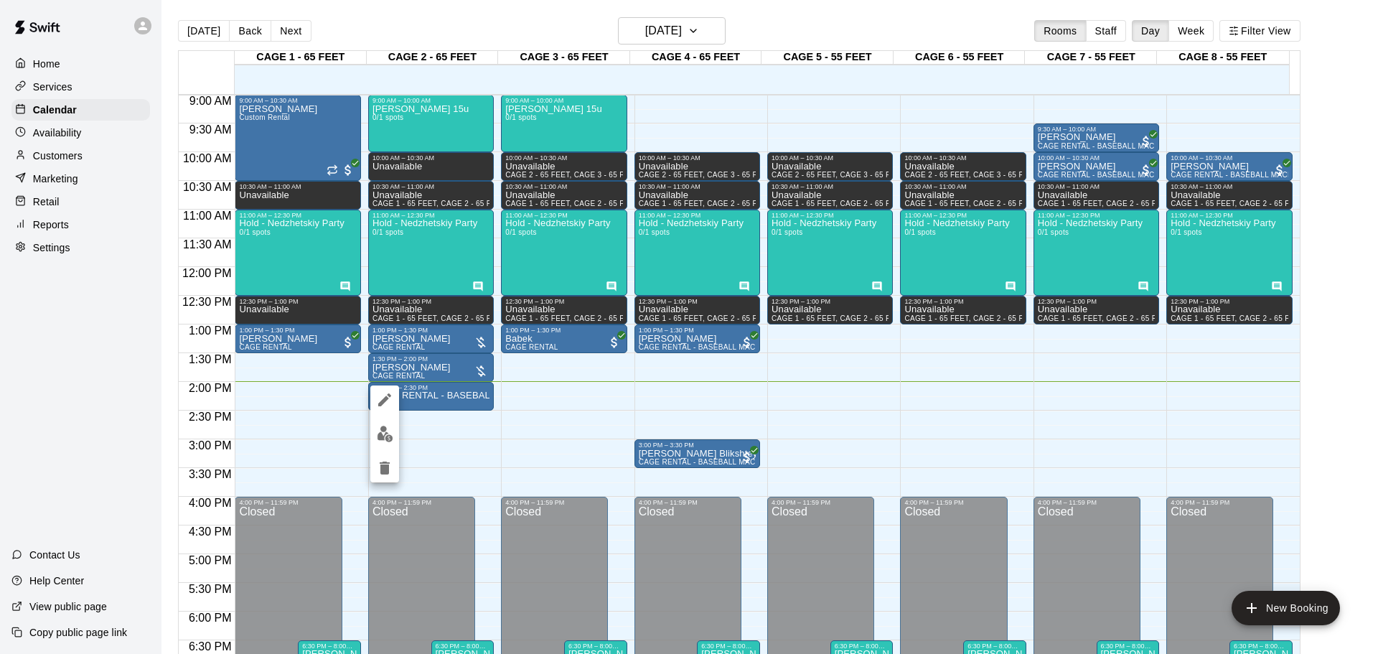
click at [377, 428] on img "edit" at bounding box center [385, 434] width 17 height 17
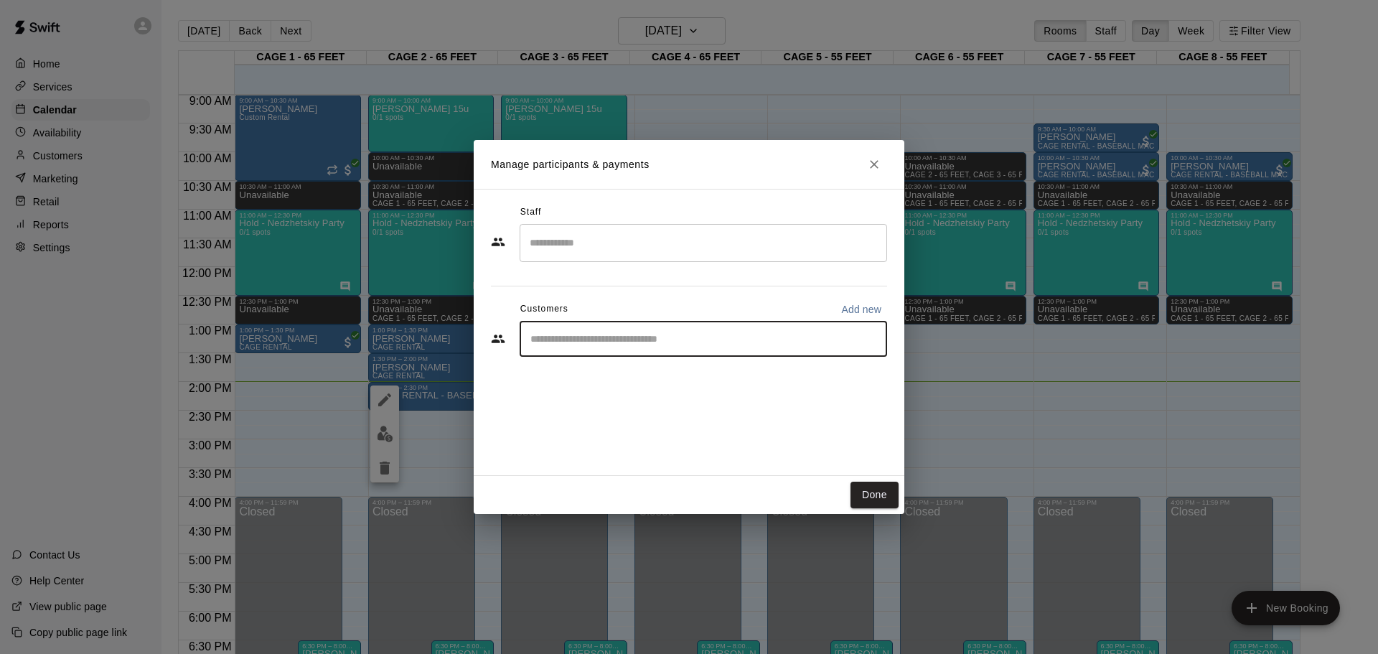
click at [581, 339] on input "Start typing to search customers..." at bounding box center [703, 339] width 355 height 14
type input "****"
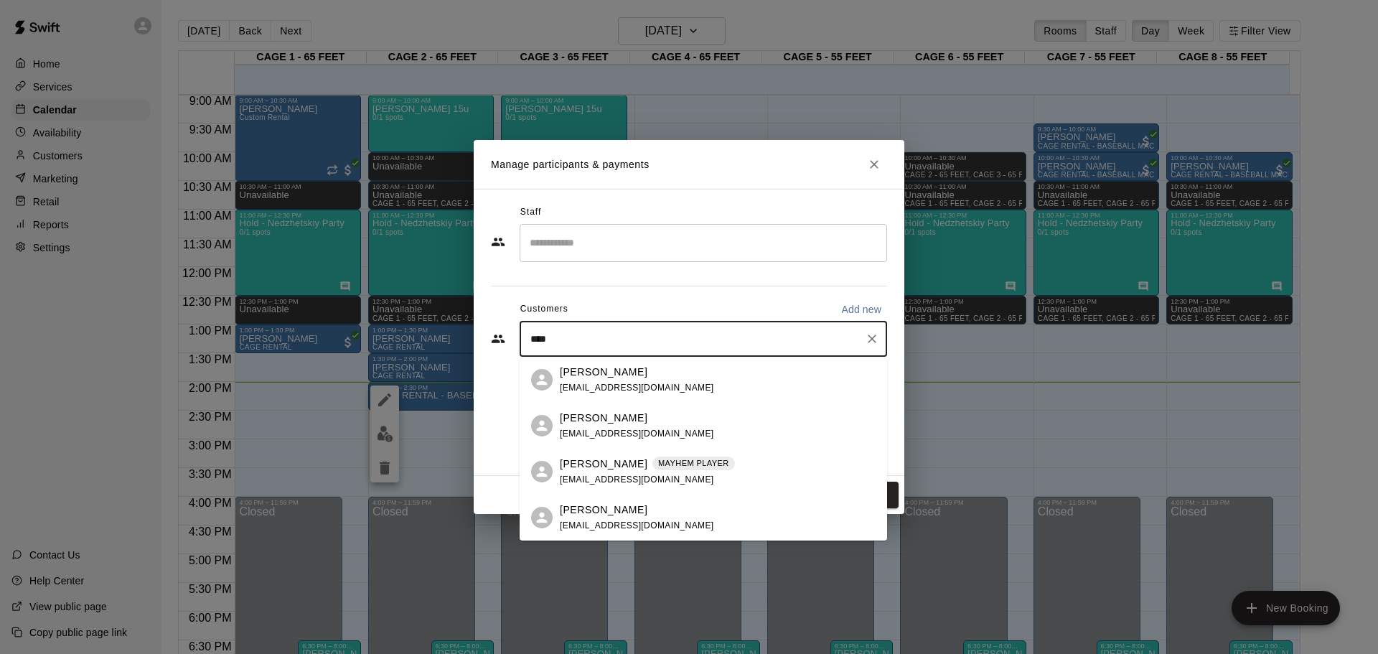
drag, startPoint x: 596, startPoint y: 360, endPoint x: 601, endPoint y: 388, distance: 28.3
click at [601, 388] on span "[EMAIL_ADDRESS][DOMAIN_NAME]" at bounding box center [637, 388] width 154 height 10
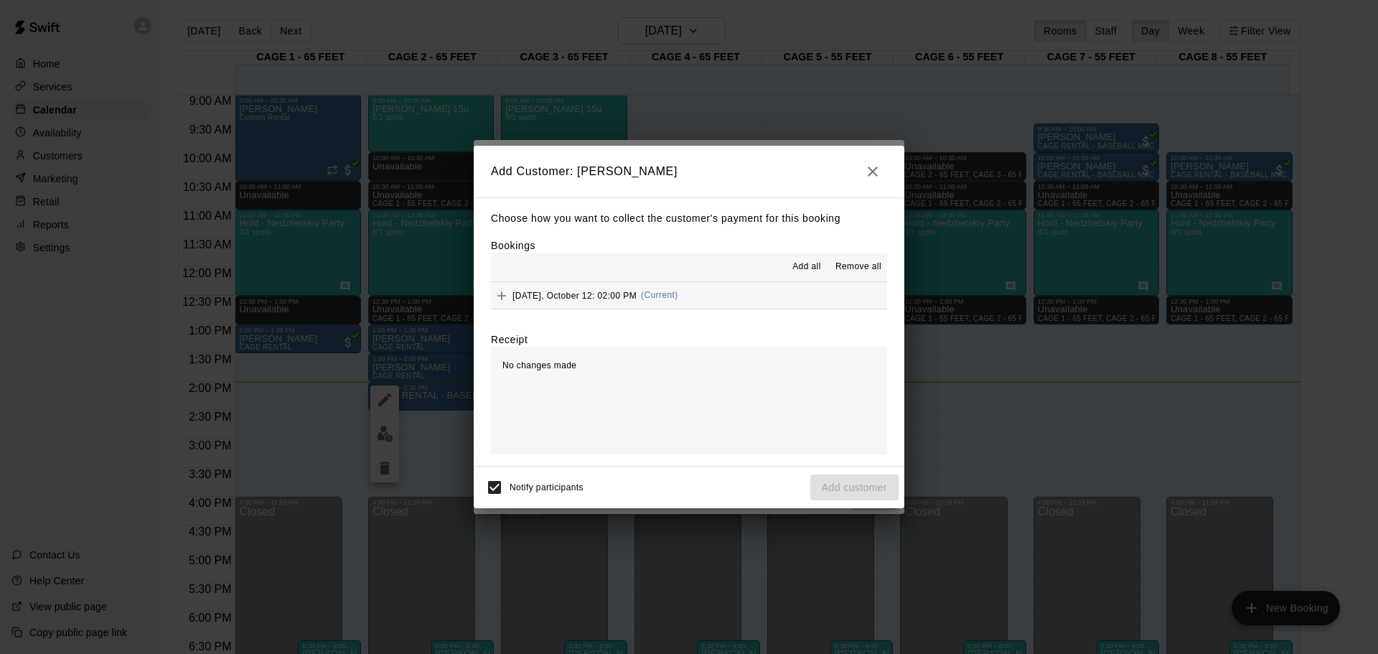
click at [754, 304] on button "[DATE], October 12: 02:00 PM (Current)" at bounding box center [689, 295] width 396 height 27
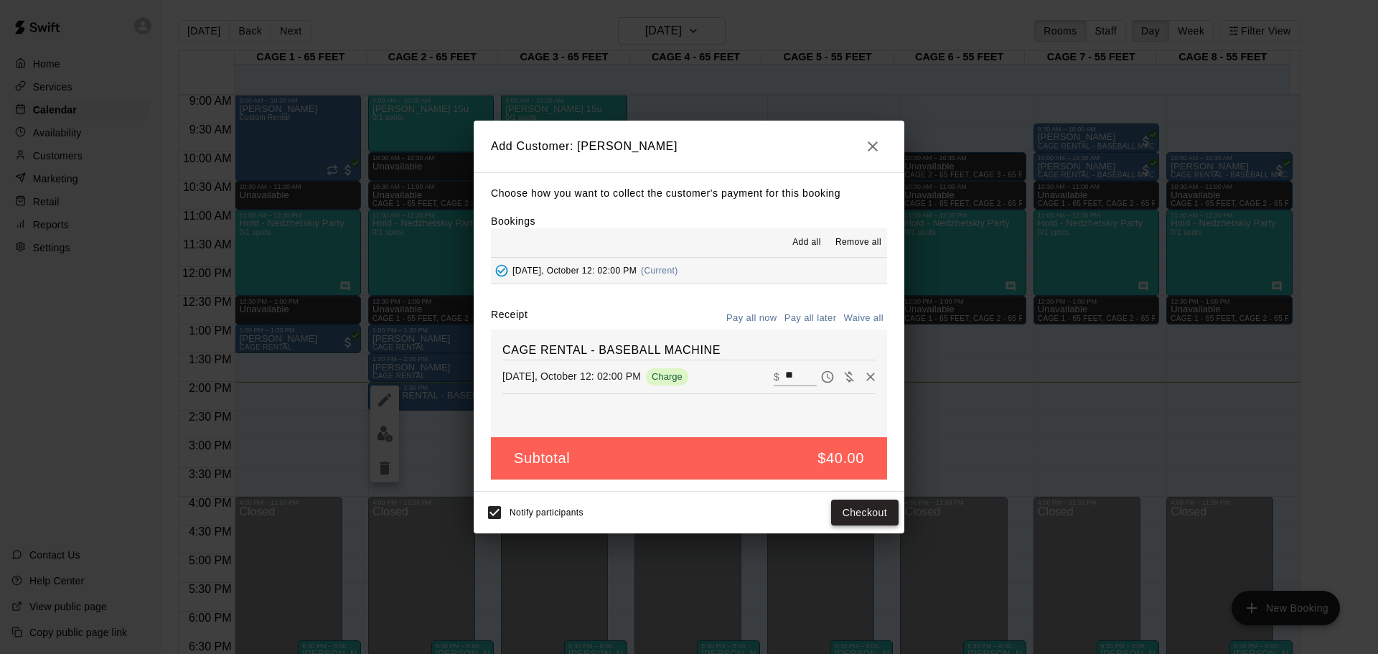
click at [853, 510] on button "Checkout" at bounding box center [864, 513] width 67 height 27
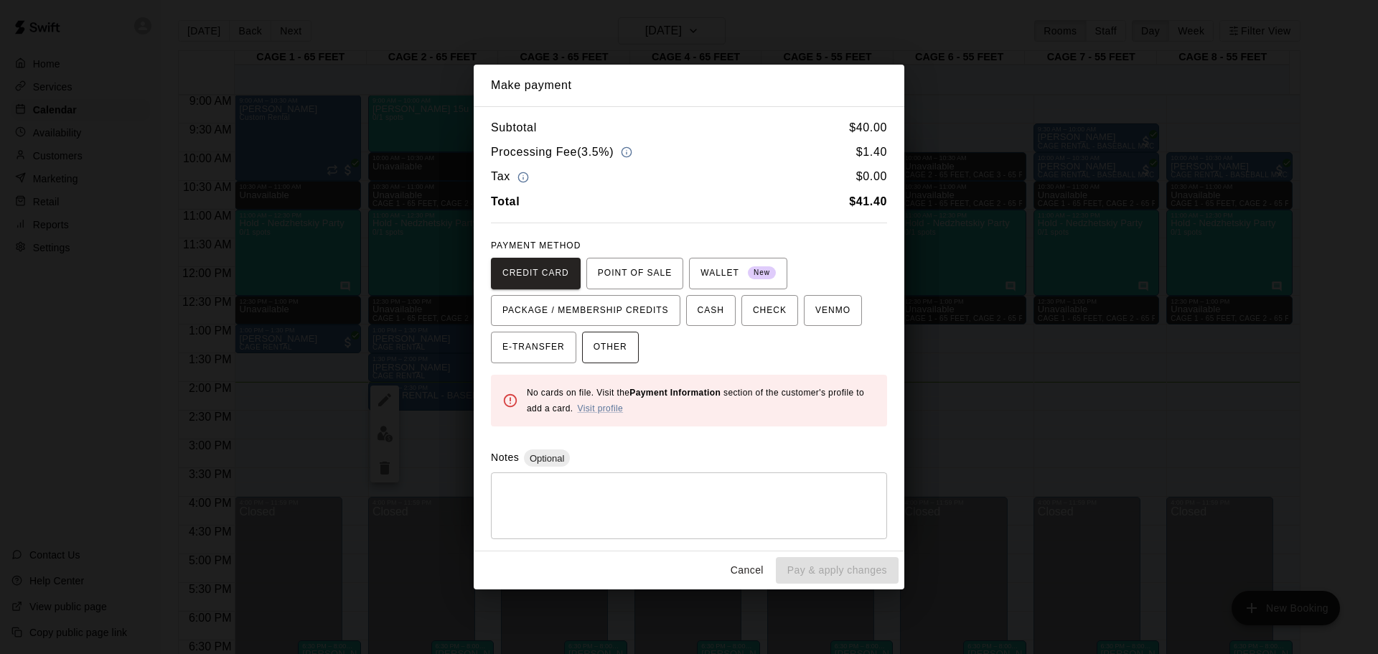
click at [620, 343] on span "OTHER" at bounding box center [611, 347] width 34 height 23
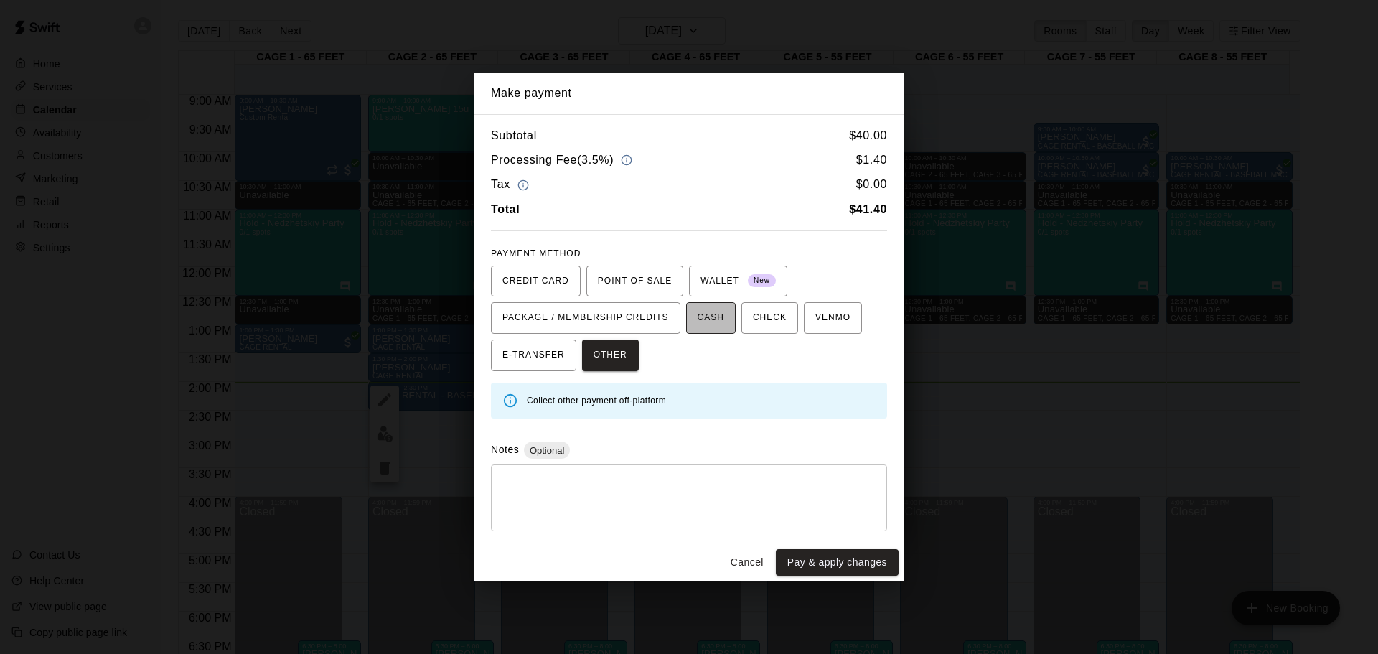
drag, startPoint x: 706, startPoint y: 333, endPoint x: 705, endPoint y: 322, distance: 10.8
click at [706, 331] on button "CASH" at bounding box center [711, 318] width 50 height 32
drag, startPoint x: 801, startPoint y: 576, endPoint x: 802, endPoint y: 559, distance: 17.3
click at [800, 568] on div "Cancel Pay & apply changes" at bounding box center [689, 562] width 431 height 38
click at [802, 558] on button "Pay & apply changes" at bounding box center [837, 562] width 123 height 27
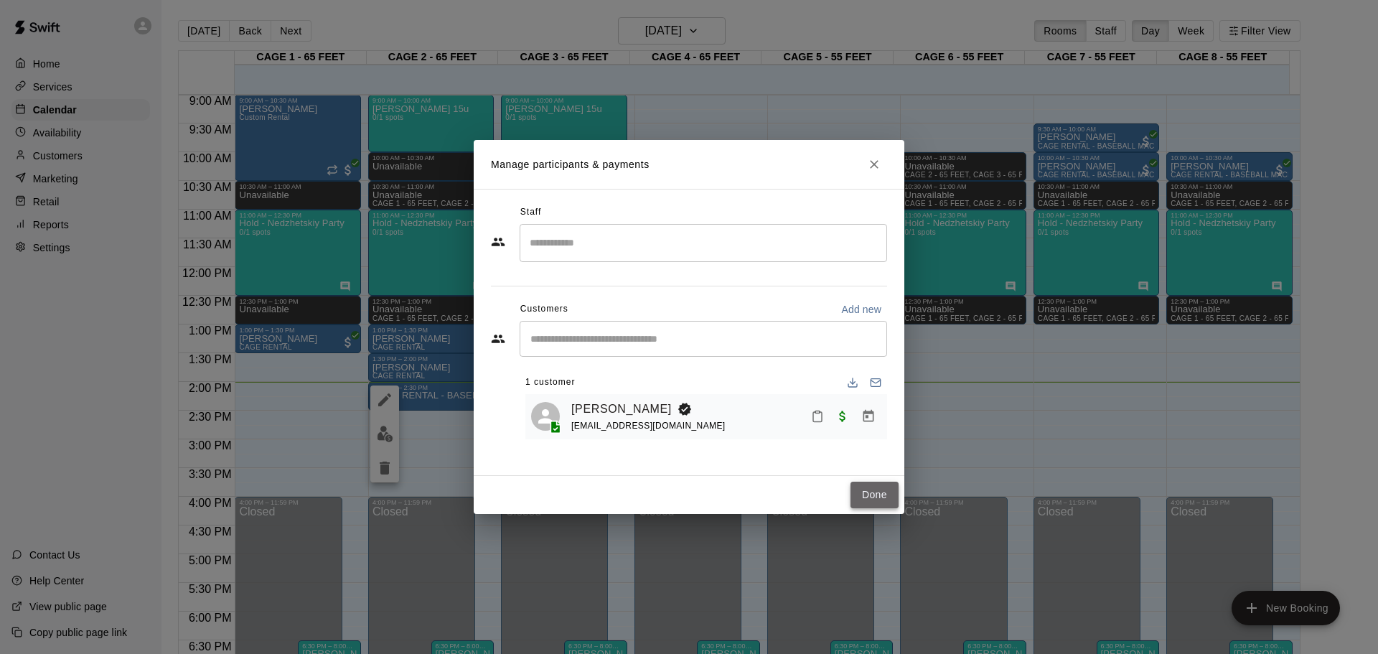
click at [881, 492] on button "Done" at bounding box center [875, 495] width 48 height 27
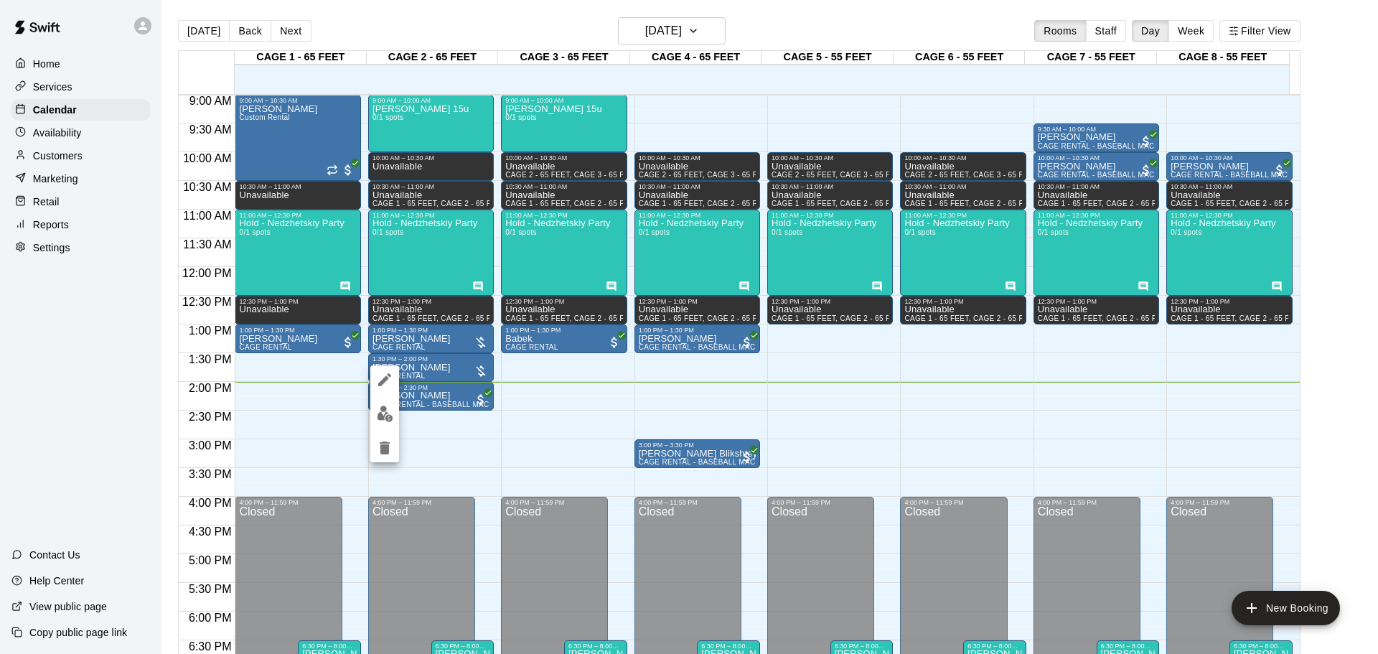
click at [383, 413] on img "edit" at bounding box center [385, 414] width 17 height 17
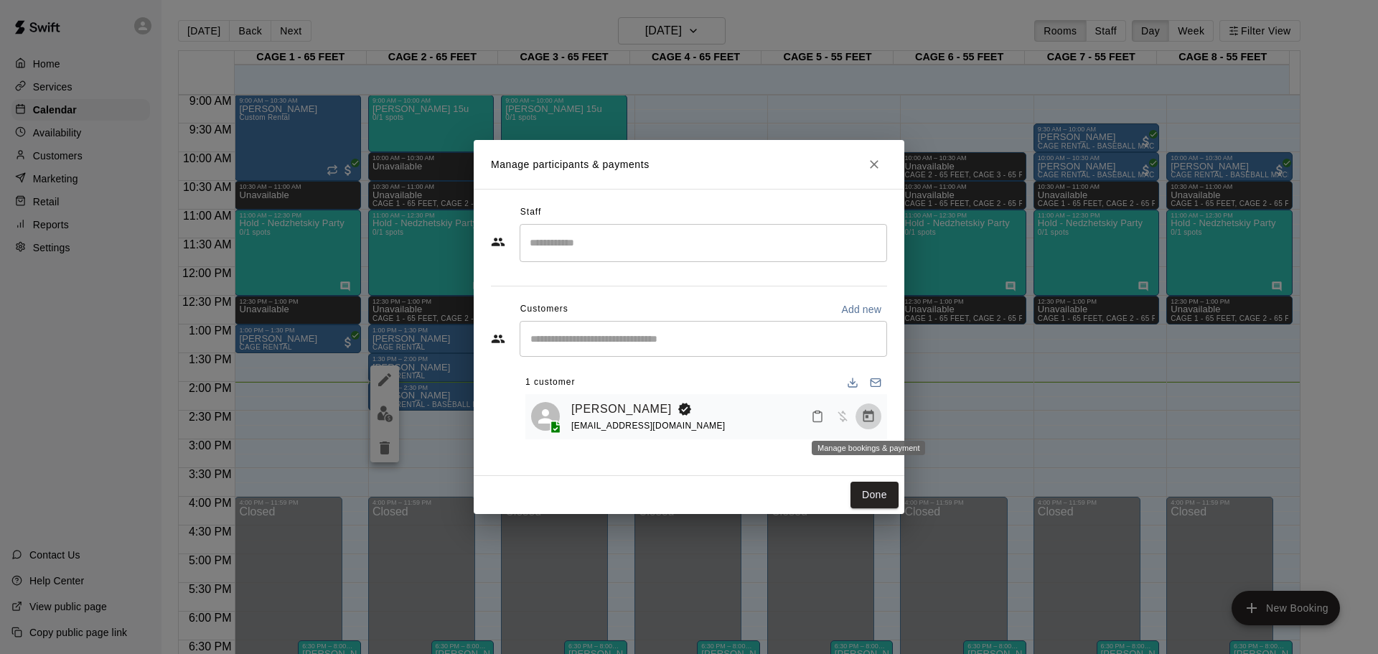
click at [874, 411] on icon "Manage bookings & payment" at bounding box center [868, 416] width 14 height 14
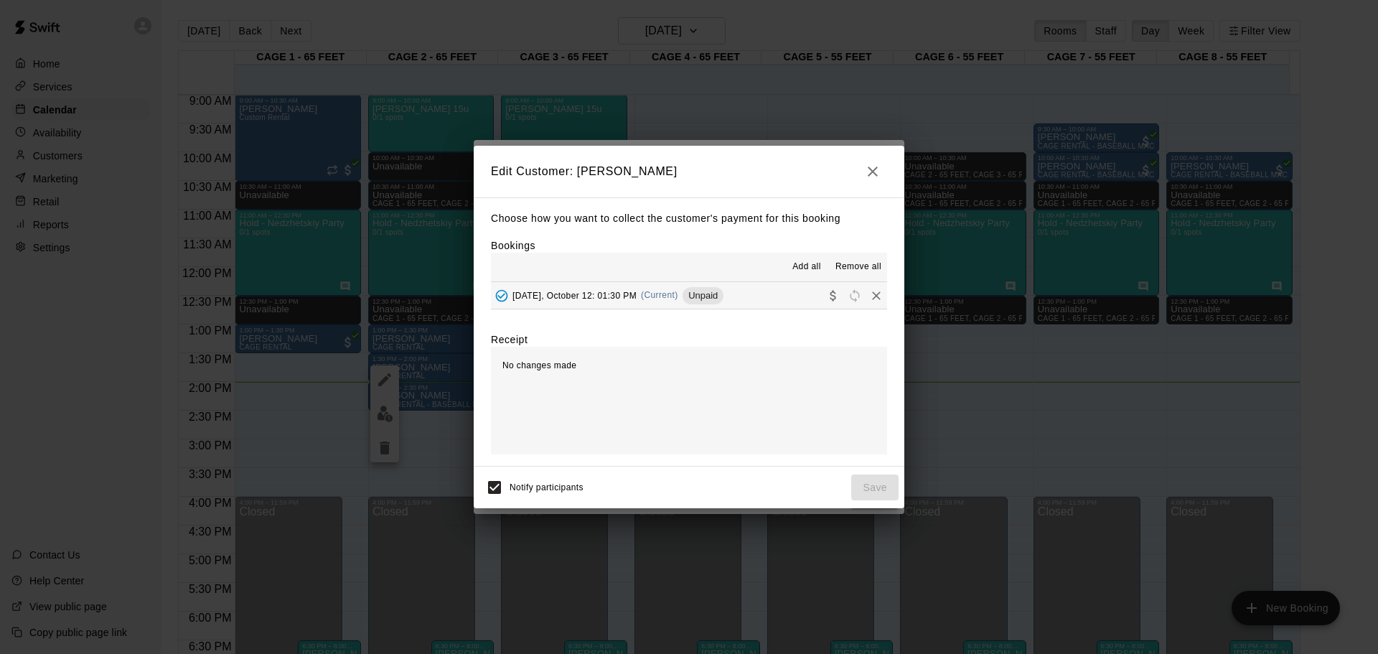
click at [678, 284] on button "[DATE], October 12: 01:30 PM (Current) Unpaid" at bounding box center [689, 295] width 396 height 27
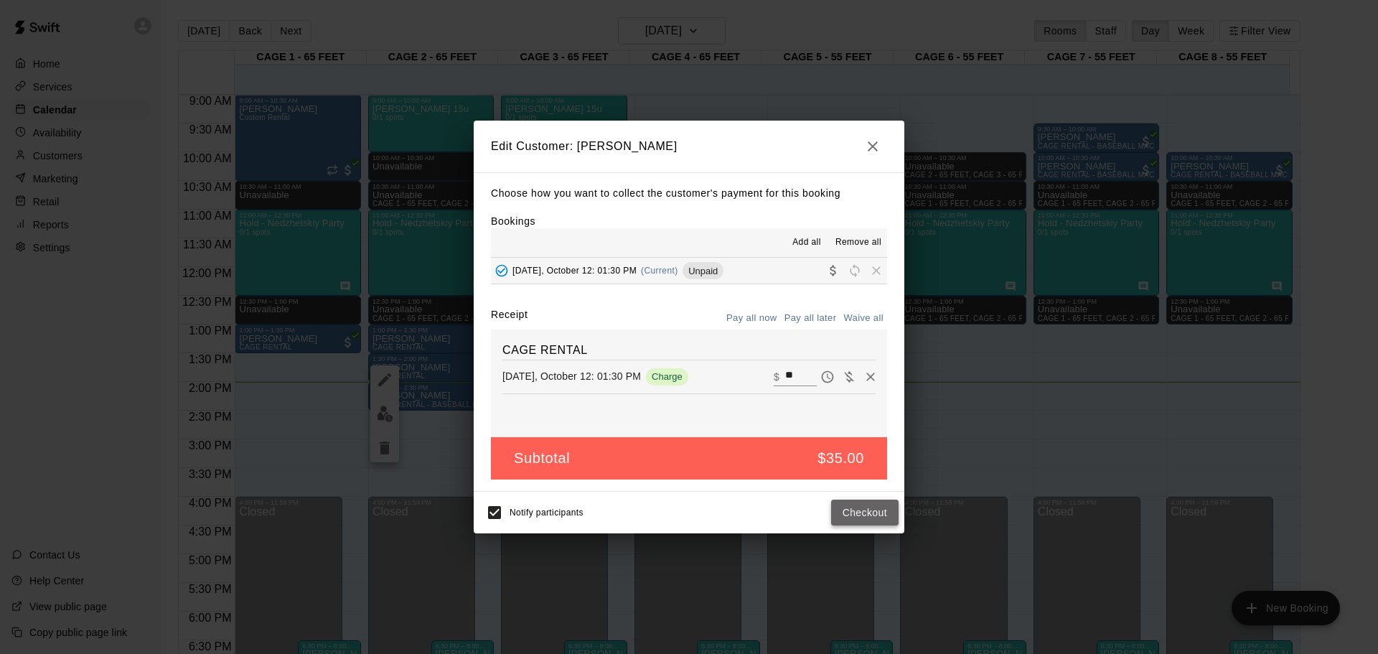
click at [850, 506] on button "Checkout" at bounding box center [864, 513] width 67 height 27
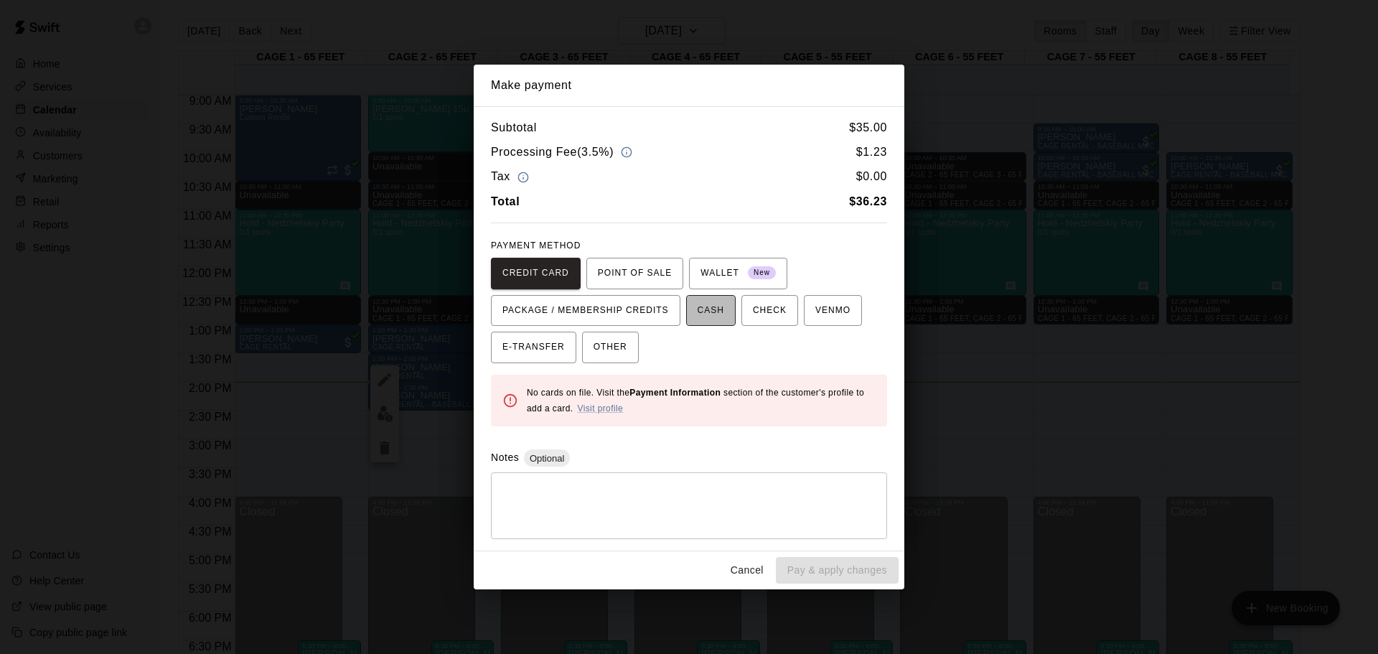
click at [700, 322] on button "CASH" at bounding box center [711, 311] width 50 height 32
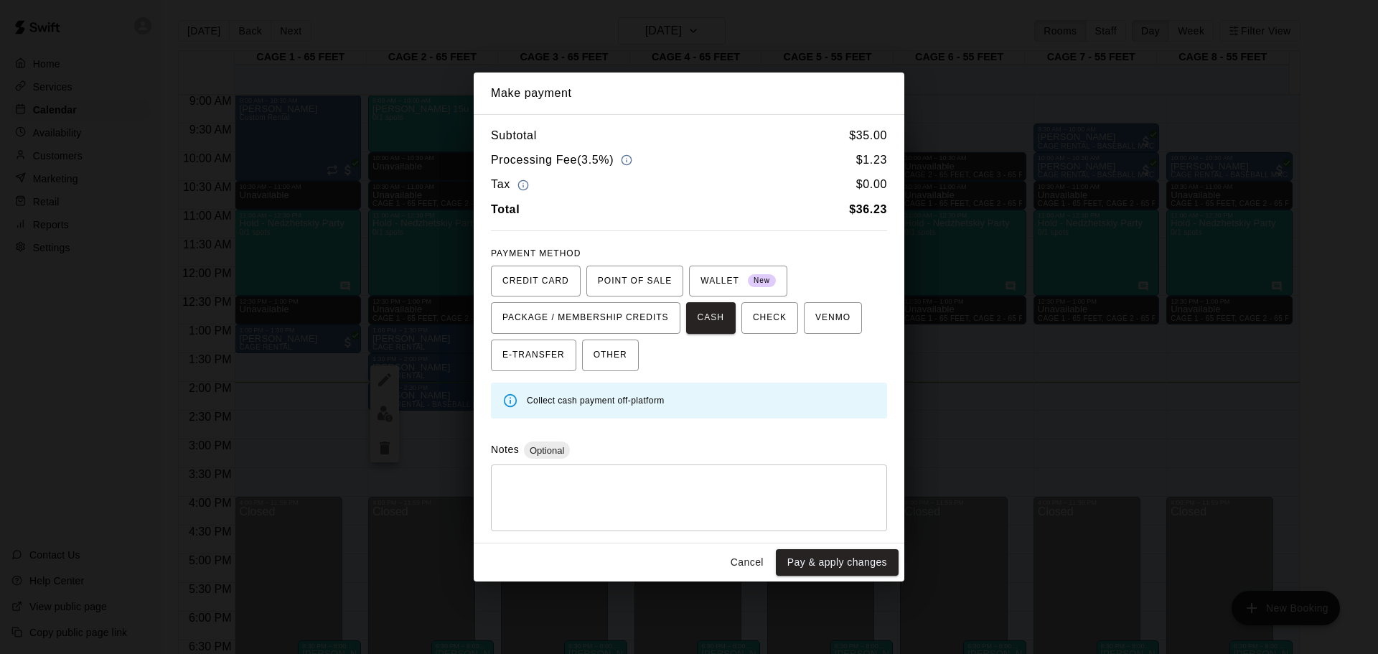
click at [808, 574] on button "Pay & apply changes" at bounding box center [837, 562] width 123 height 27
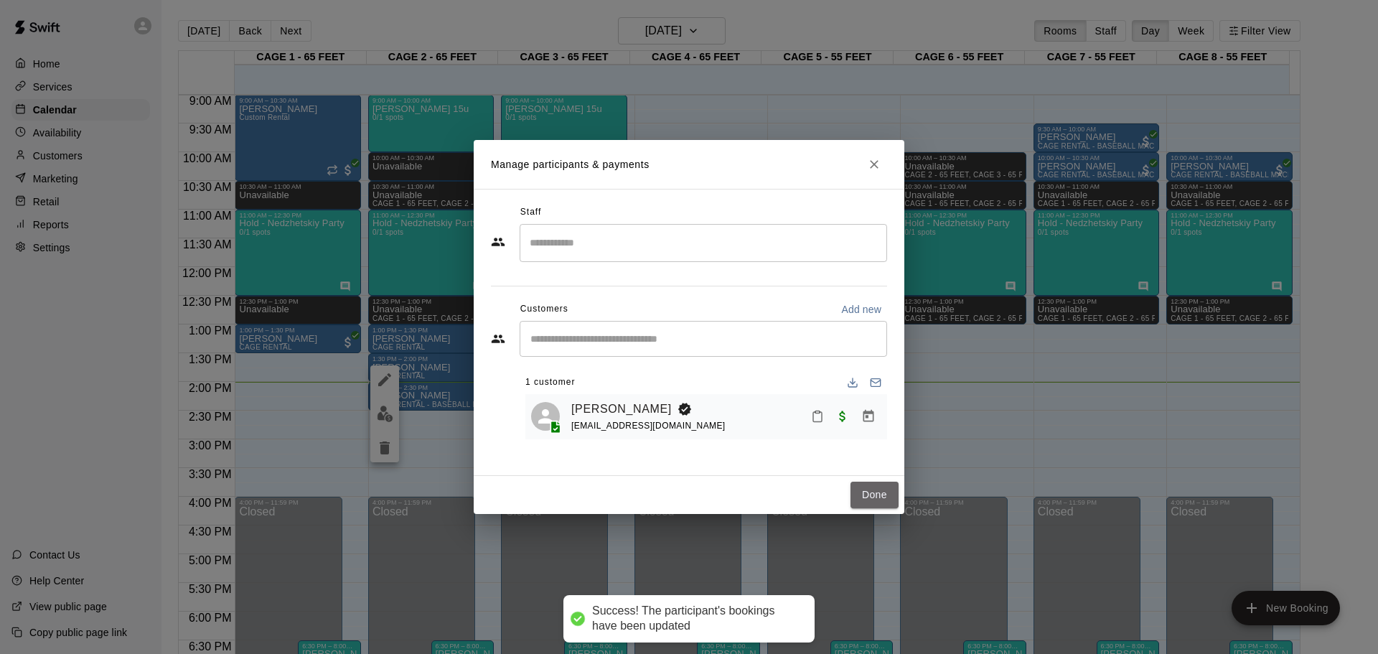
drag, startPoint x: 866, startPoint y: 502, endPoint x: 813, endPoint y: 477, distance: 59.1
click at [866, 501] on button "Done" at bounding box center [875, 495] width 48 height 27
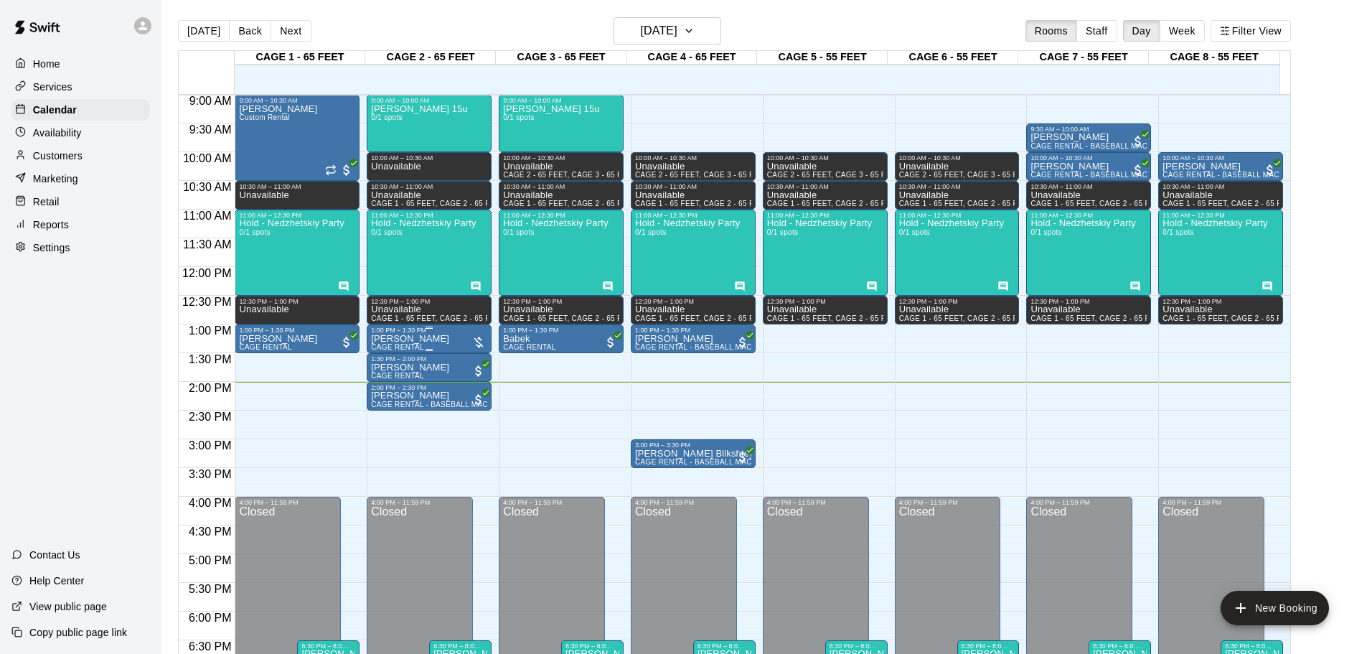
click at [460, 331] on div "1:00 PM – 1:30 PM" at bounding box center [429, 330] width 116 height 7
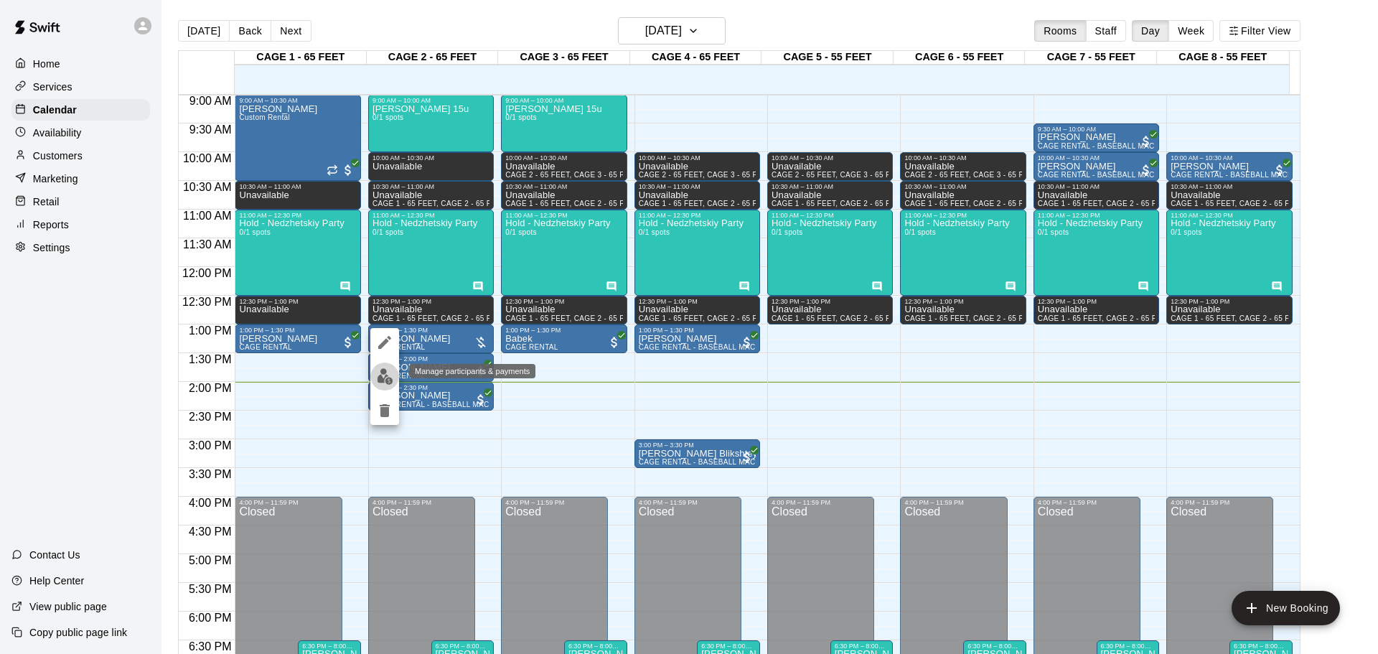
click at [384, 364] on button "edit" at bounding box center [384, 376] width 29 height 28
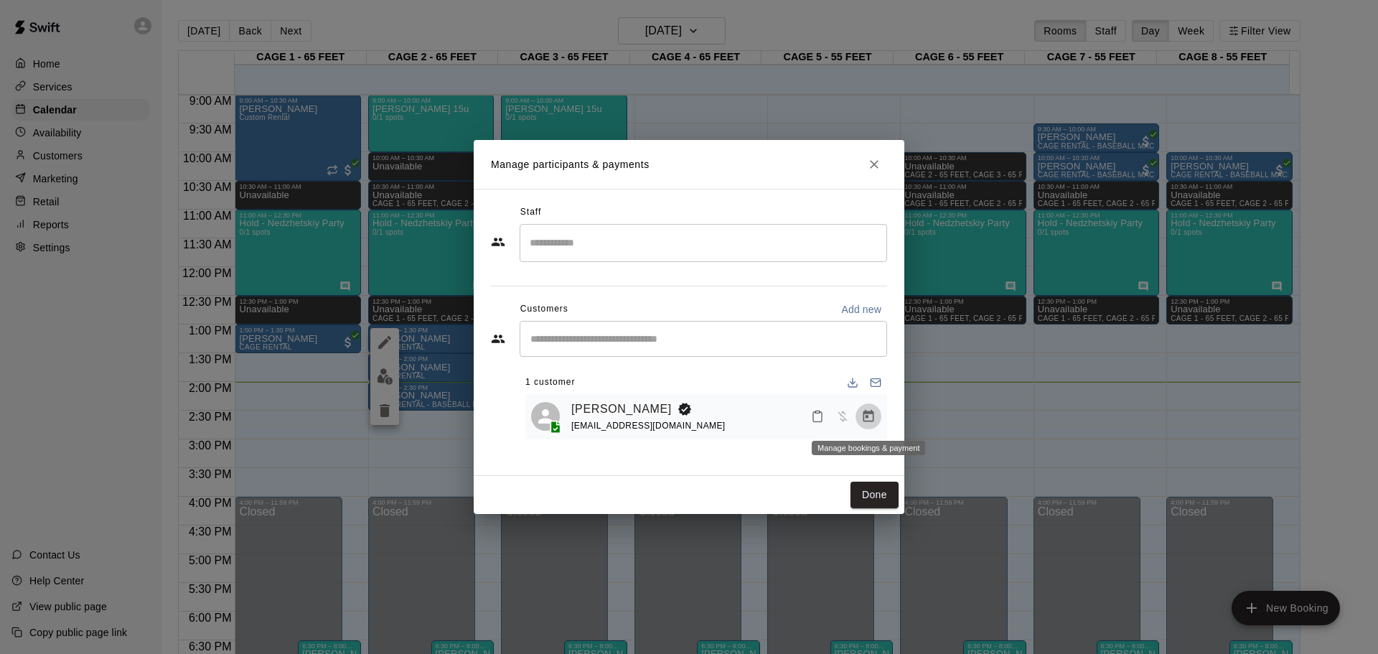
click at [866, 418] on icon "Manage bookings & payment" at bounding box center [868, 416] width 11 height 12
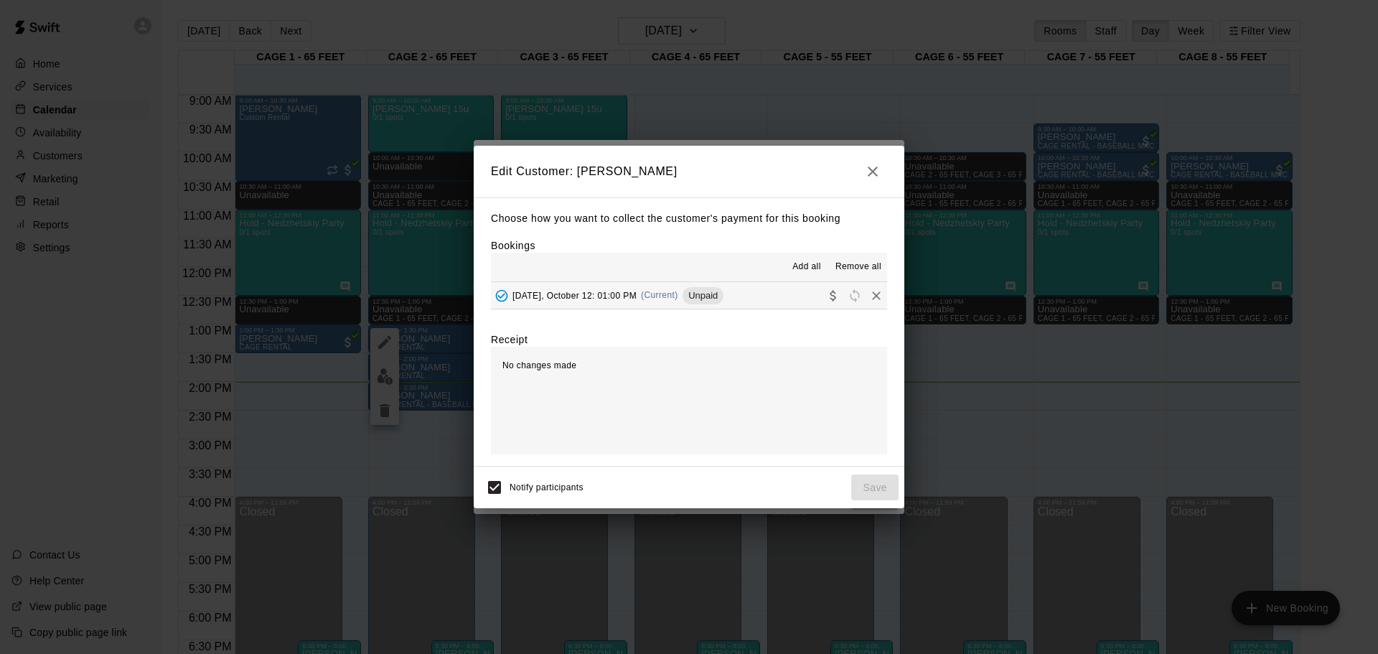
click at [769, 281] on div "Add all Remove all" at bounding box center [689, 267] width 396 height 29
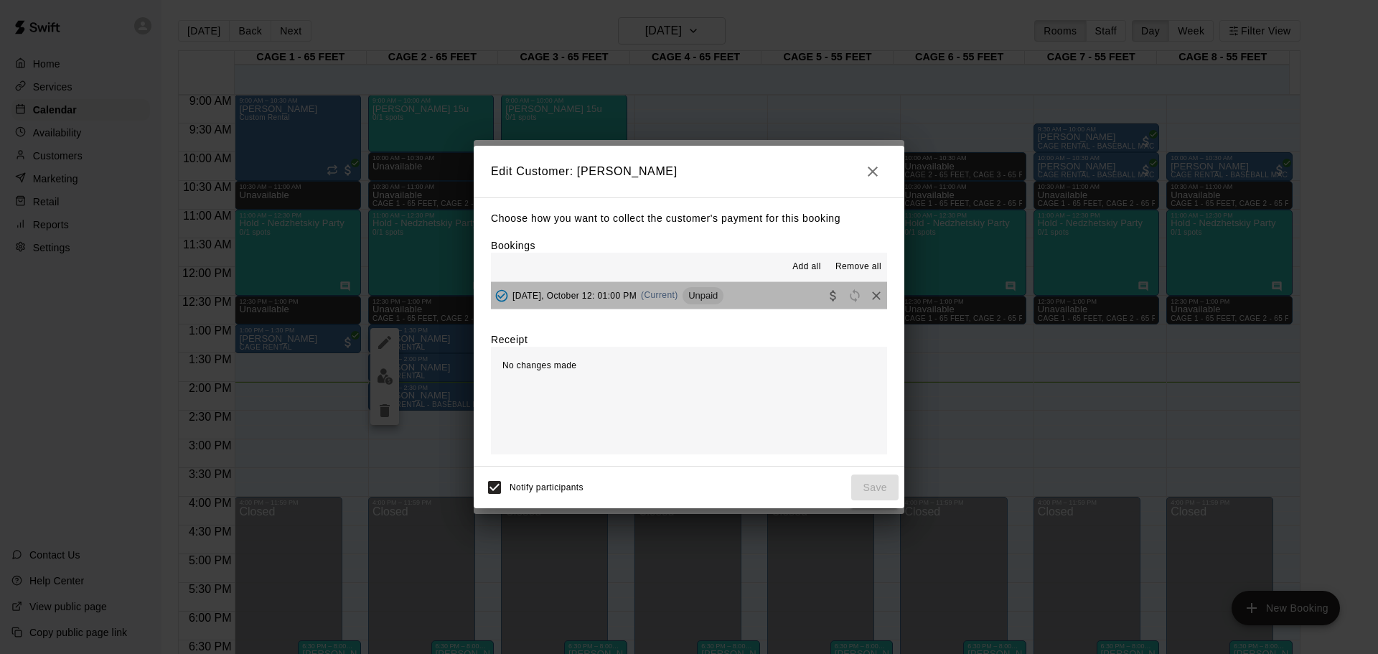
click at [760, 290] on button "[DATE], October 12: 01:00 PM (Current) Unpaid" at bounding box center [689, 295] width 396 height 27
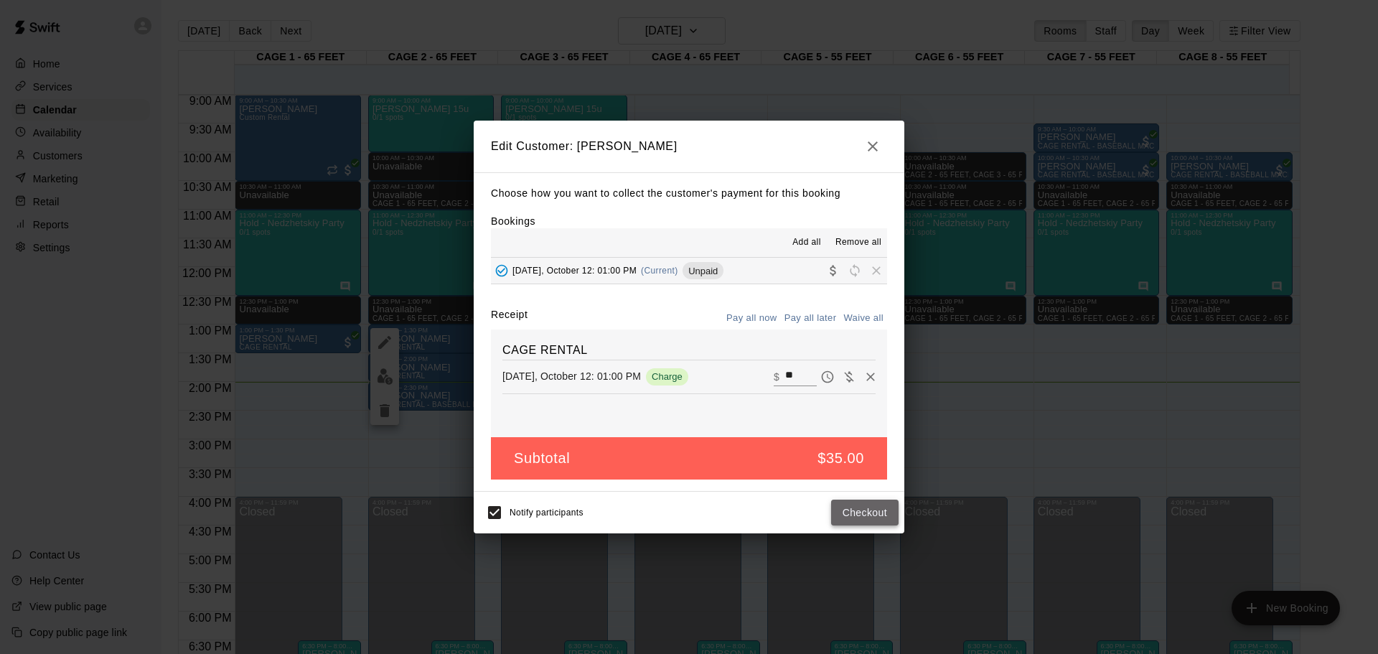
click at [853, 516] on button "Checkout" at bounding box center [864, 513] width 67 height 27
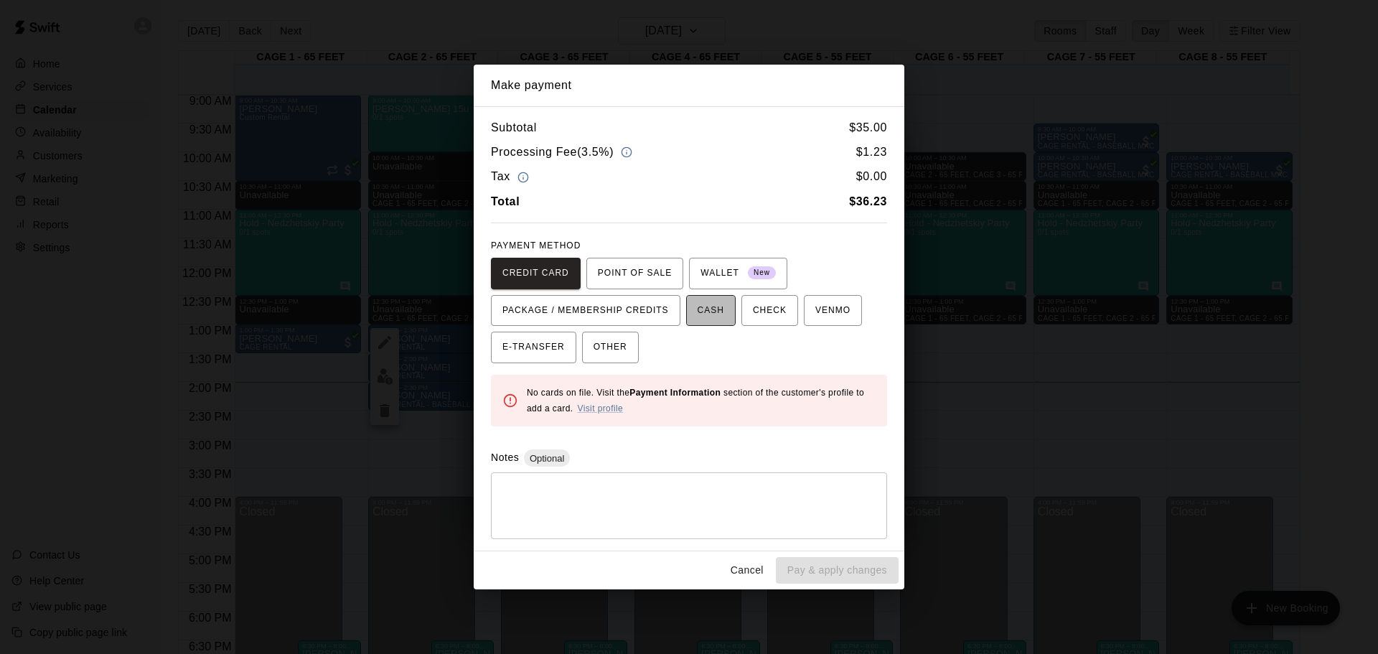
click at [699, 314] on span "CASH" at bounding box center [711, 310] width 27 height 23
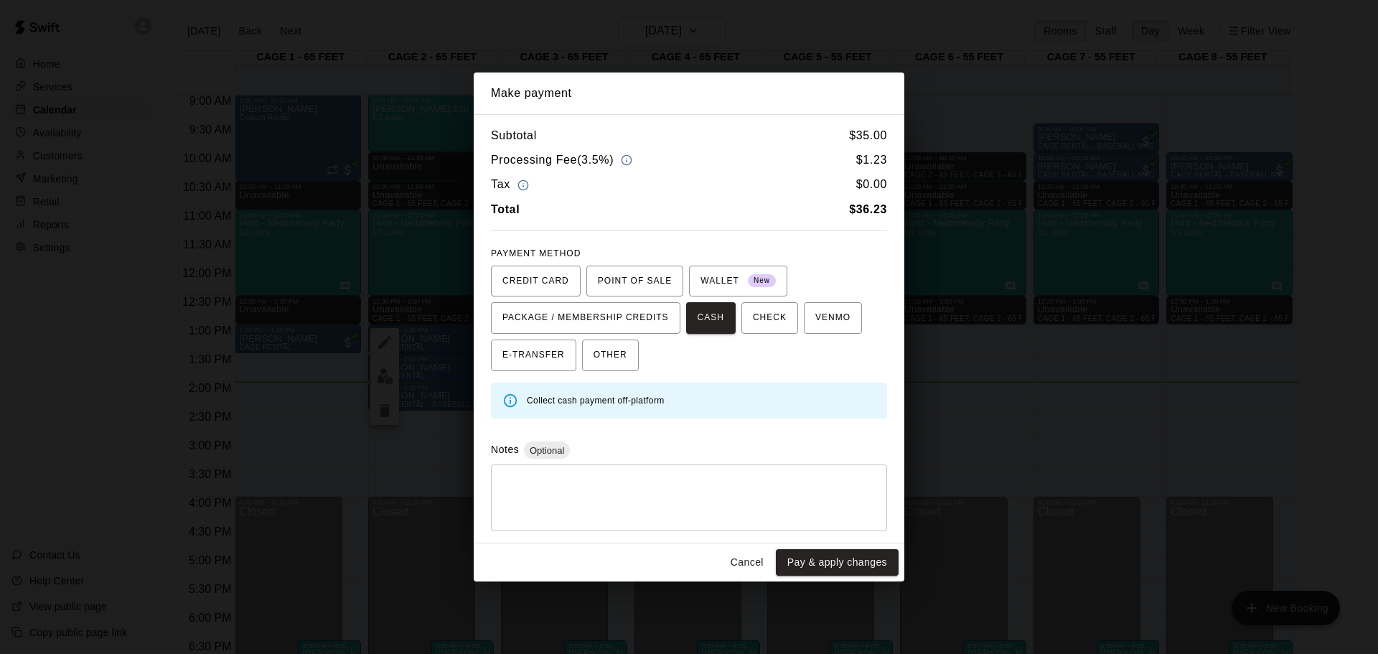
click at [825, 550] on button "Pay & apply changes" at bounding box center [837, 562] width 123 height 27
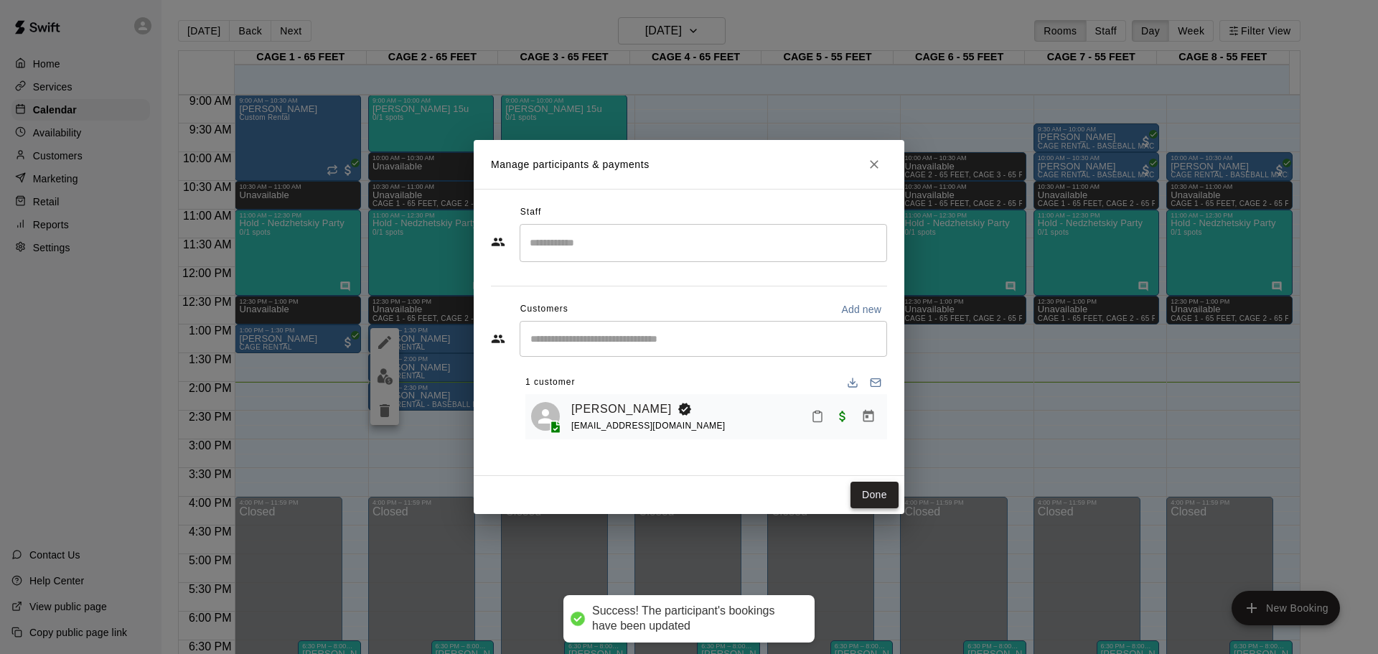
click at [858, 495] on button "Done" at bounding box center [875, 495] width 48 height 27
